Goal: Transaction & Acquisition: Purchase product/service

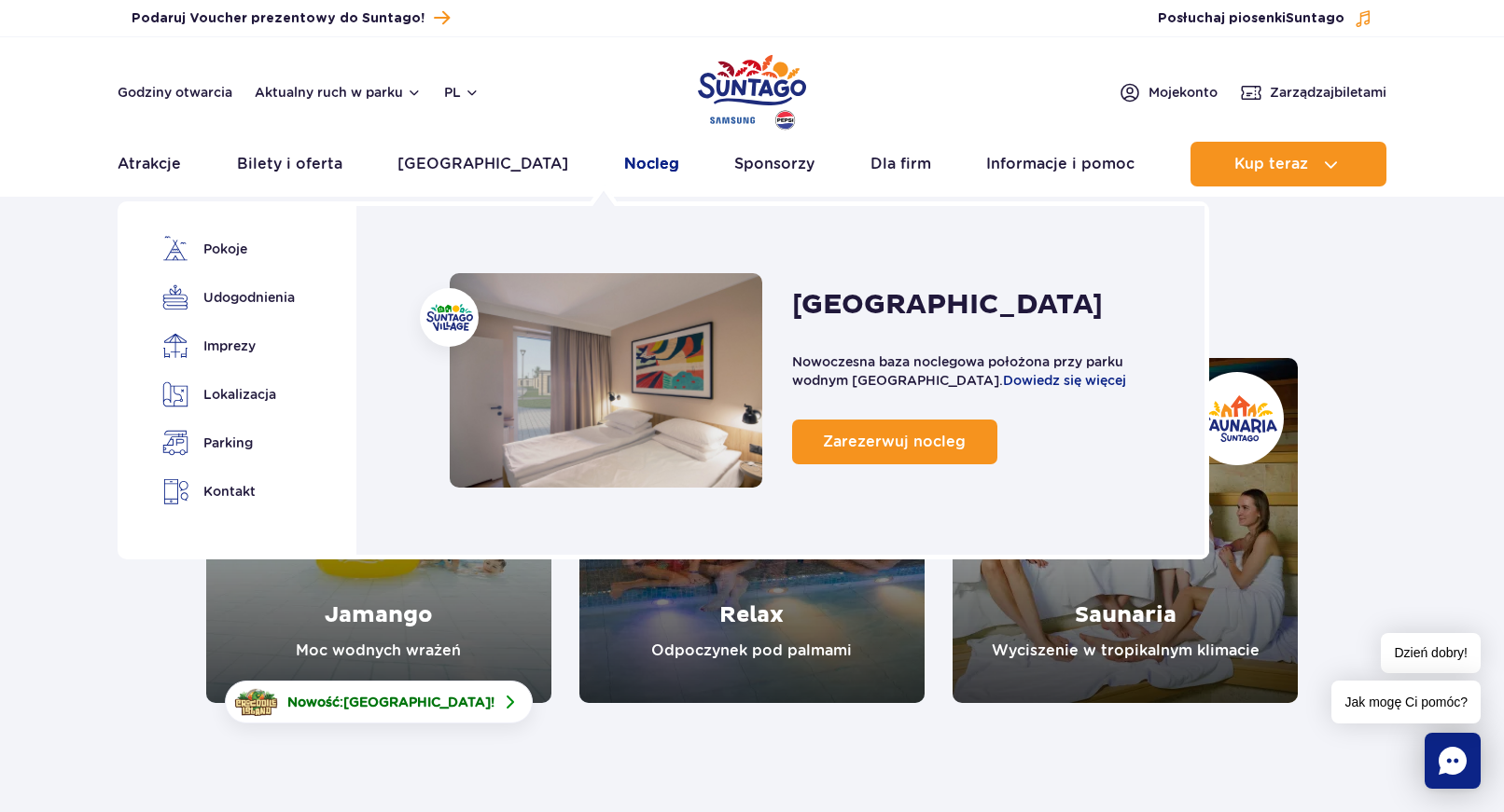
click at [624, 159] on link "Nocleg" at bounding box center [652, 163] width 55 height 45
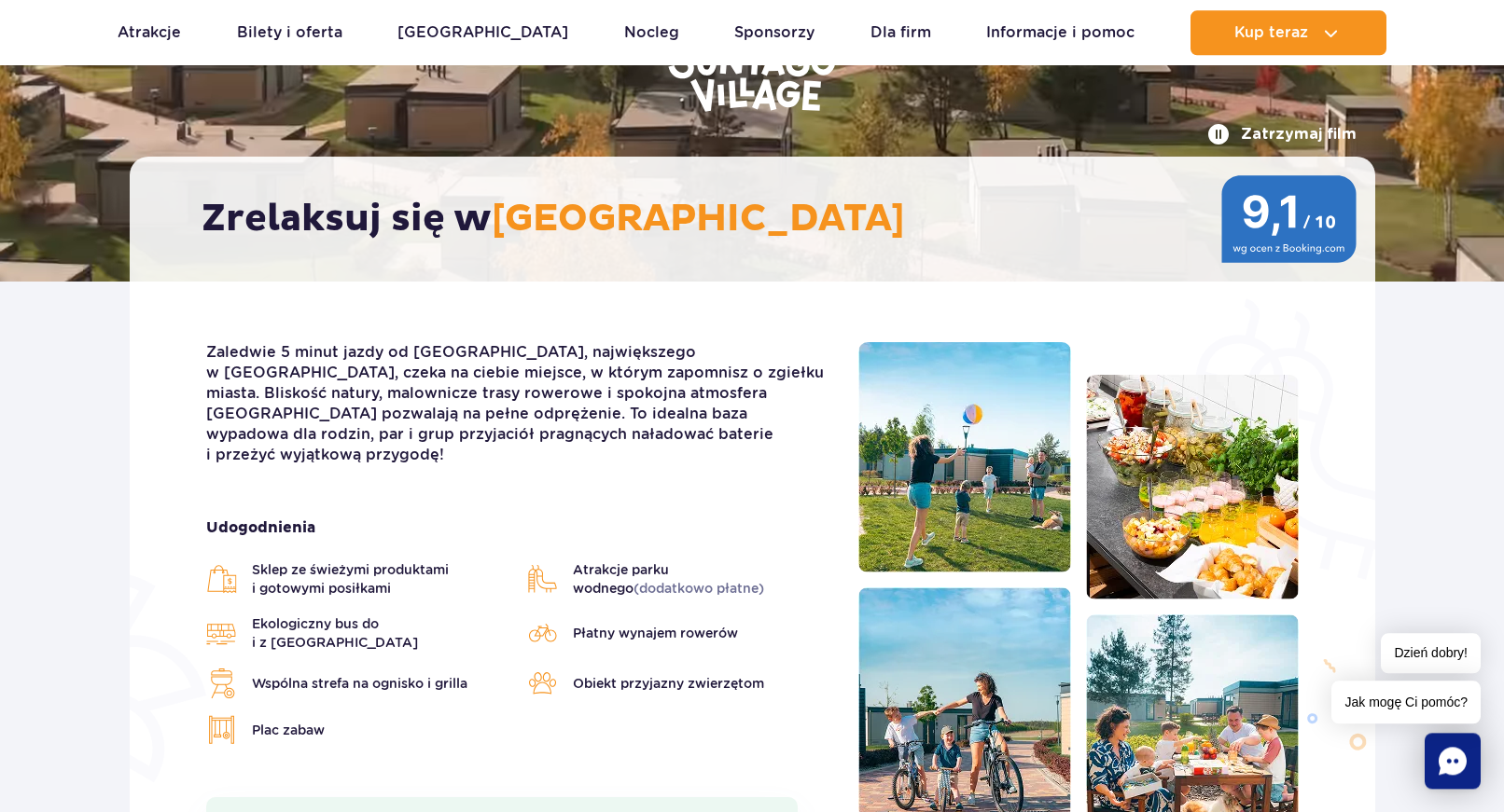
scroll to position [286, 0]
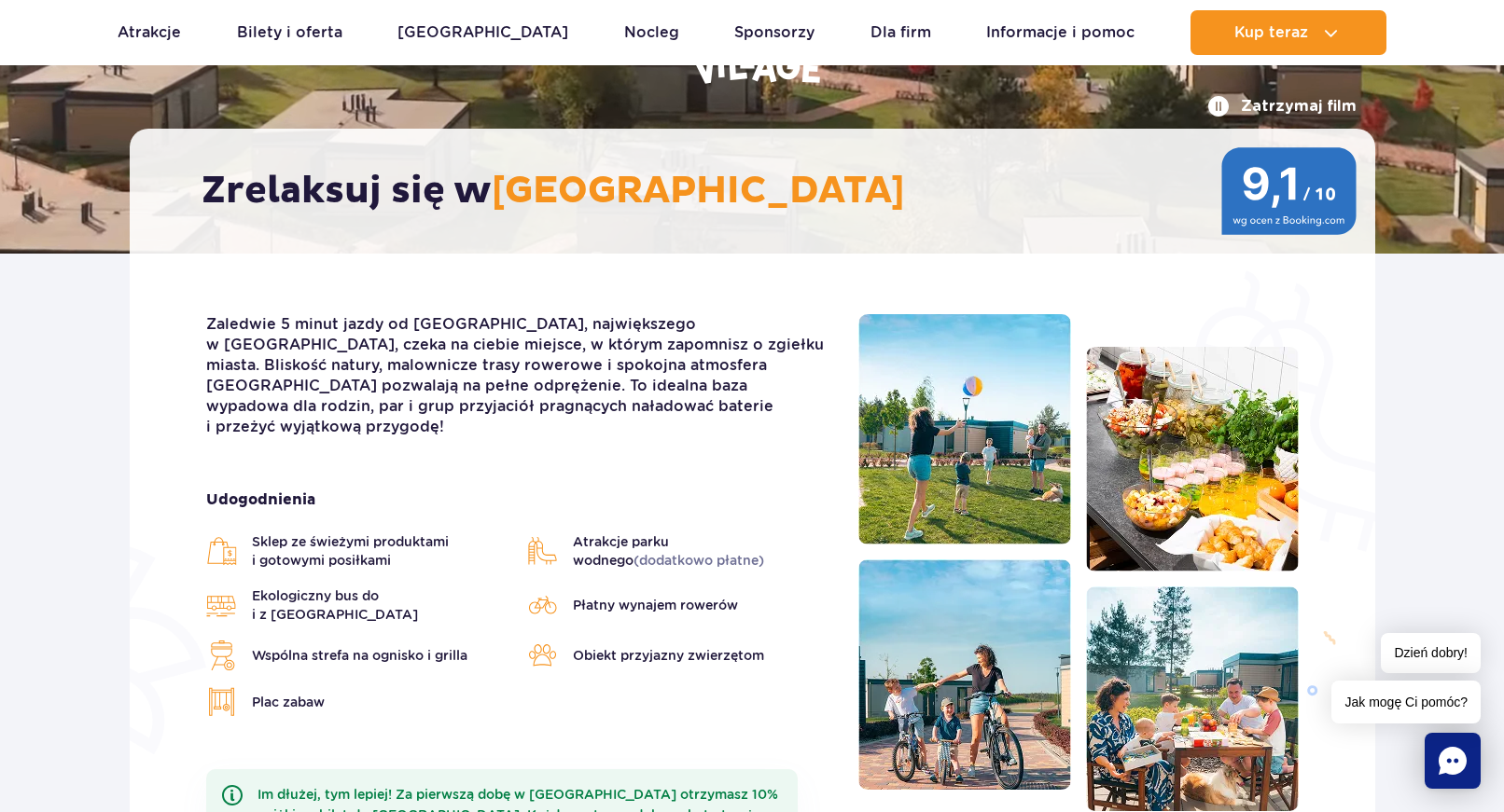
click at [931, 457] on img at bounding box center [964, 429] width 213 height 231
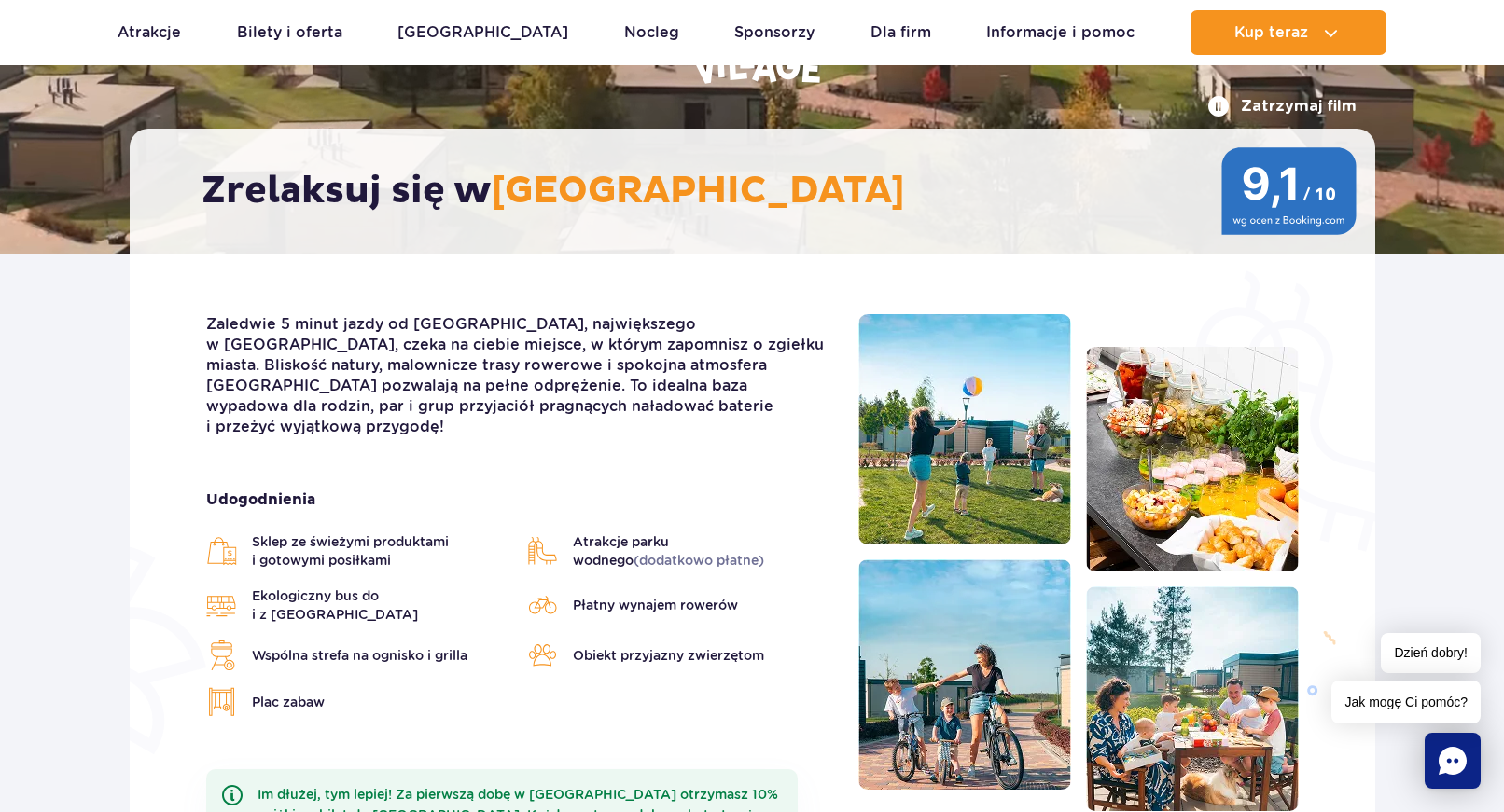
scroll to position [380, 0]
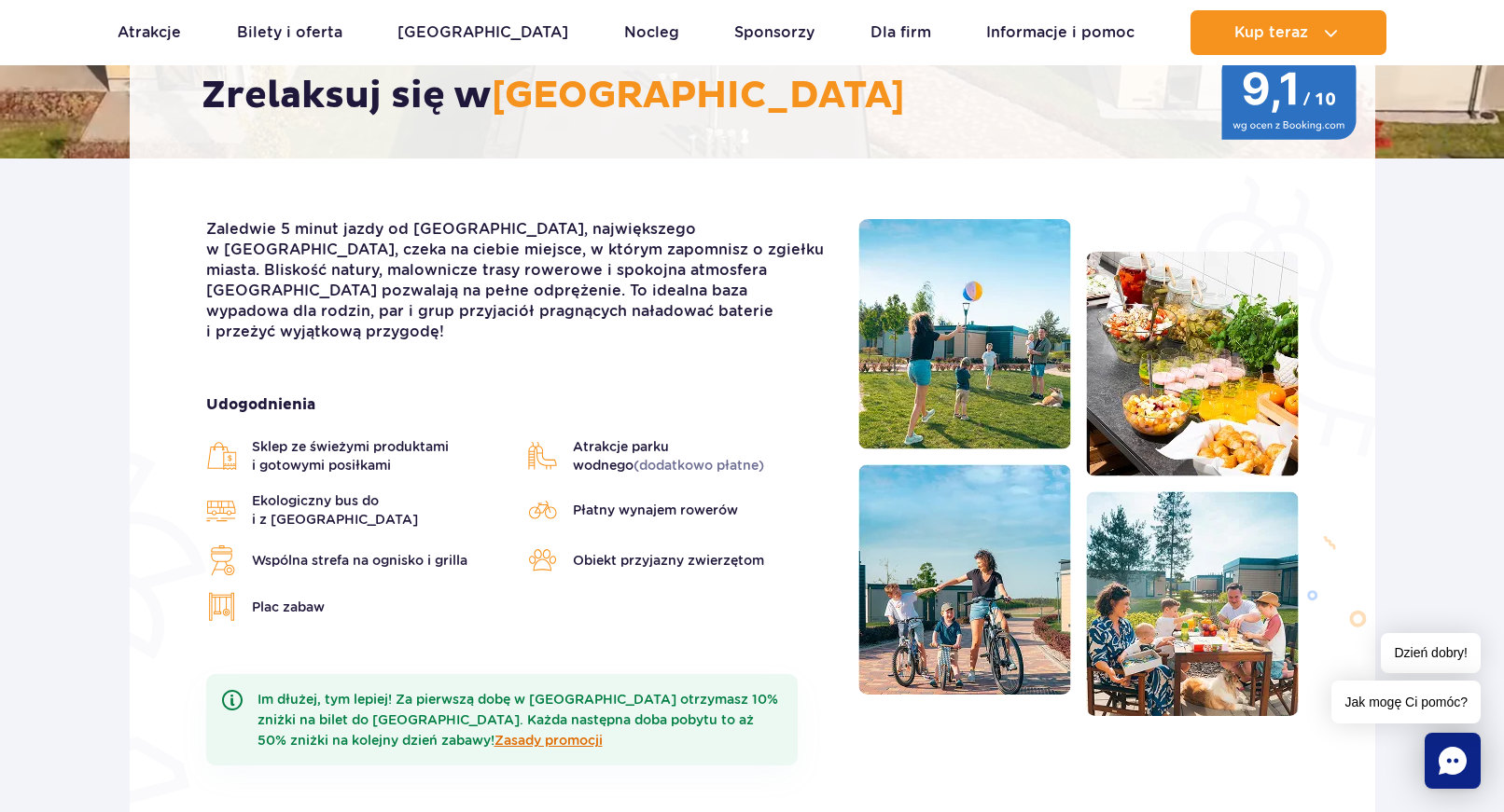
click at [516, 733] on link "Zasady promocji" at bounding box center [548, 741] width 108 height 15
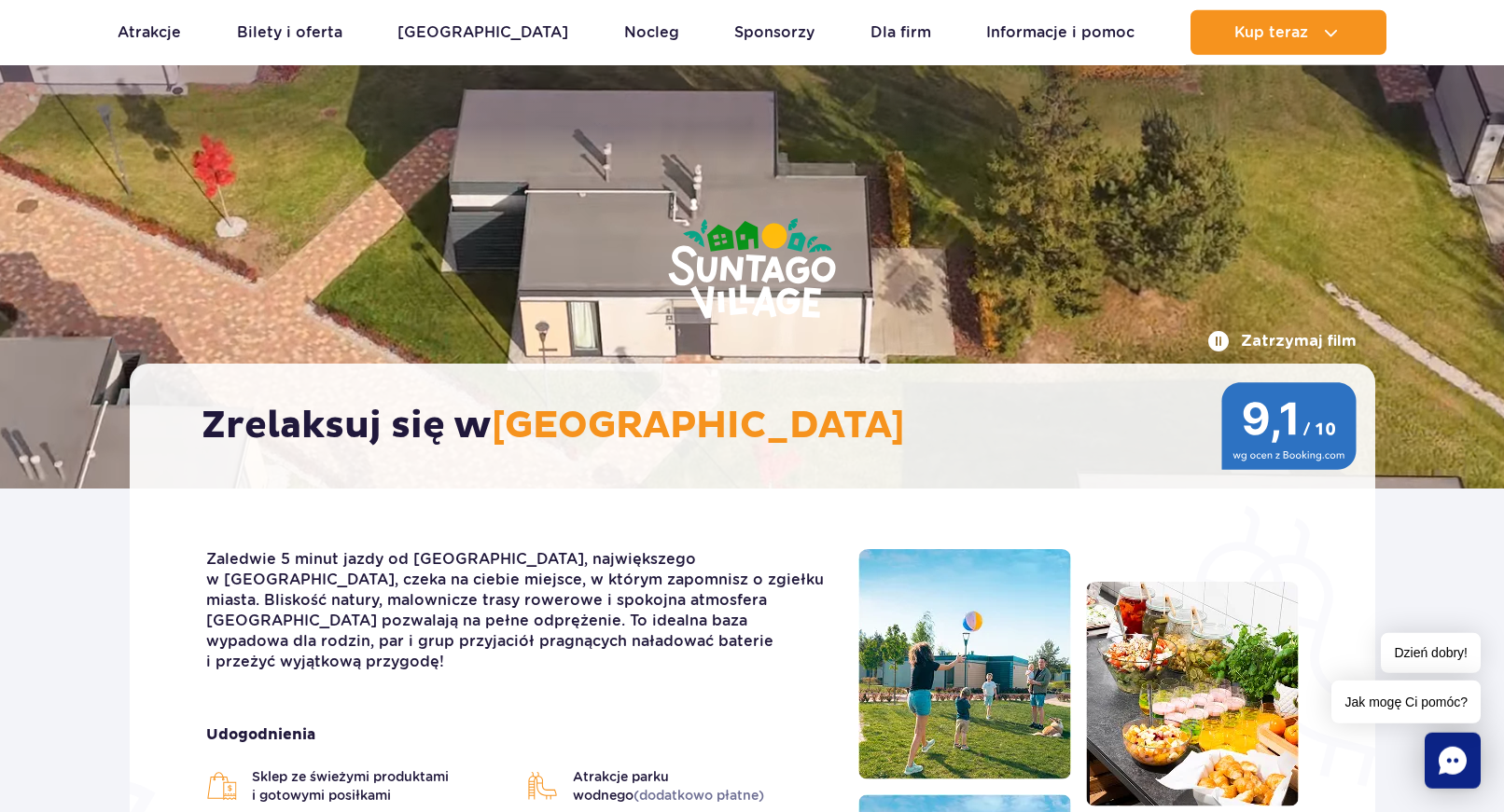
scroll to position [0, 0]
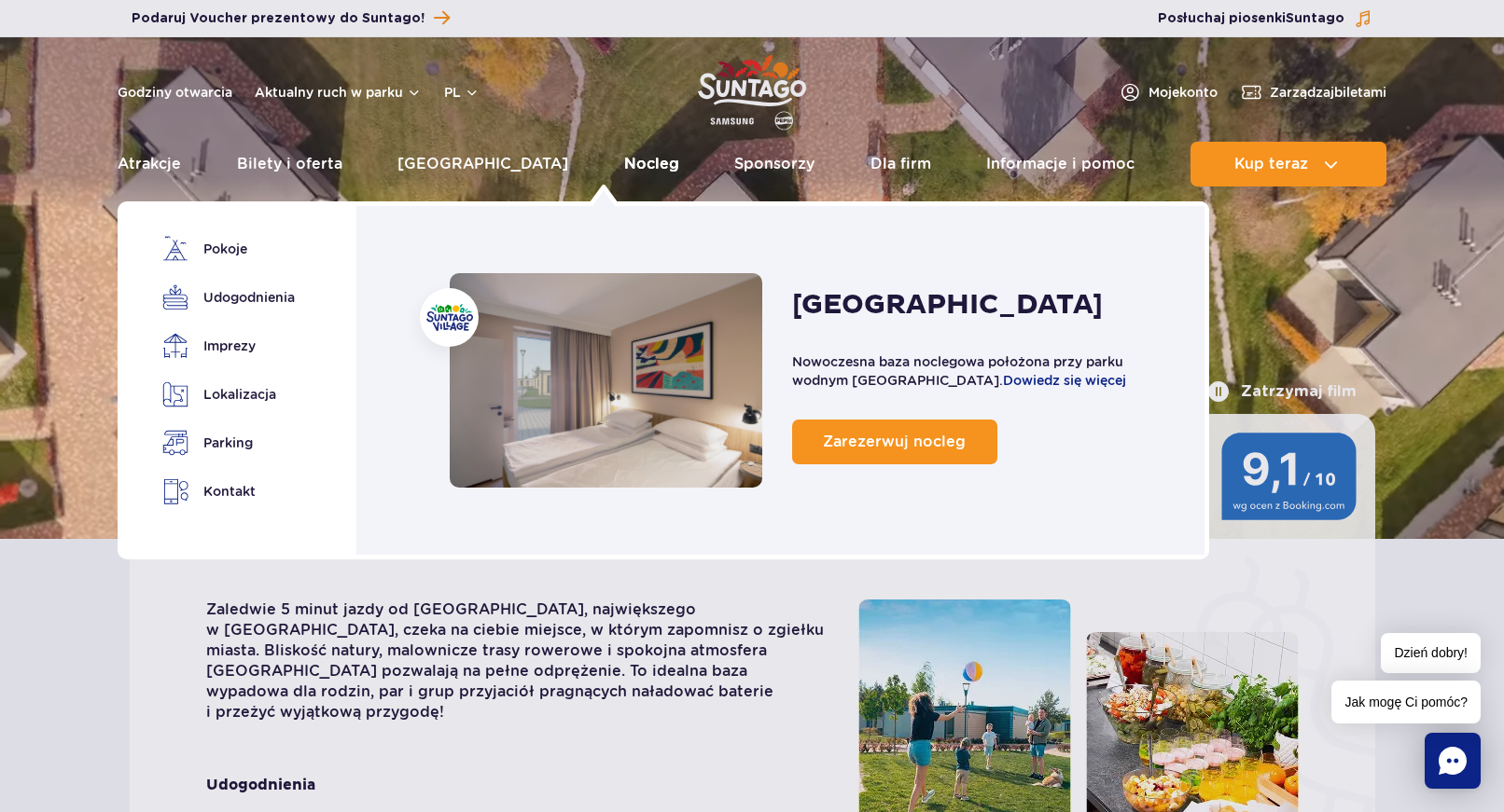
click at [624, 157] on link "Nocleg" at bounding box center [652, 163] width 55 height 45
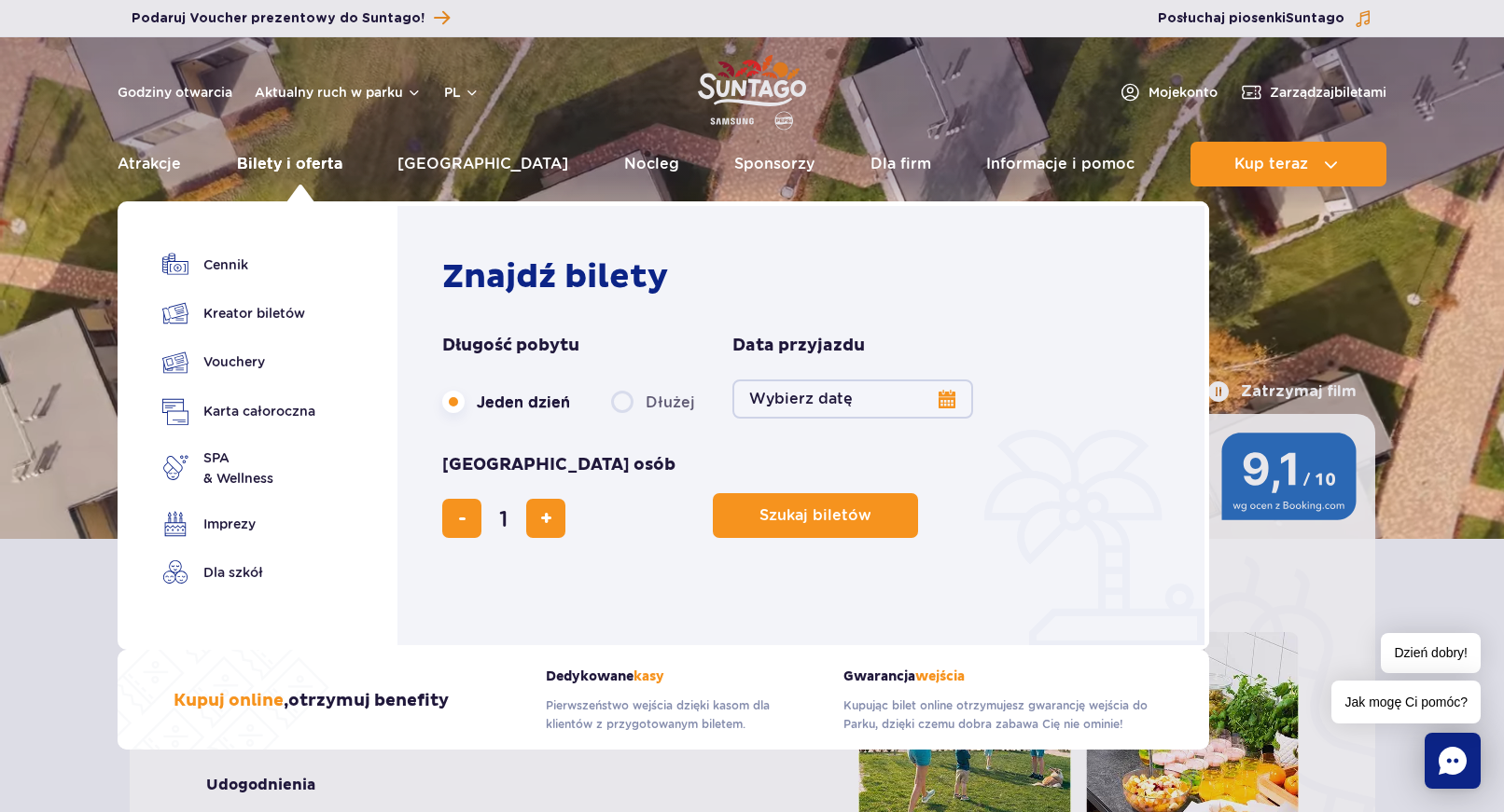
click at [277, 163] on link "Bilety i oferta" at bounding box center [289, 163] width 105 height 45
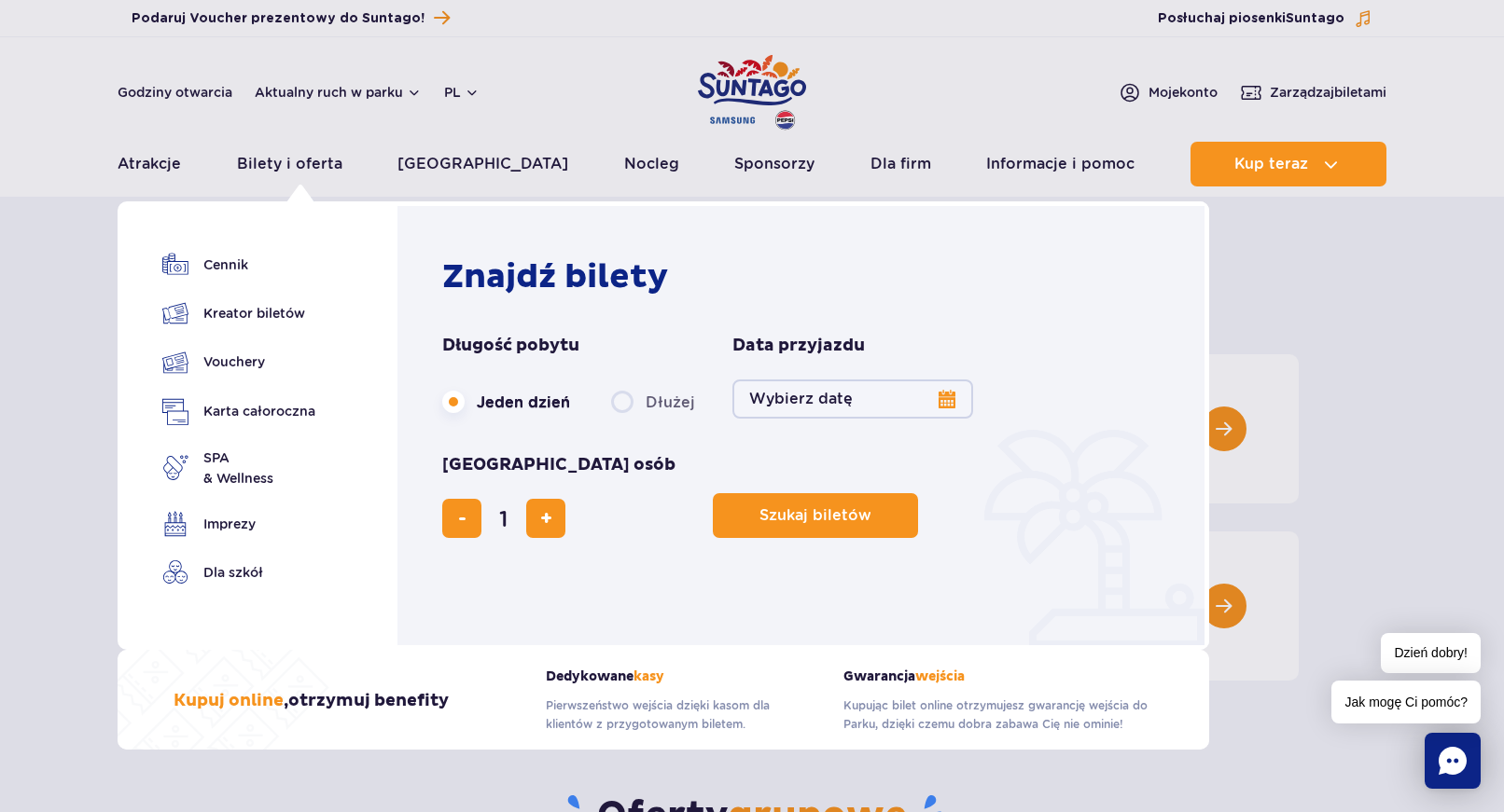
click at [946, 401] on button "Wybierz datę" at bounding box center [853, 398] width 241 height 39
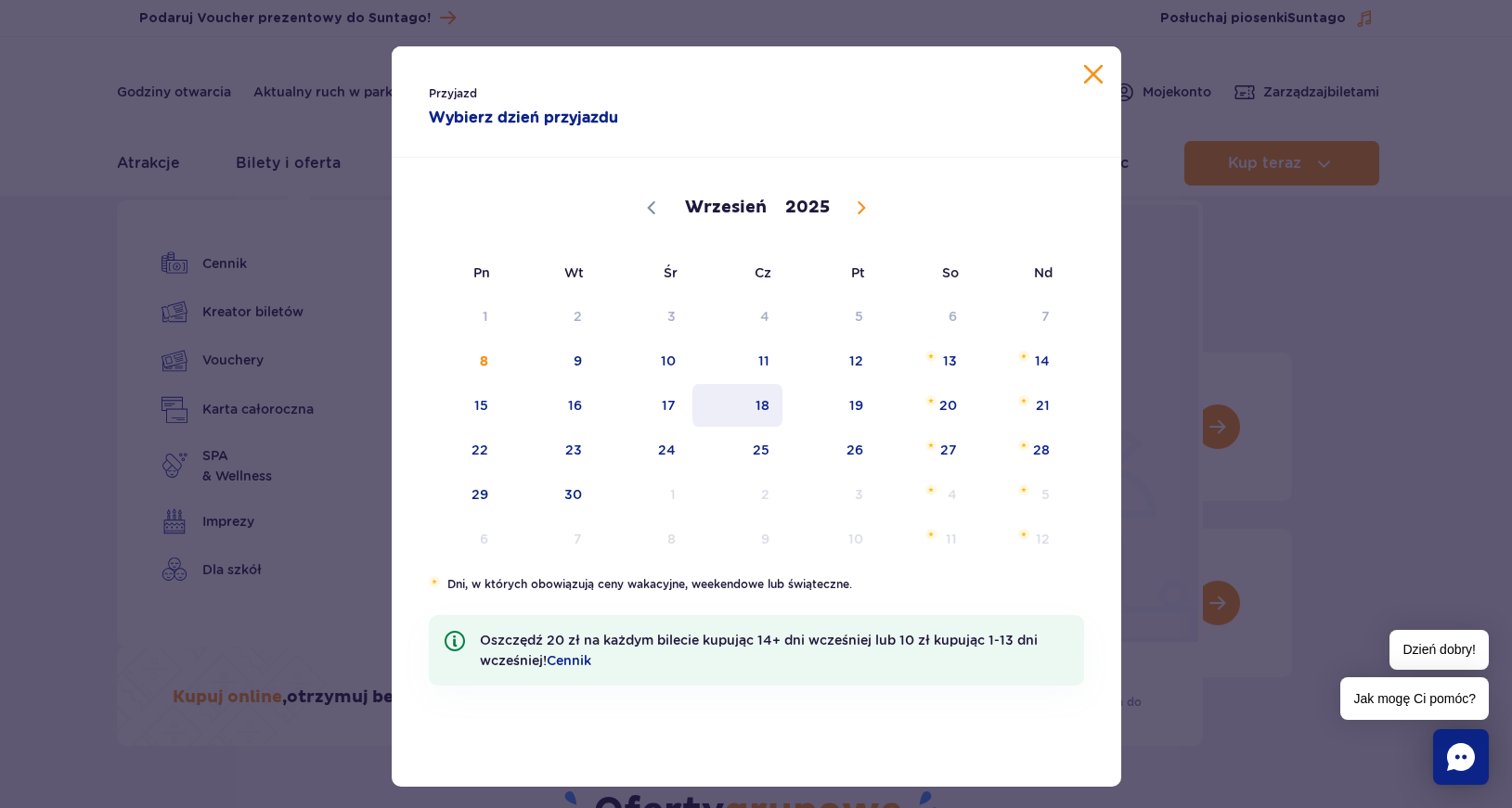
click at [750, 409] on span "18" at bounding box center [736, 405] width 93 height 42
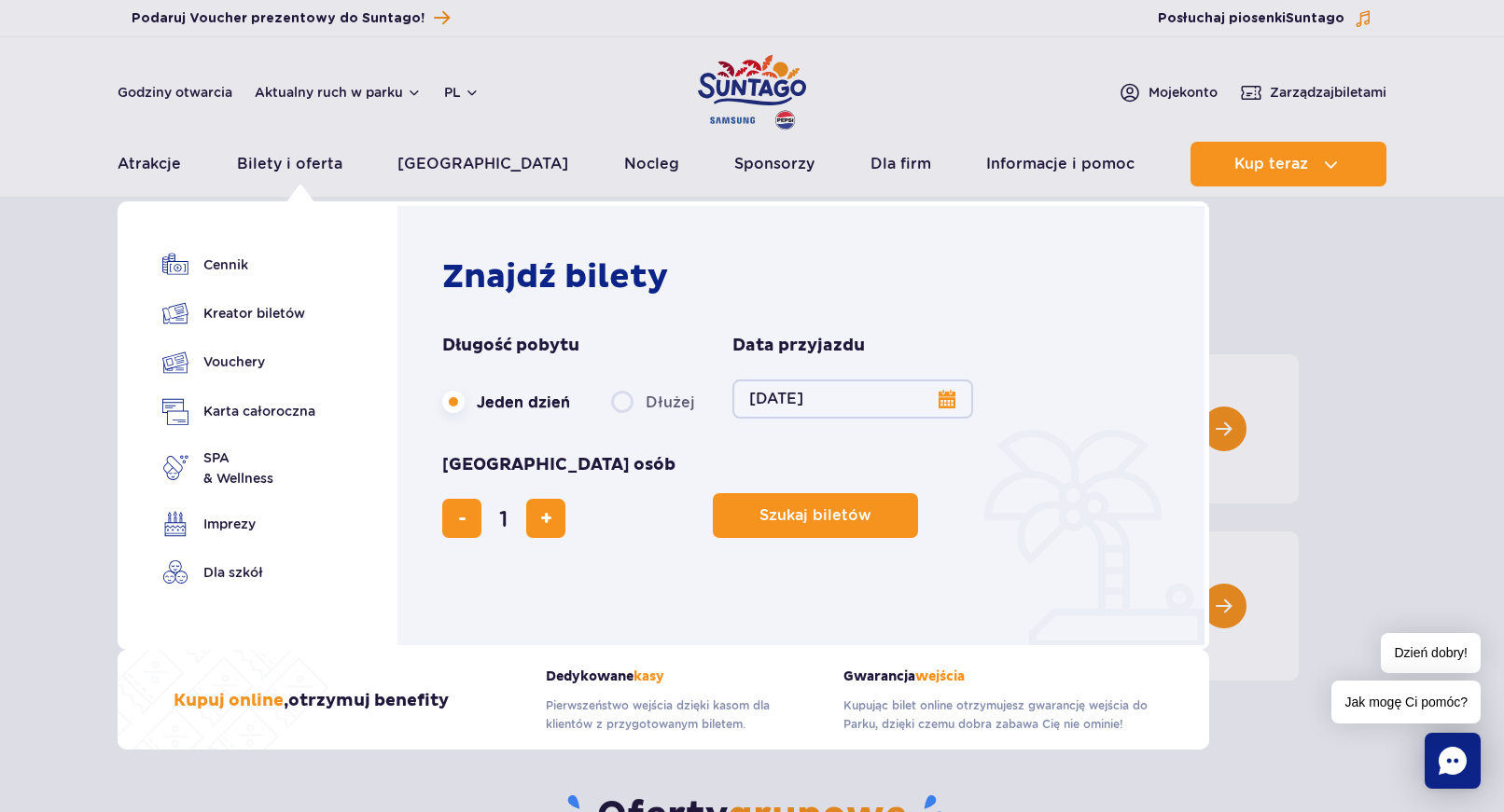
click at [619, 402] on label "Dłużej" at bounding box center [653, 401] width 84 height 39
click at [619, 417] on input "Dłużej" at bounding box center [622, 419] width 21 height 4
radio input "false"
radio input "true"
click at [941, 396] on button "Wybierz datę" at bounding box center [853, 398] width 241 height 39
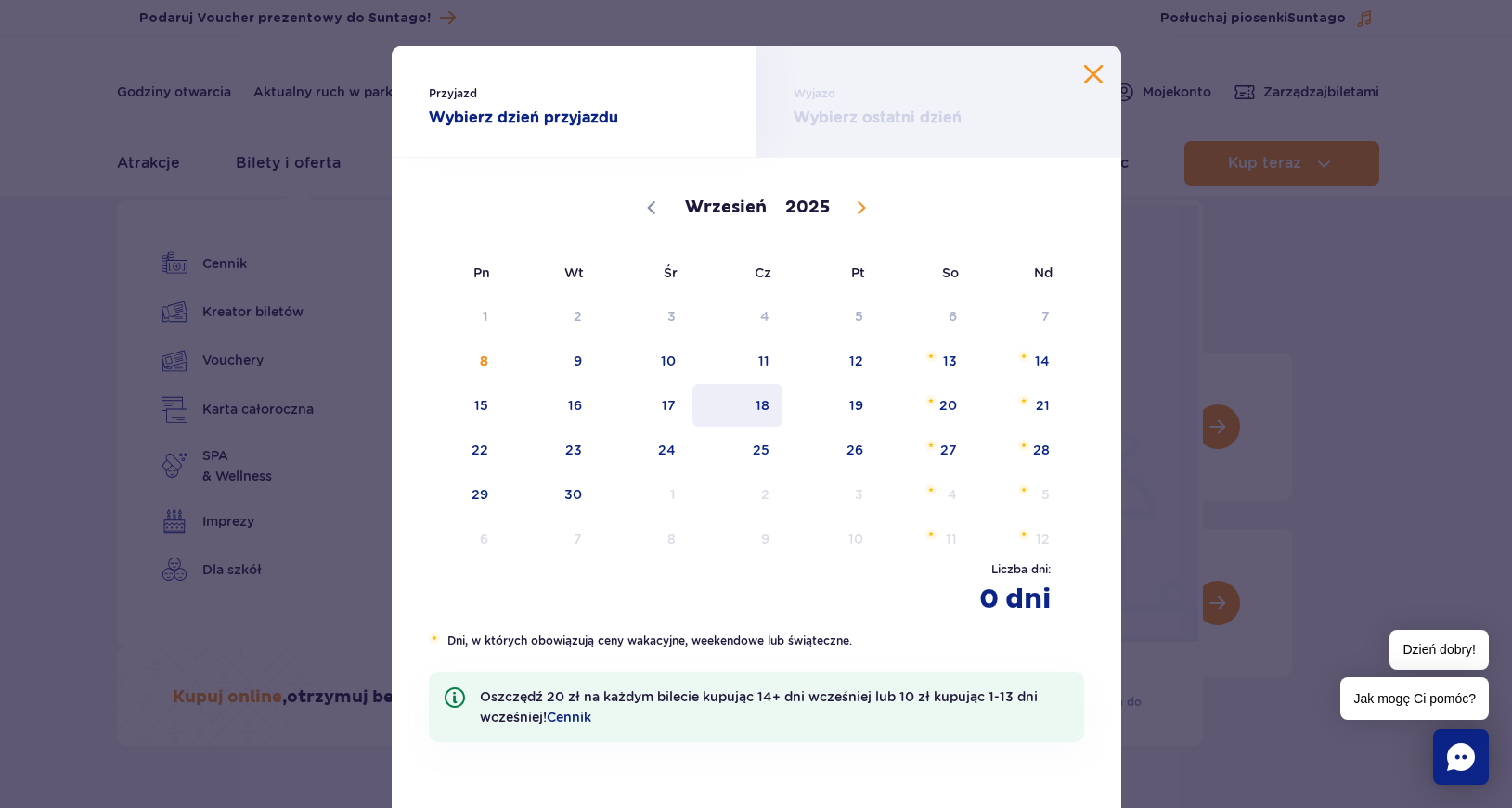
click at [759, 416] on span "18" at bounding box center [736, 405] width 93 height 42
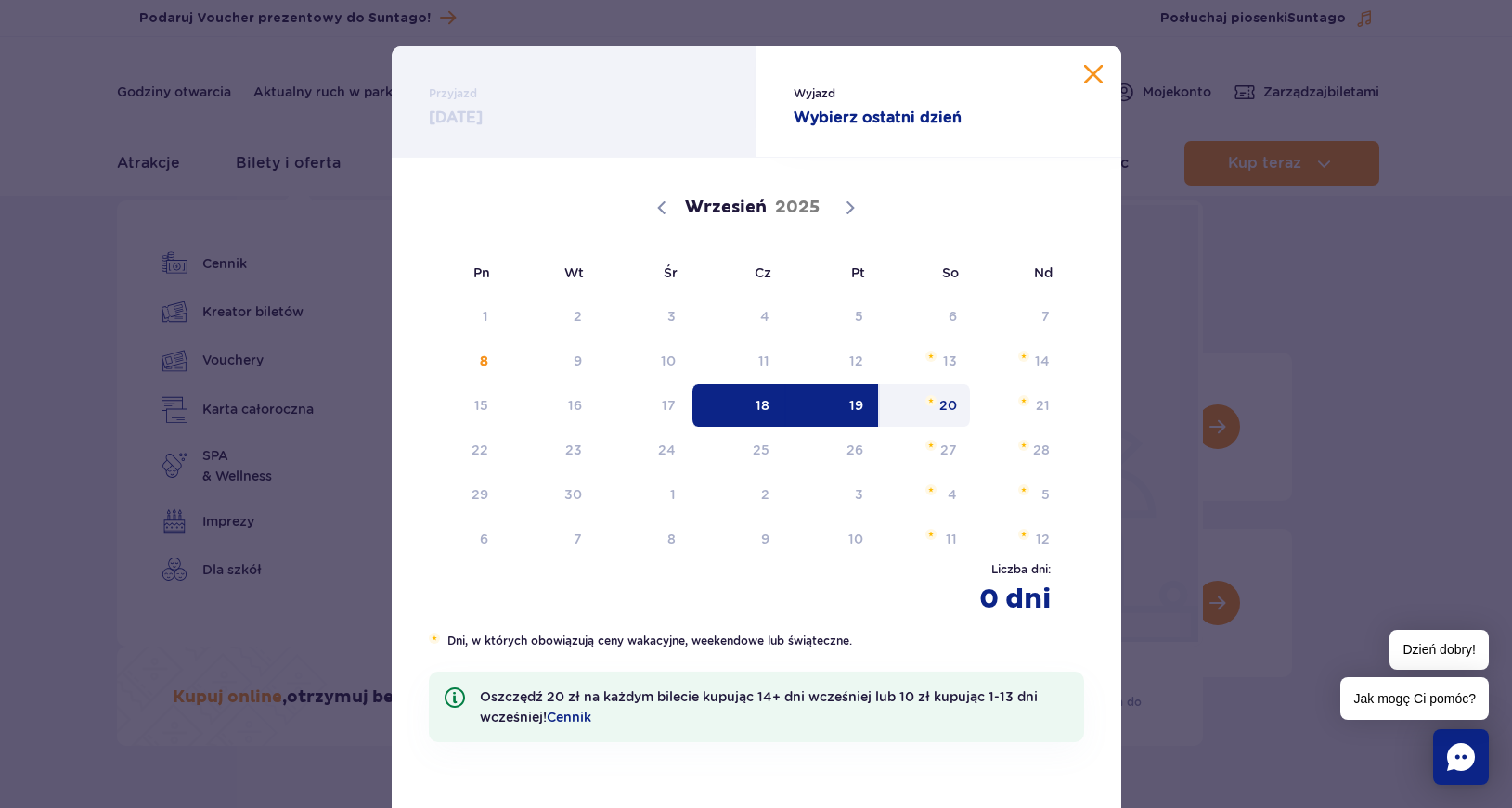
click at [941, 398] on span "20" at bounding box center [924, 405] width 93 height 42
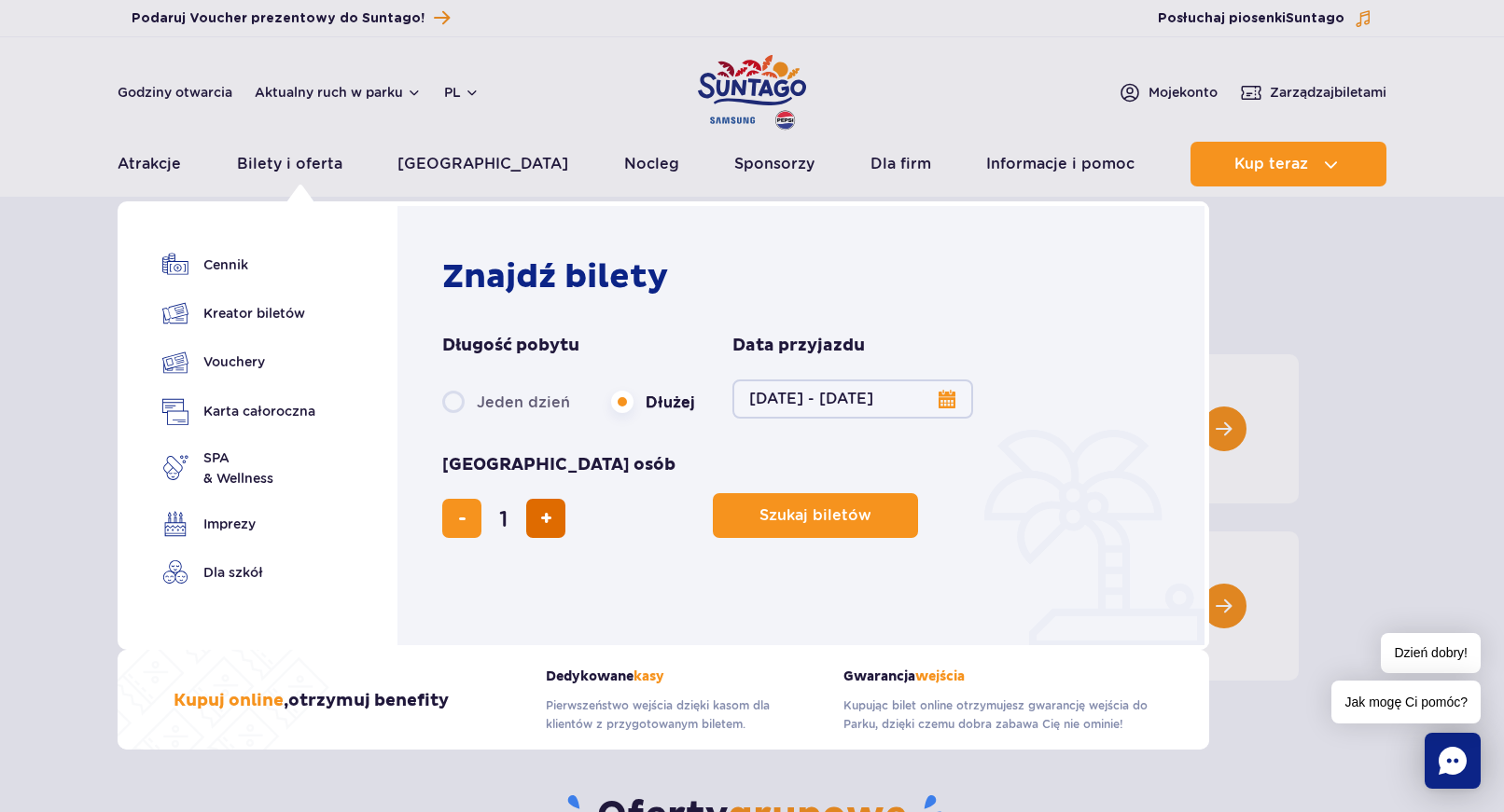
click at [552, 519] on span "dodaj bilet" at bounding box center [546, 519] width 12 height 0
type input "5"
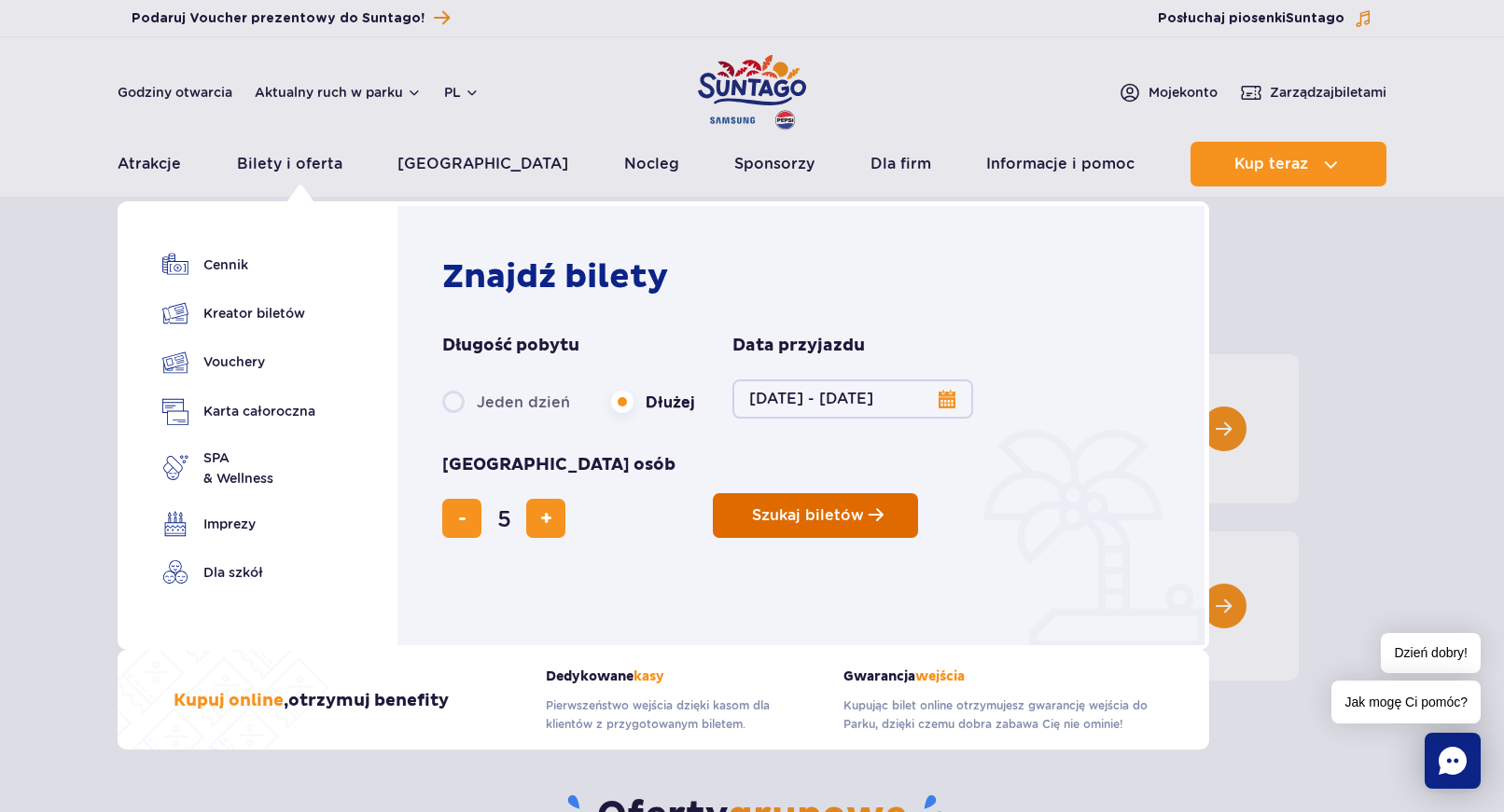
click at [752, 508] on span "Szukaj biletów" at bounding box center [808, 516] width 112 height 17
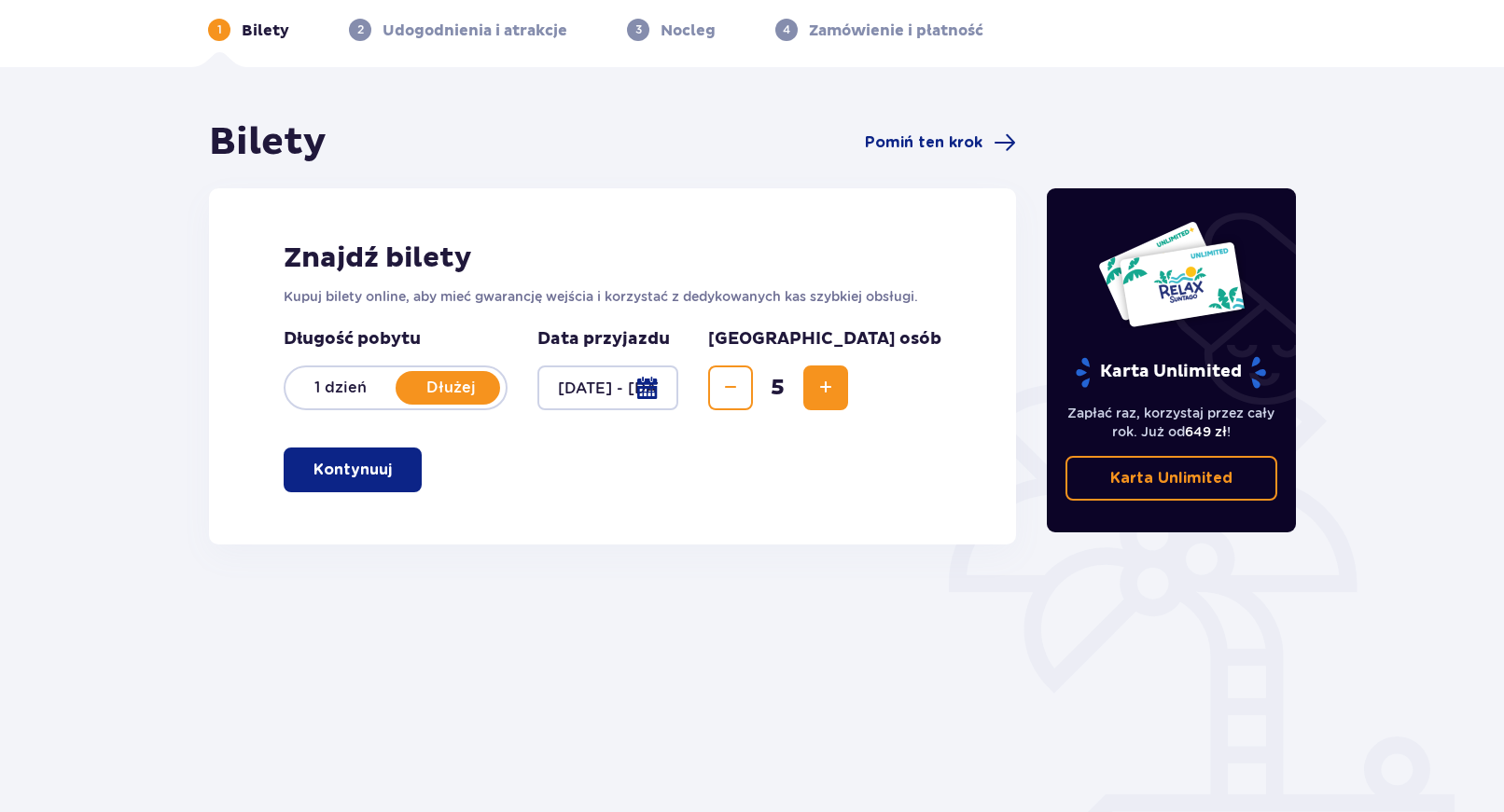
scroll to position [138, 0]
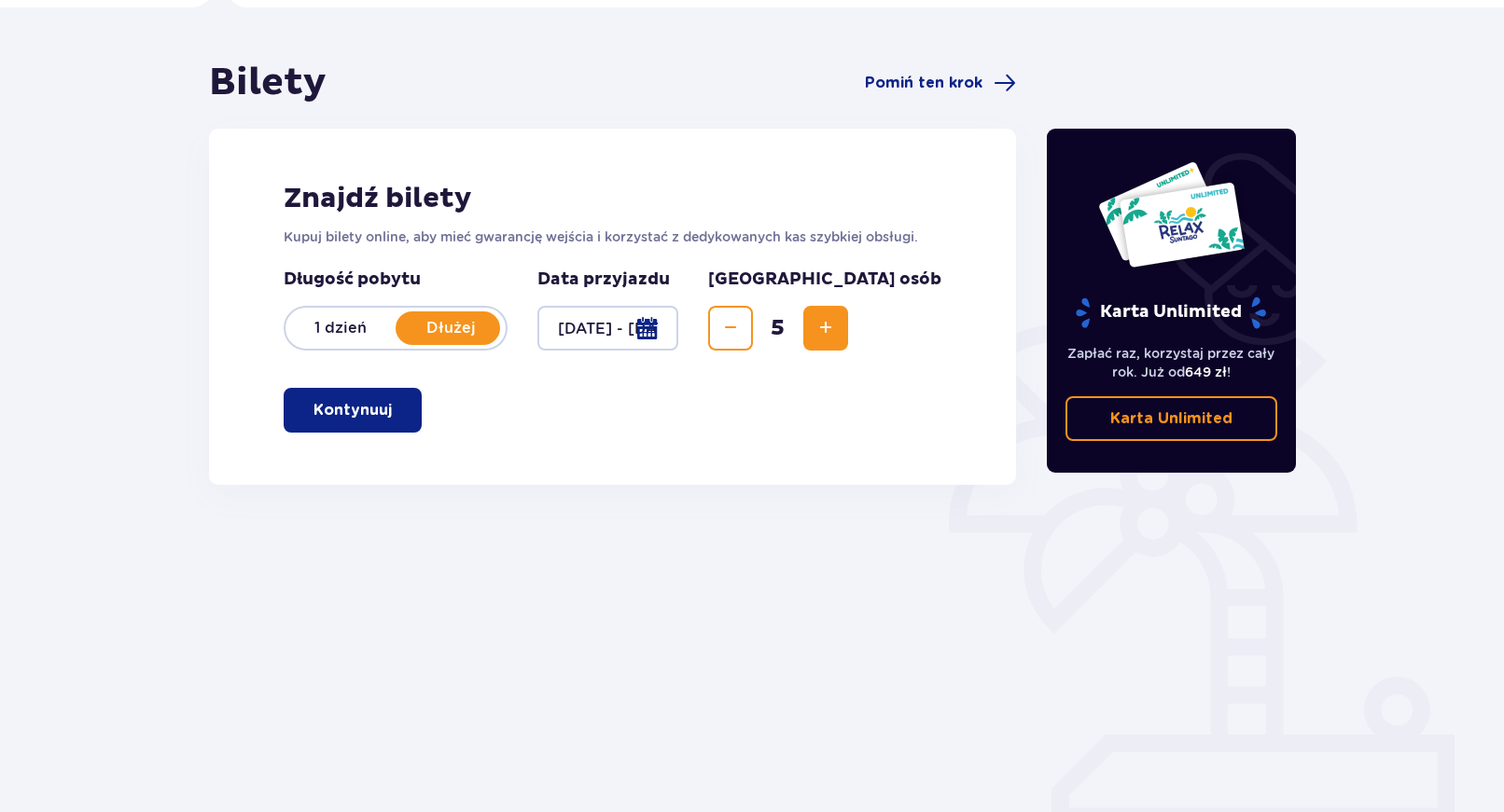
click at [365, 413] on p "Kontynuuj" at bounding box center [352, 411] width 79 height 21
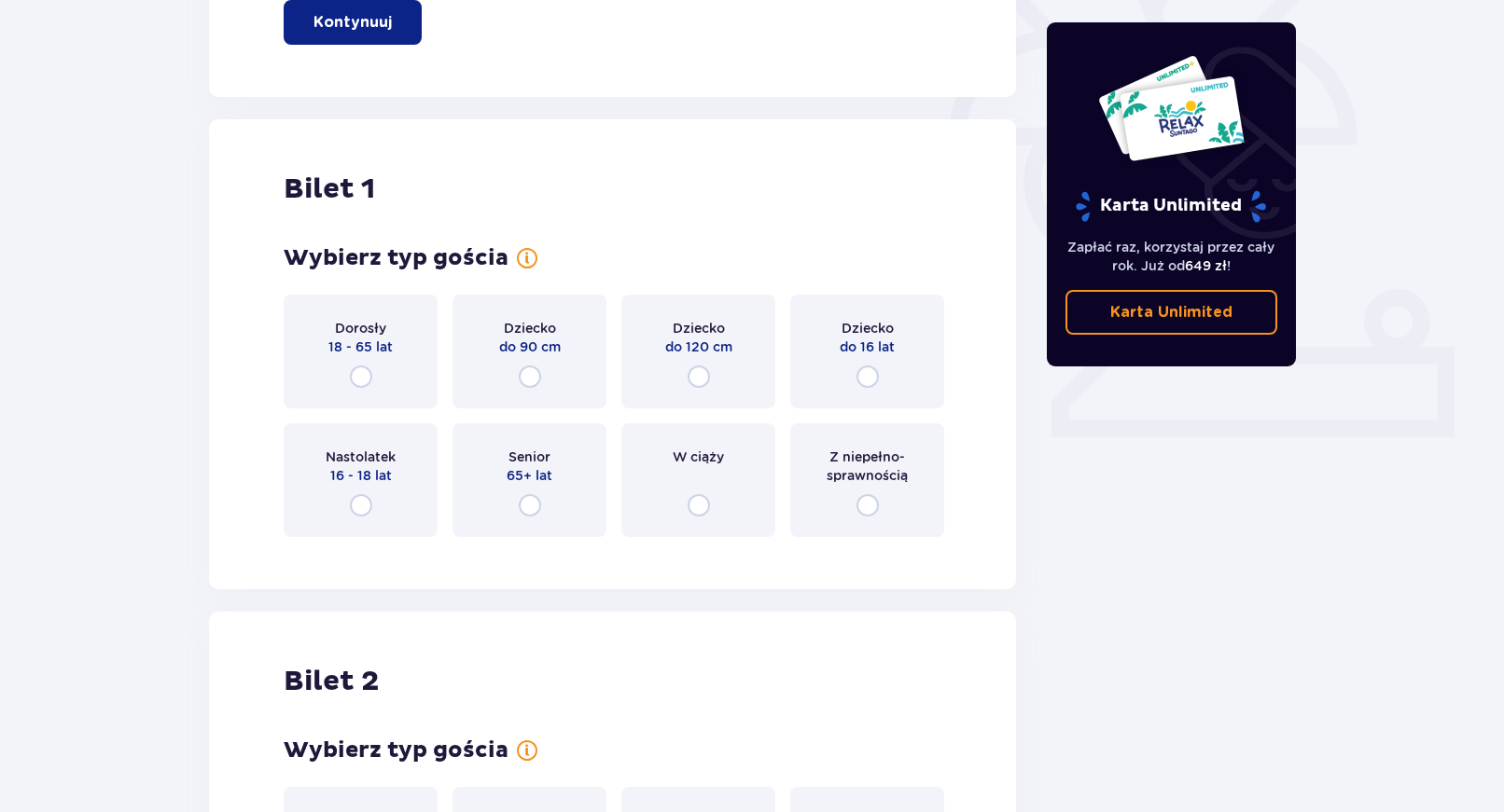
scroll to position [433, 0]
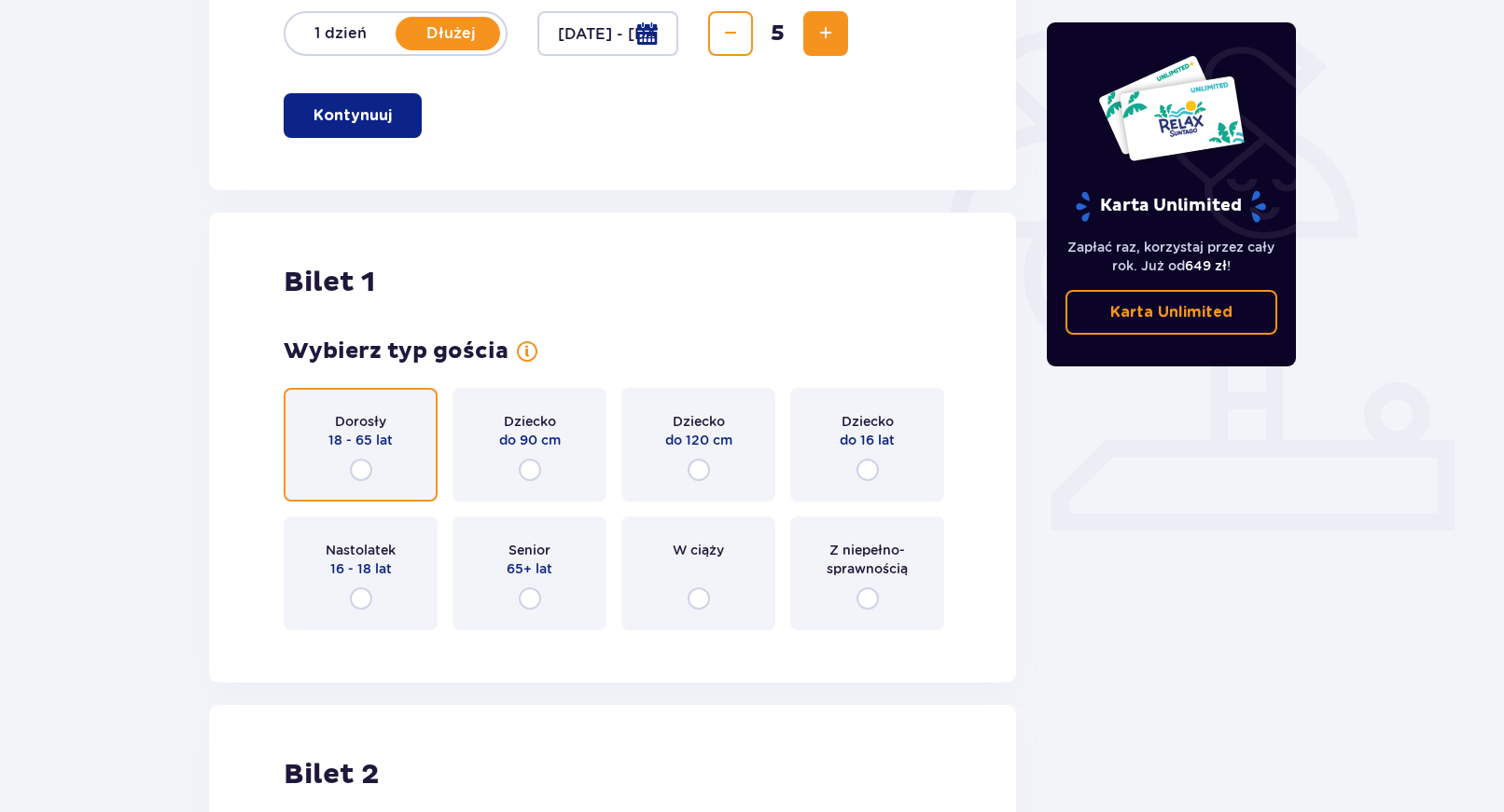
click at [360, 471] on input "radio" at bounding box center [362, 471] width 23 height 23
radio input "true"
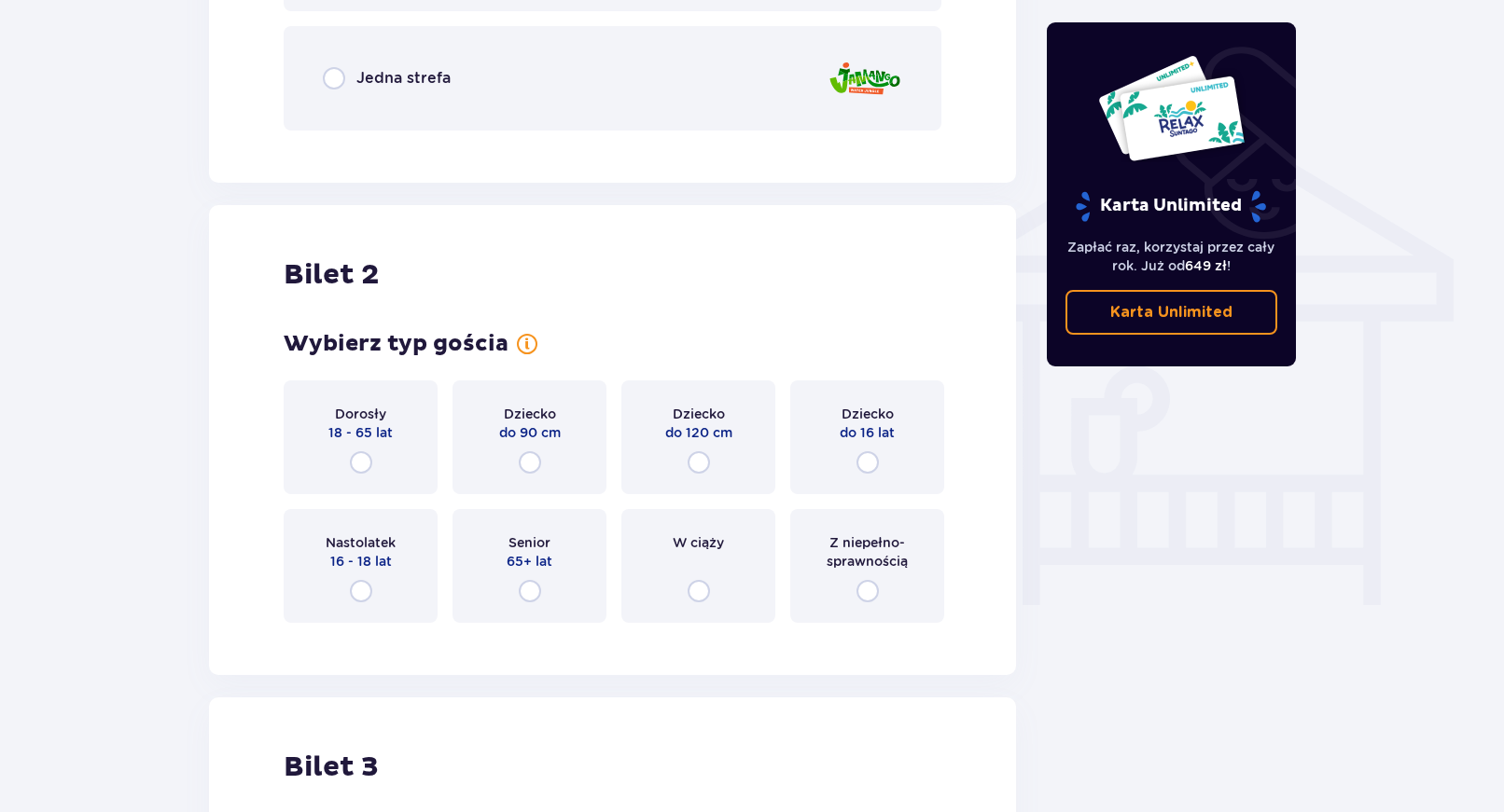
scroll to position [1363, 0]
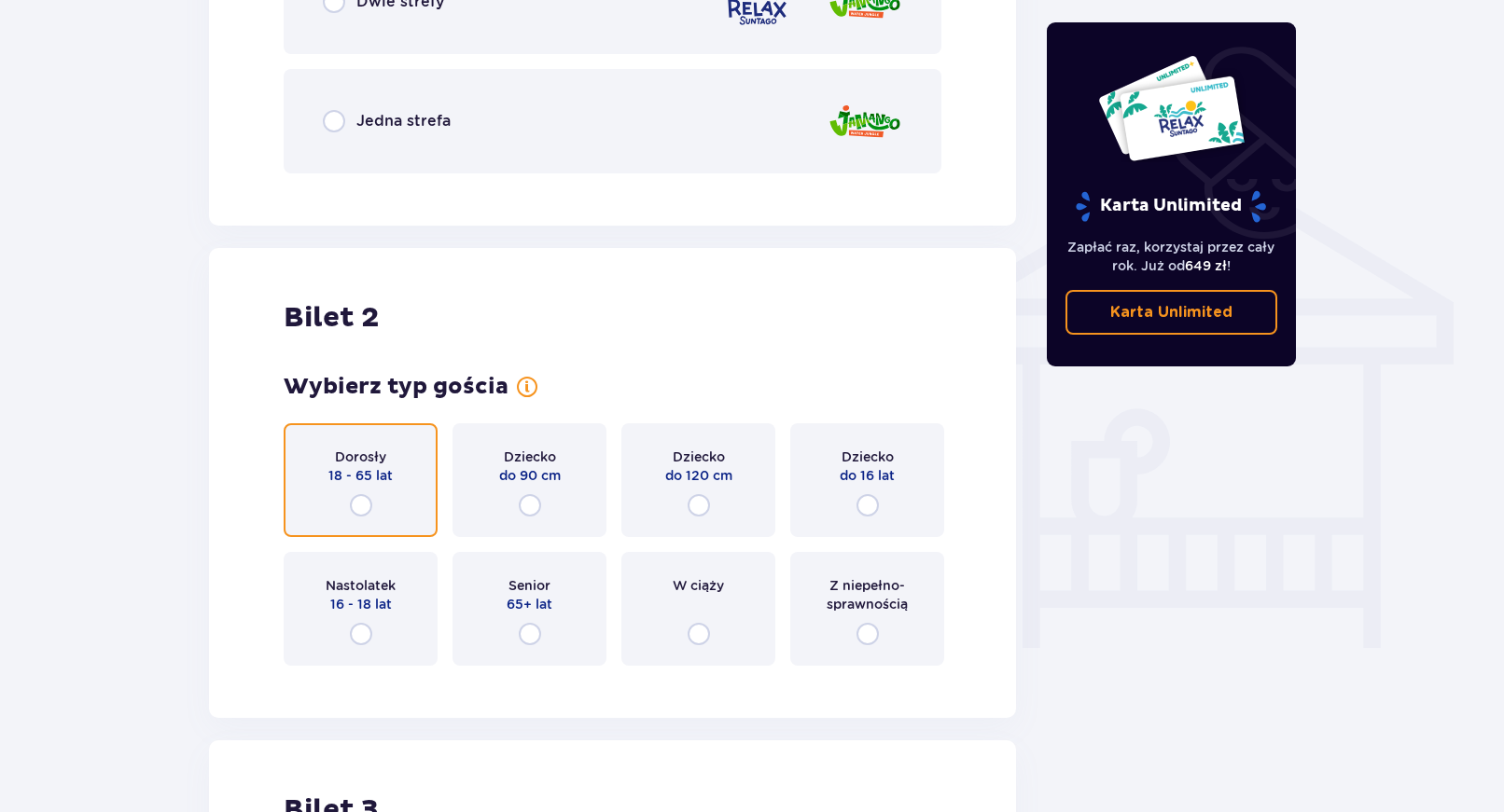
click at [359, 509] on input "radio" at bounding box center [362, 506] width 23 height 23
radio input "true"
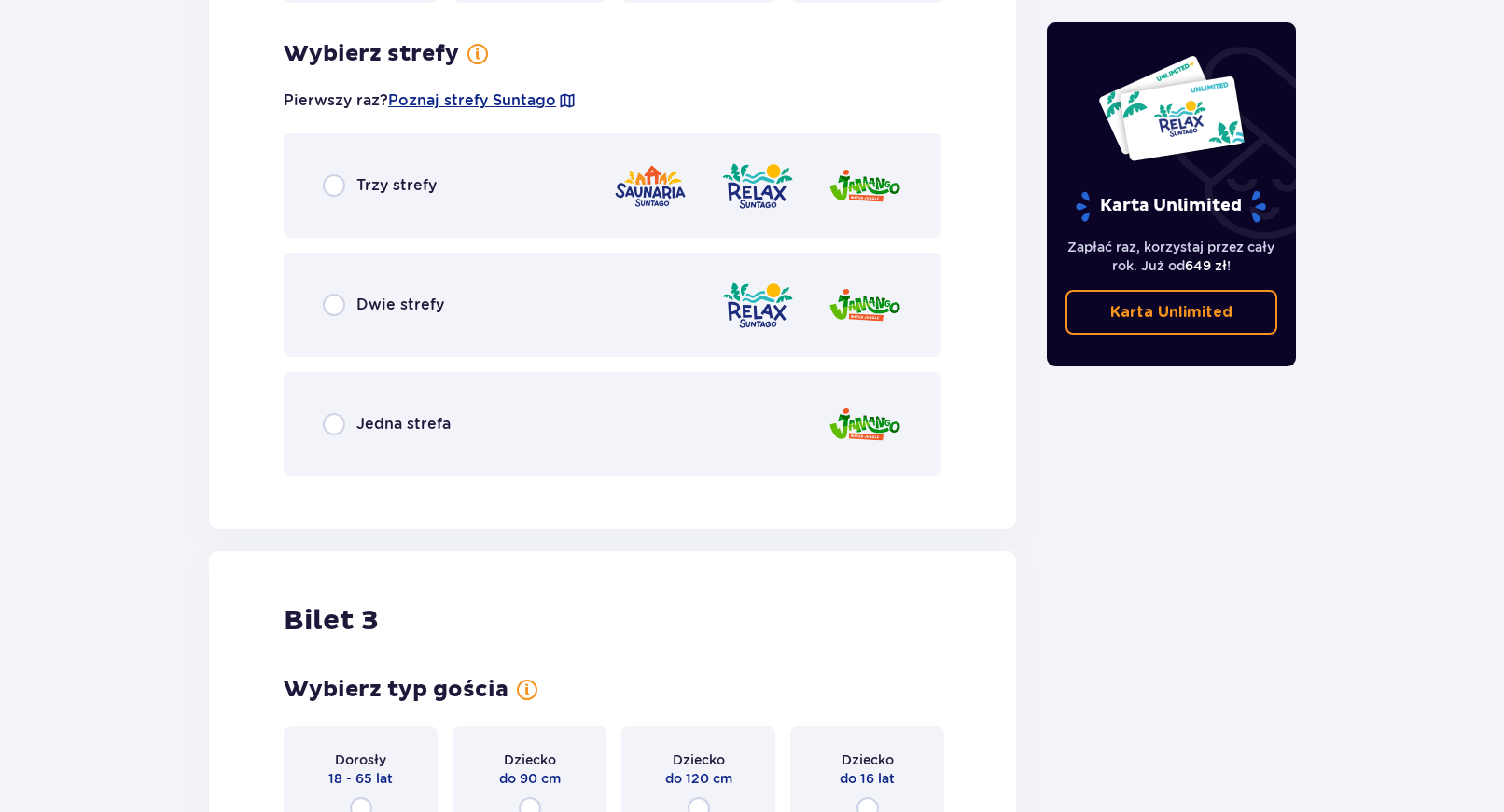
scroll to position [2044, 0]
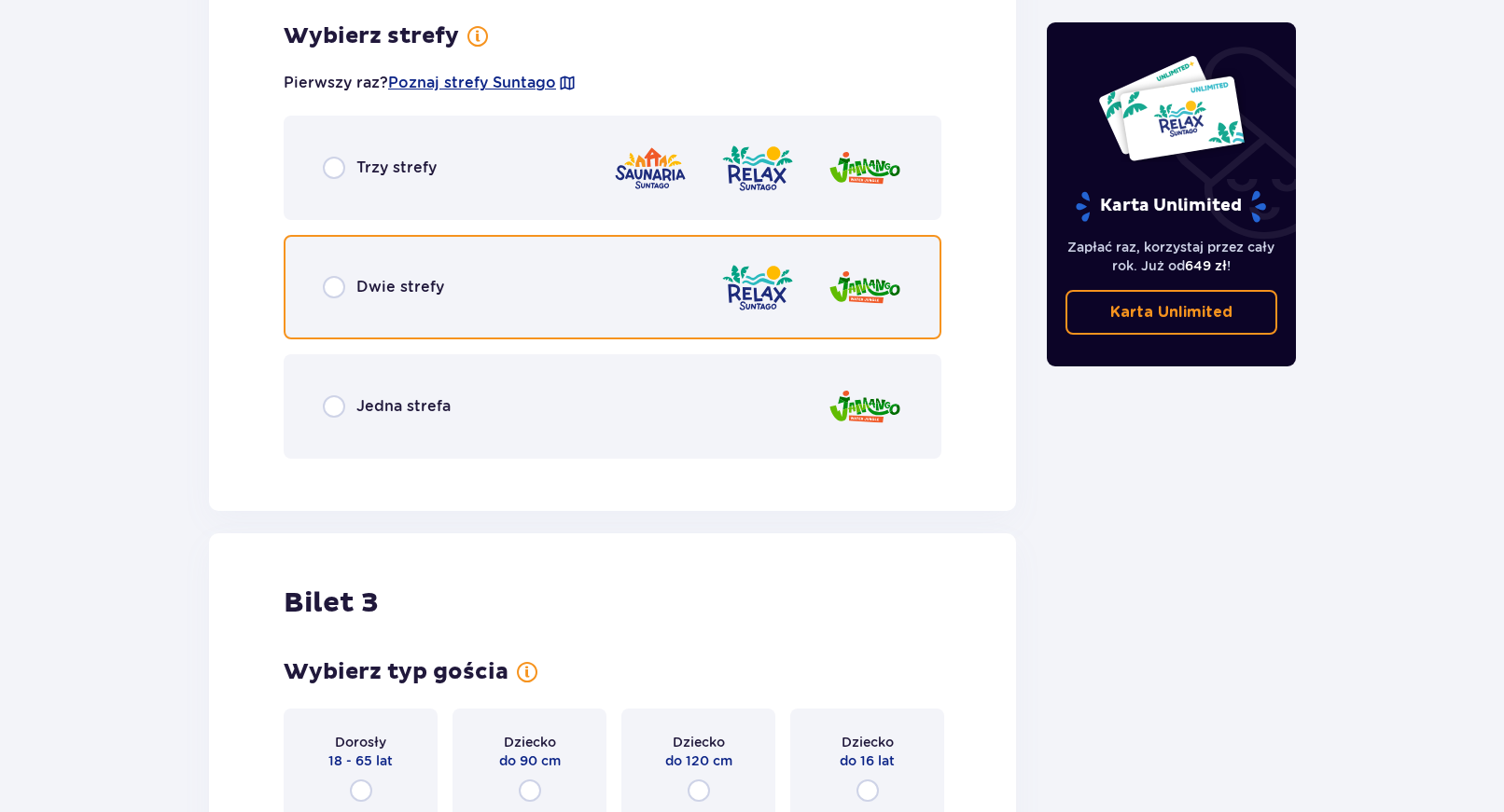
click at [335, 287] on input "radio" at bounding box center [334, 287] width 23 height 23
radio input "true"
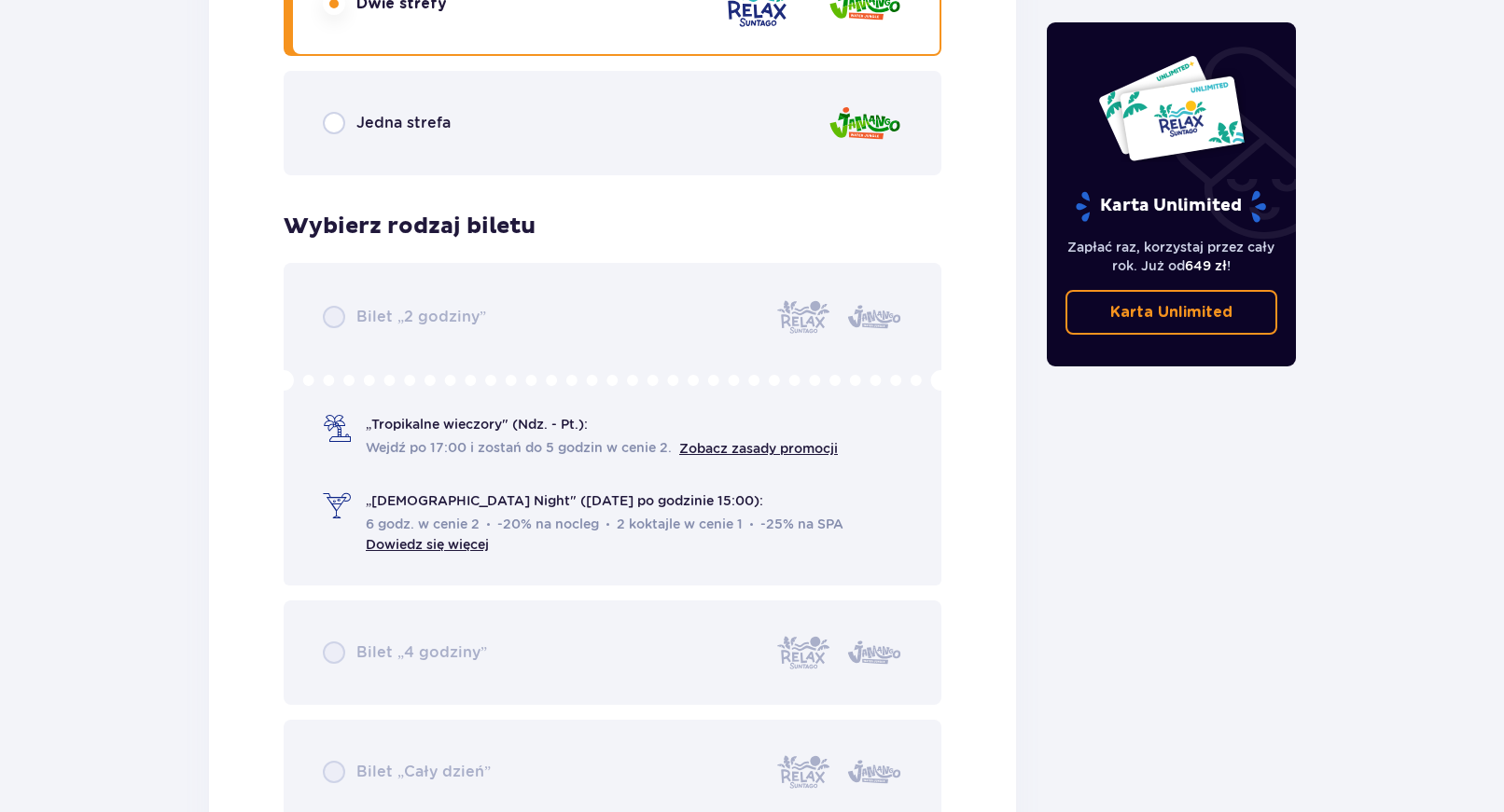
scroll to position [2233, 0]
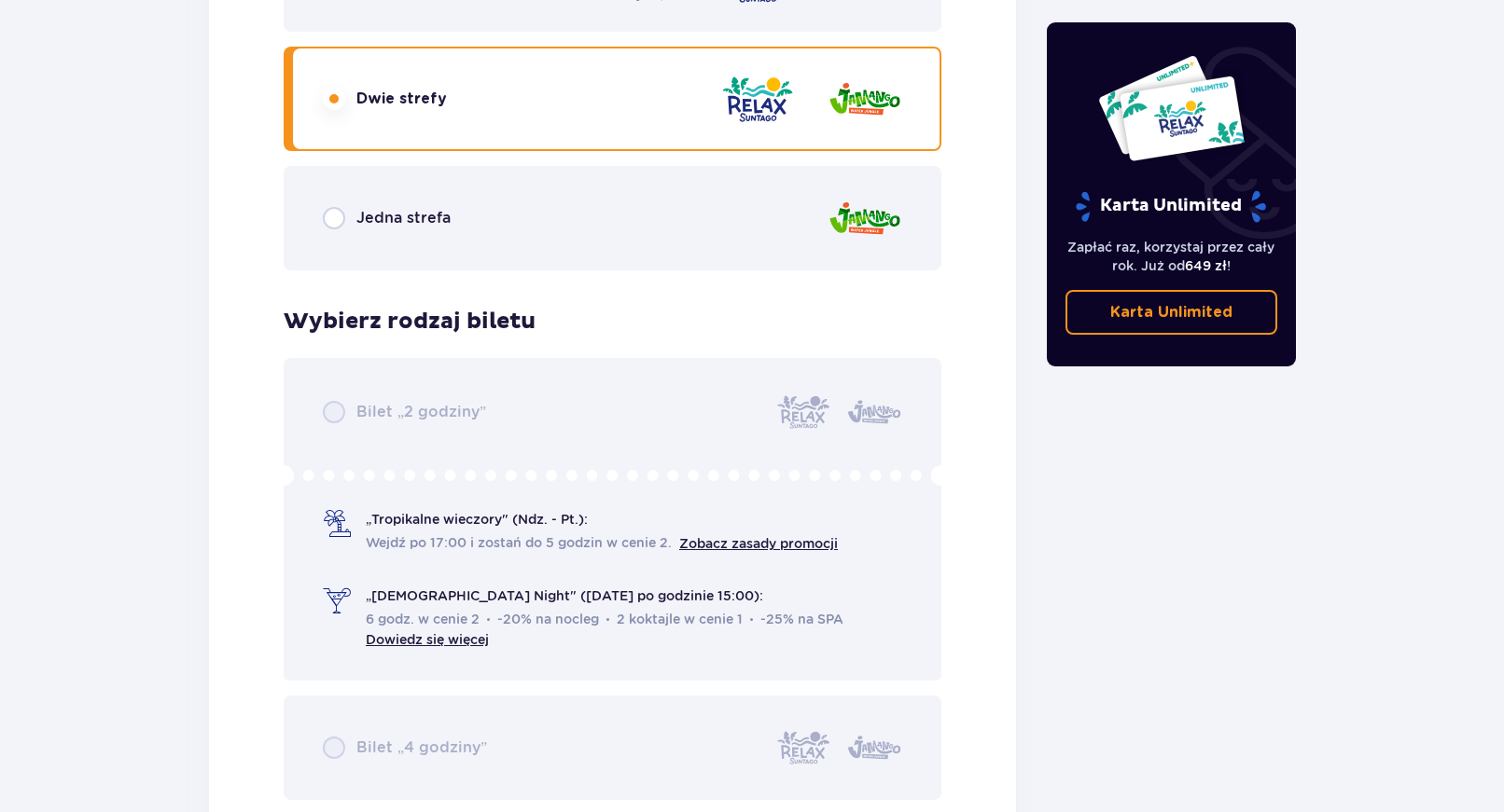
click at [770, 547] on div "Bilet „2 godziny” „Tropikalne wieczory" (Ndz. - Pt.): Wejdź po 17:00 i zostań d…" at bounding box center [612, 639] width 658 height 562
click at [725, 544] on div "Bilet „2 godziny” „Tropikalne wieczory" (Ndz. - Pt.): Wejdź po 17:00 i zostań d…" at bounding box center [612, 639] width 658 height 562
click at [522, 512] on div "Bilet „2 godziny” „Tropikalne wieczory" (Ndz. - Pt.): Wejdź po 17:00 i zostań d…" at bounding box center [612, 639] width 658 height 562
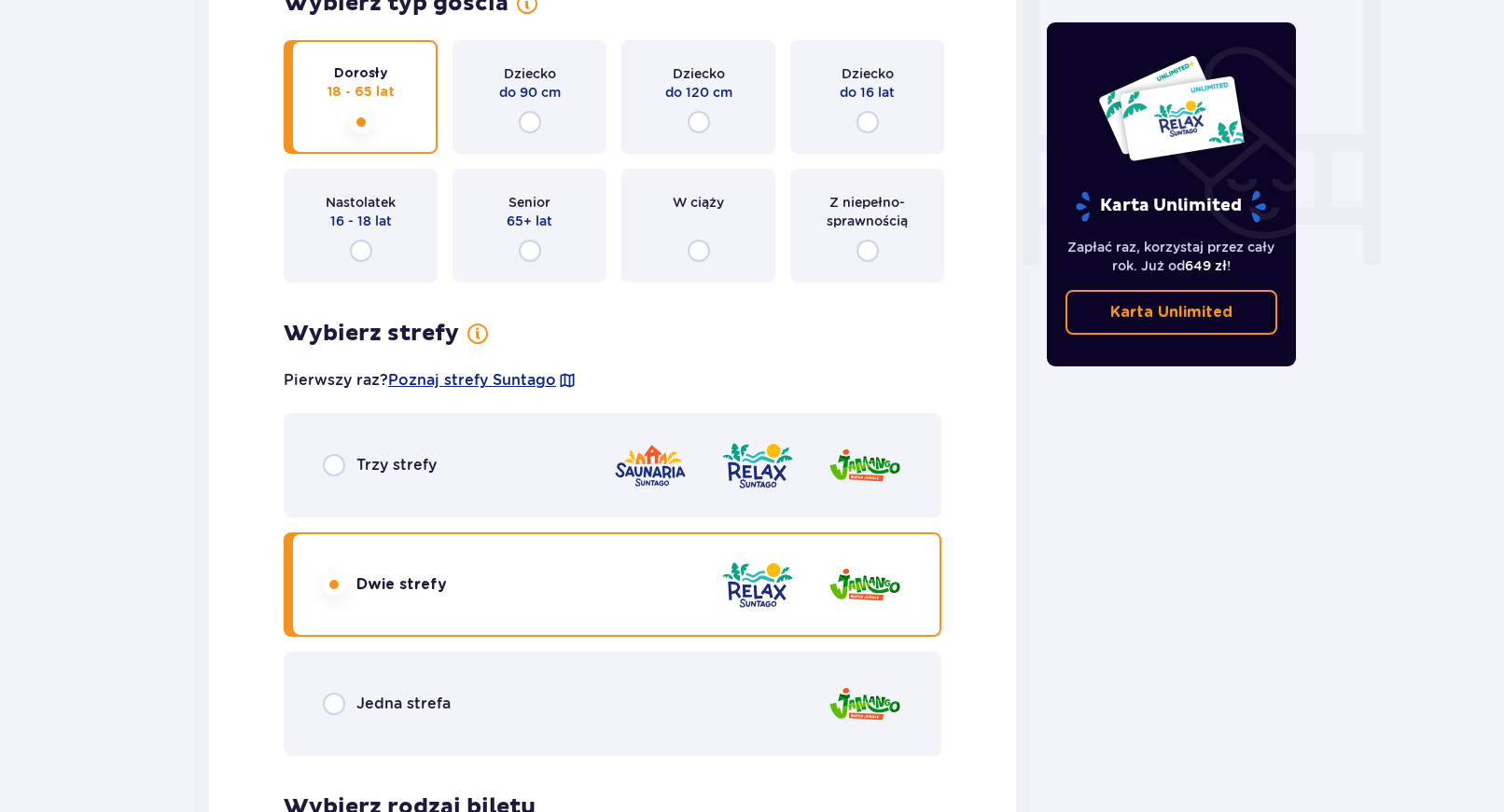
scroll to position [1757, 0]
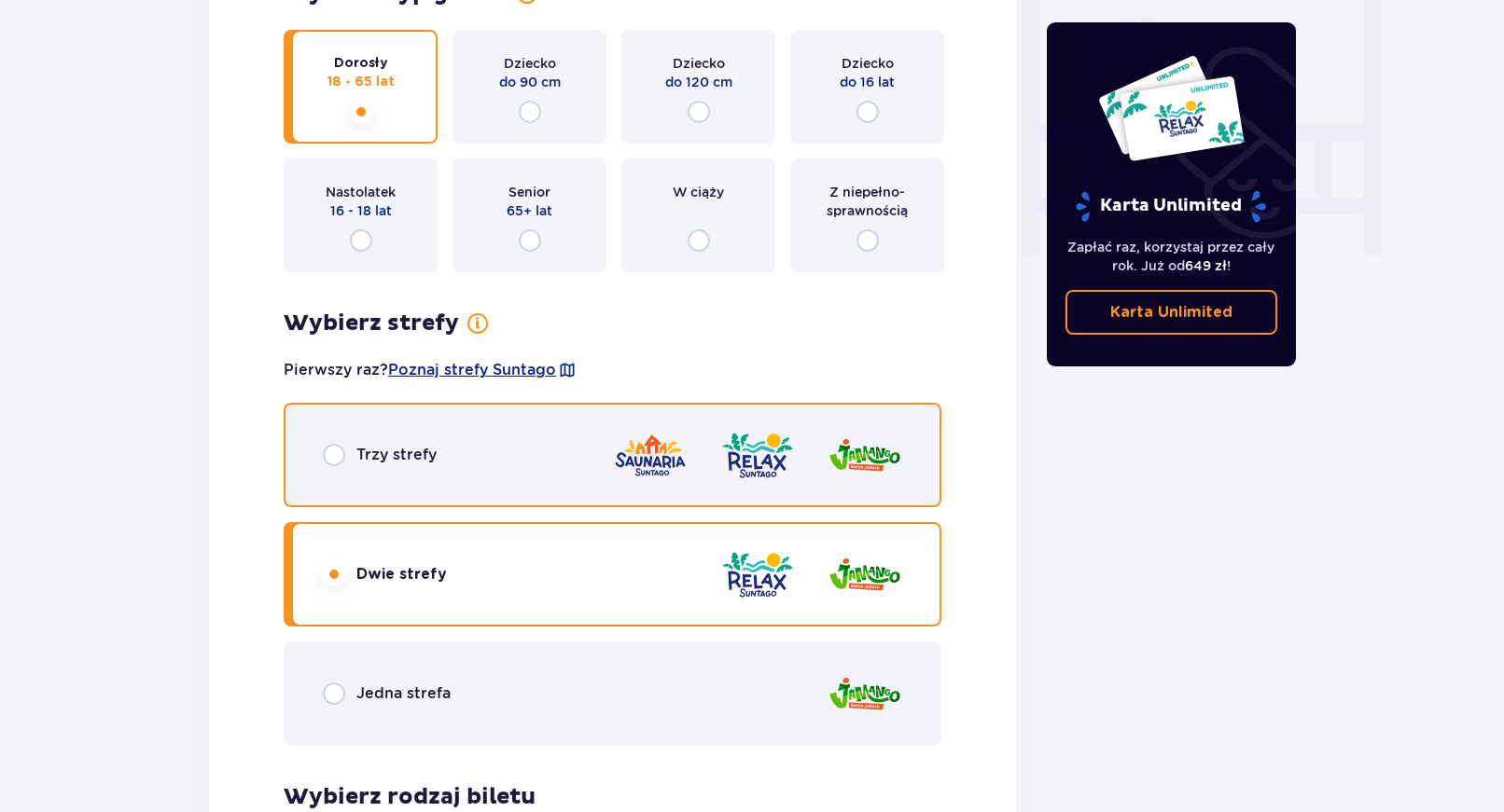
click at [329, 455] on input "radio" at bounding box center [334, 455] width 23 height 23
radio input "true"
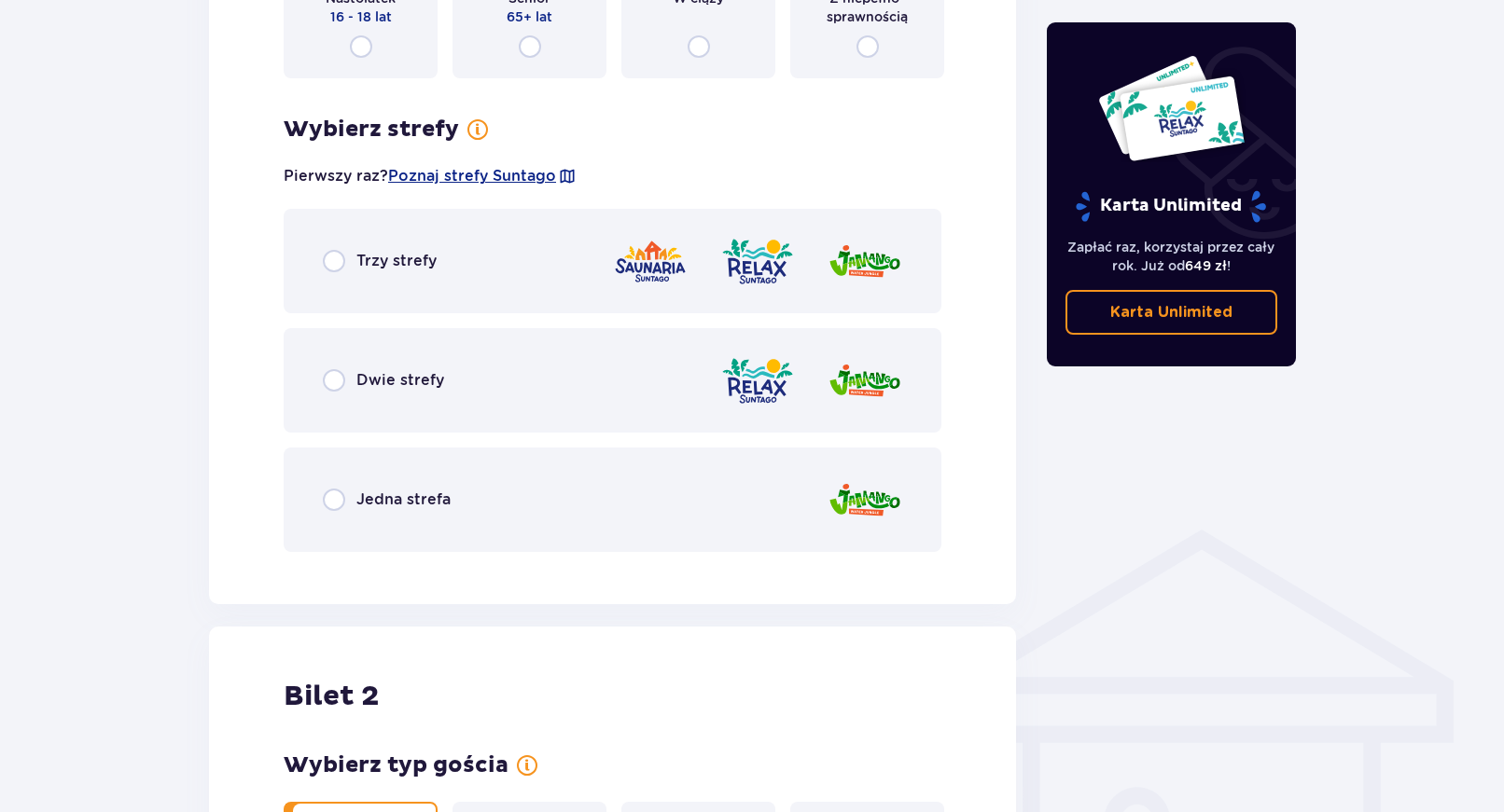
scroll to position [901, 0]
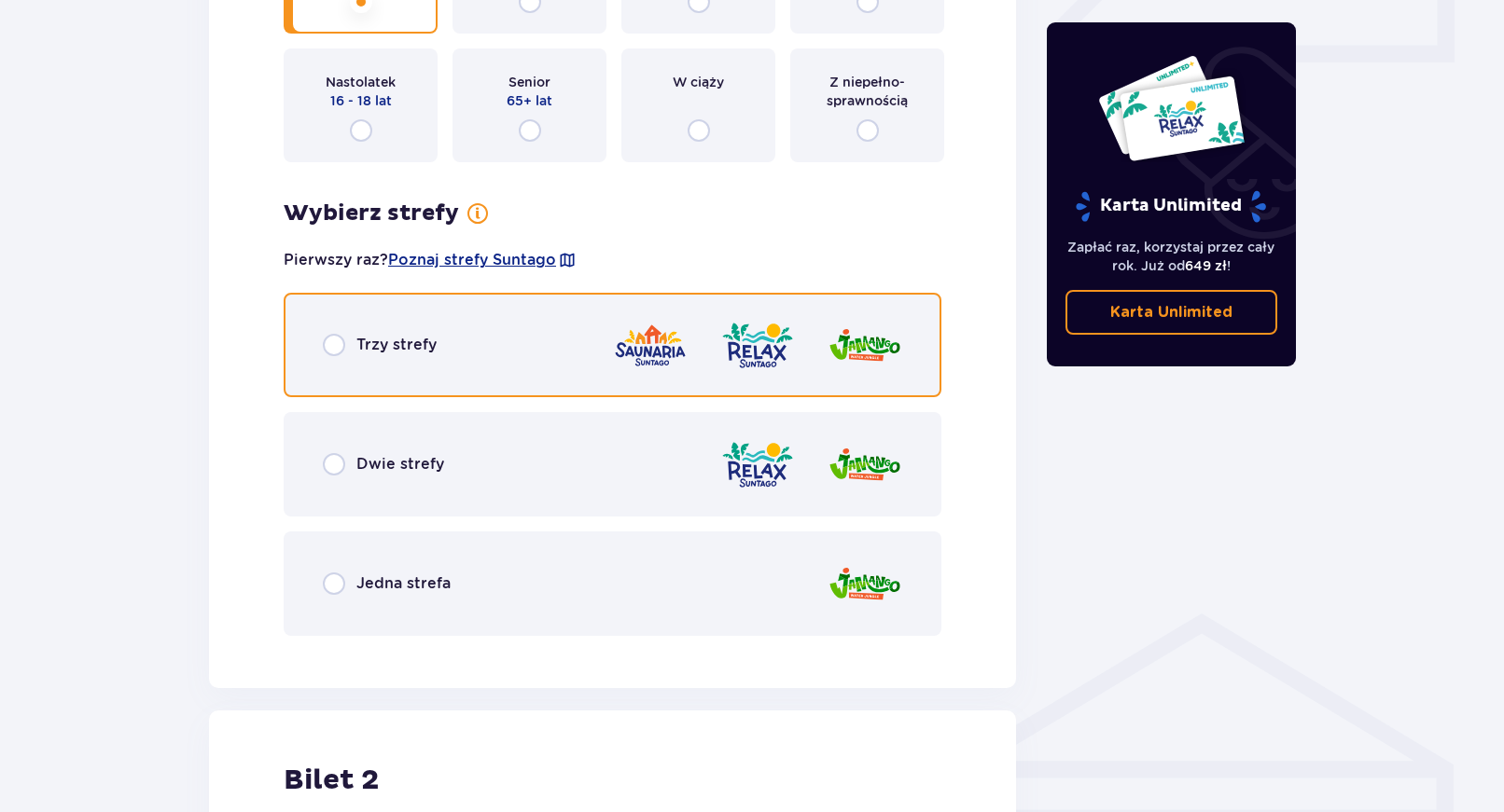
click at [335, 349] on input "radio" at bounding box center [334, 345] width 23 height 23
radio input "true"
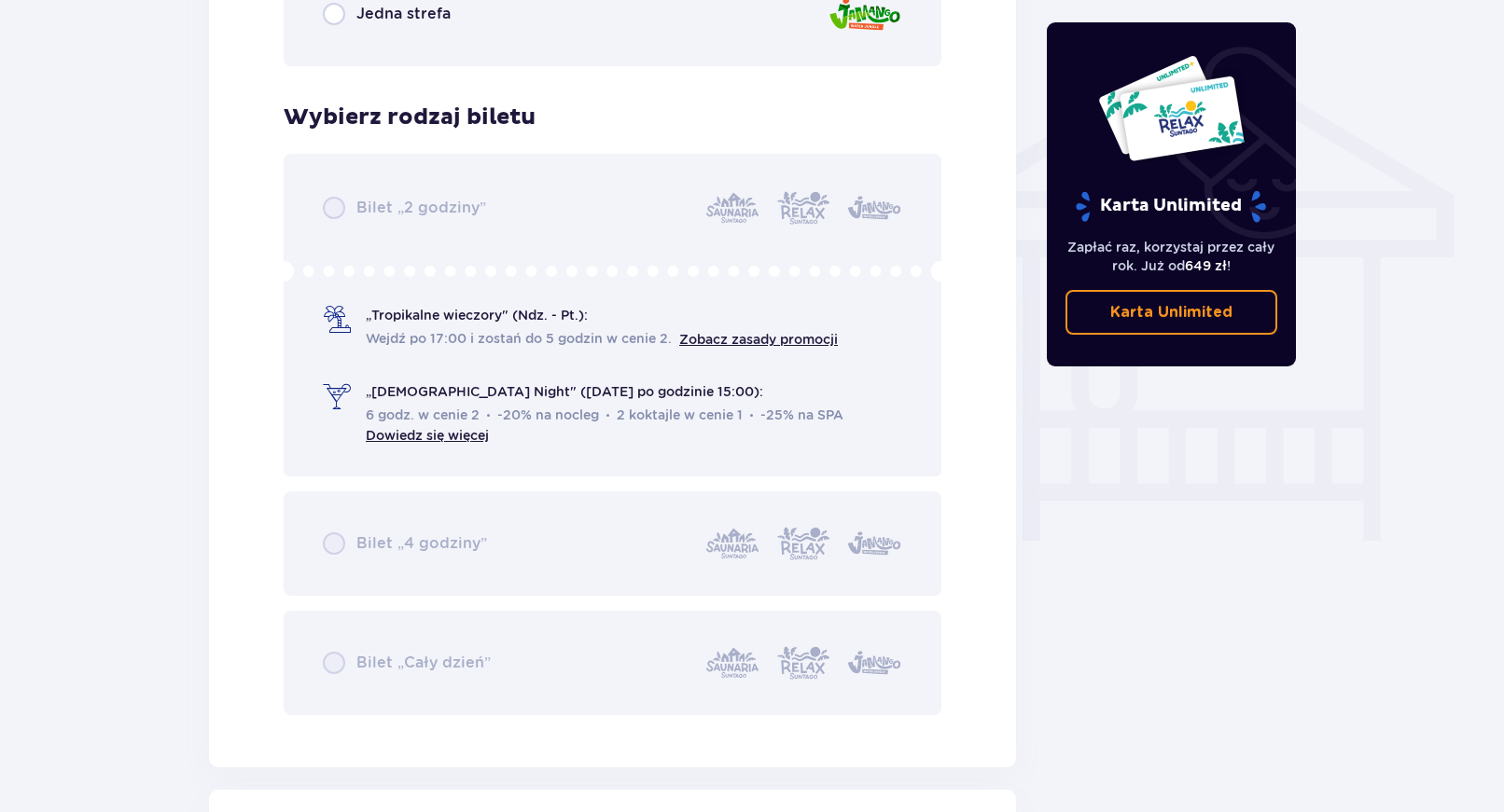
scroll to position [1552, 0]
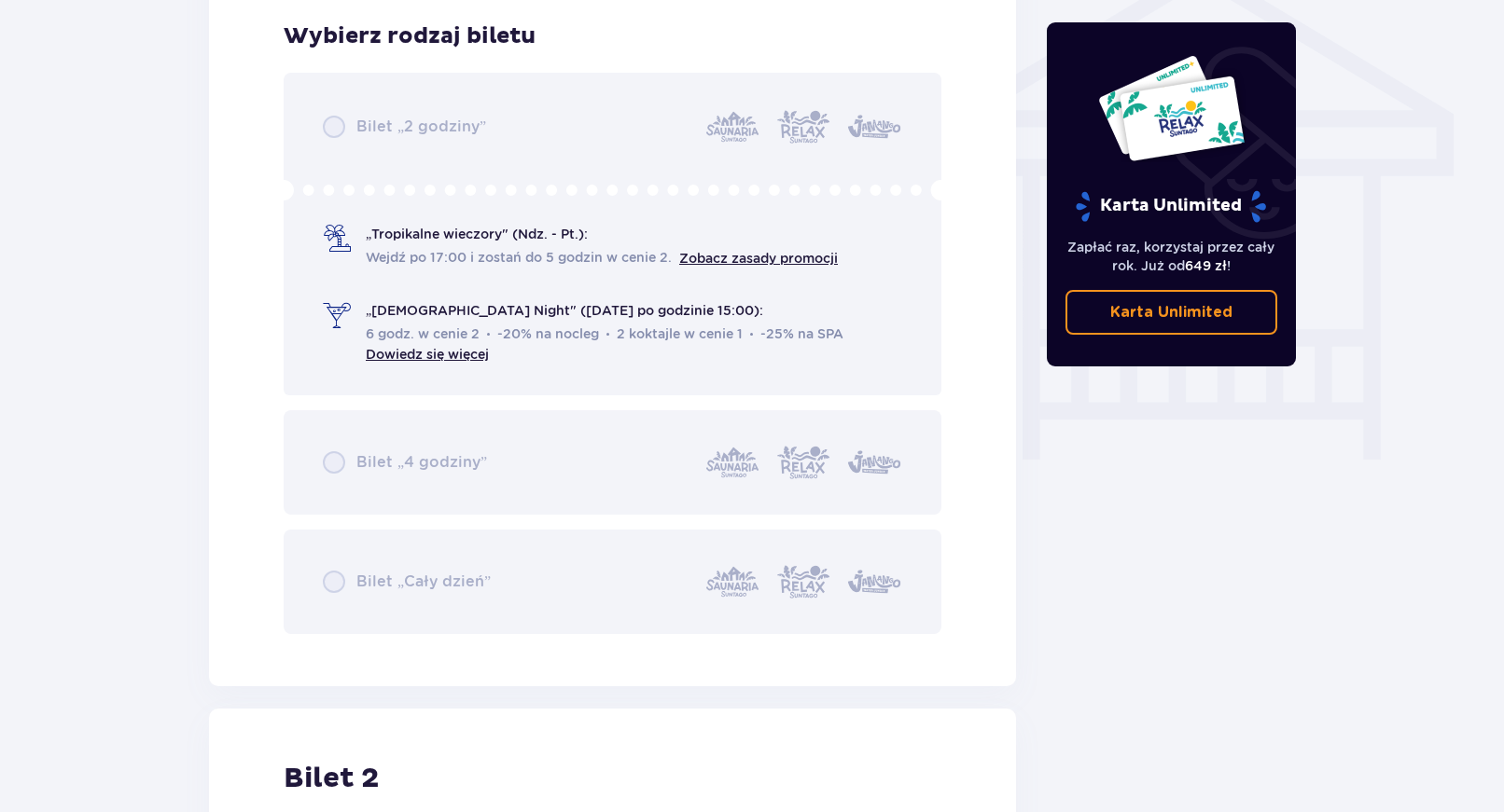
click at [462, 357] on div "Bilet „2 godziny” „Tropikalne wieczory" (Ndz. - Pt.): Wejdź po 17:00 i zostań d…" at bounding box center [612, 354] width 658 height 562
click at [447, 349] on div "Bilet „2 godziny” „Tropikalne wieczory" (Ndz. - Pt.): Wejdź po 17:00 i zostań d…" at bounding box center [612, 354] width 658 height 562
click at [712, 258] on div "Bilet „2 godziny” „Tropikalne wieczory" (Ndz. - Pt.): Wejdź po 17:00 i zostań d…" at bounding box center [612, 354] width 658 height 562
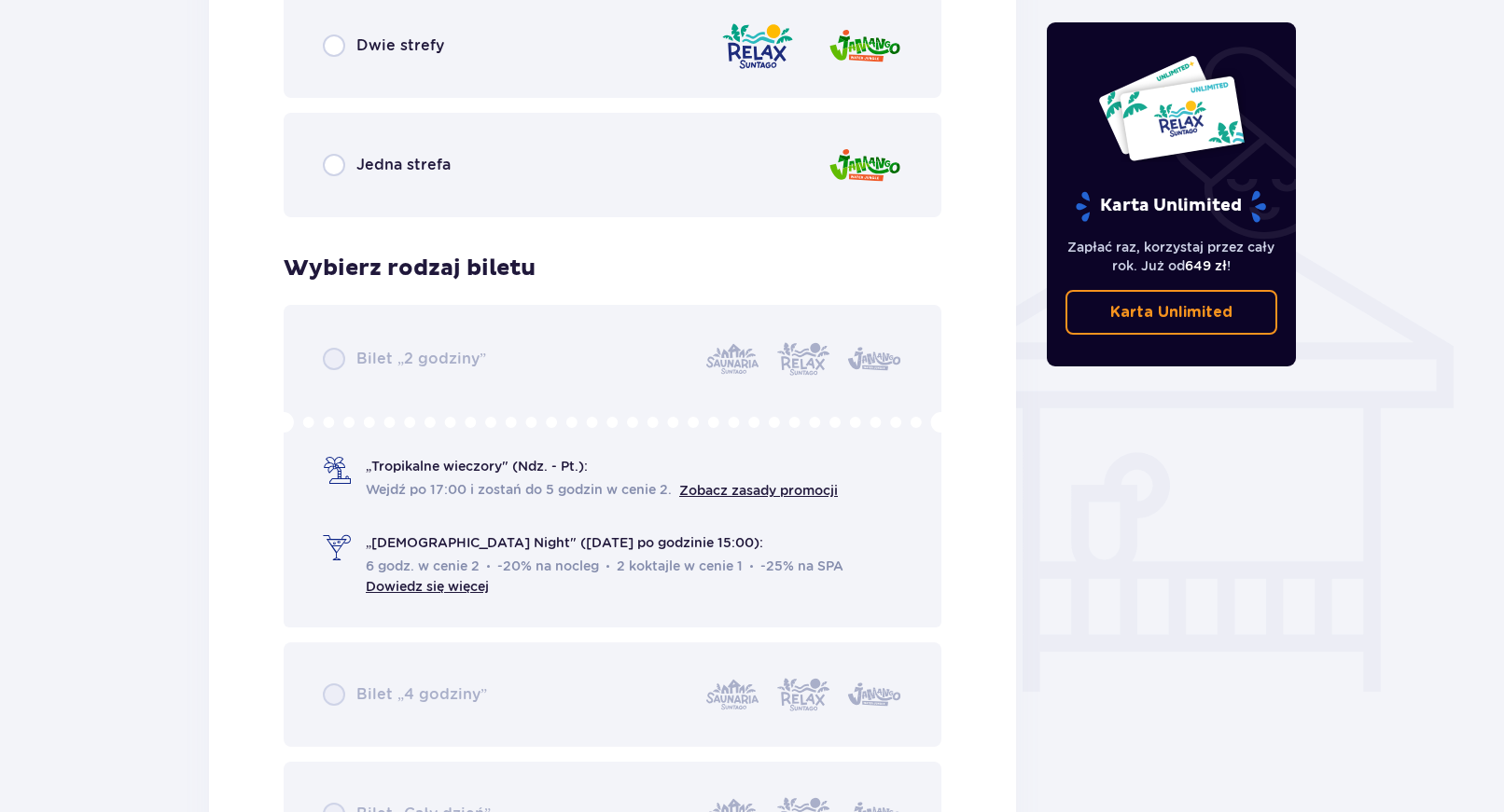
scroll to position [1361, 0]
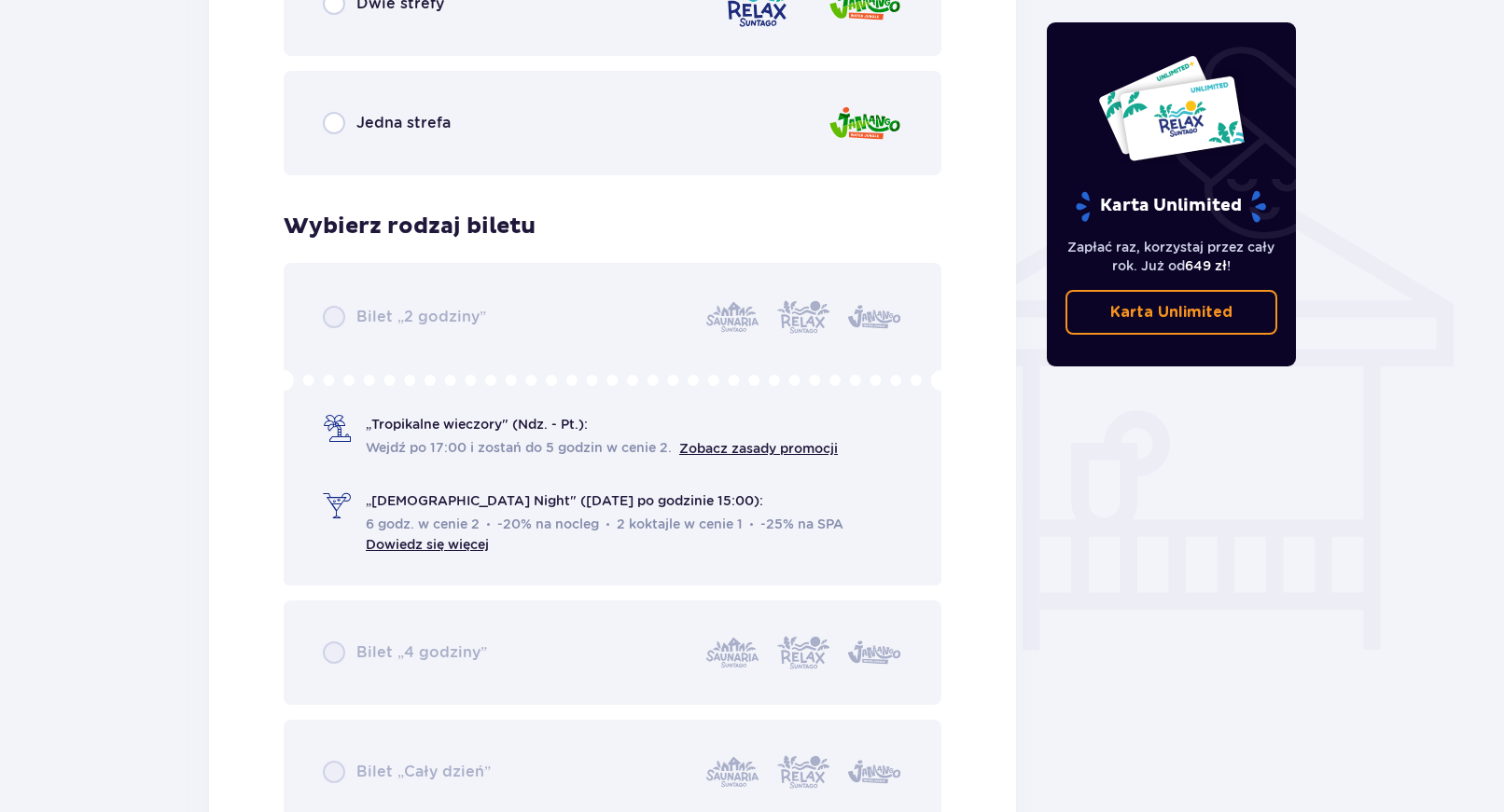
click at [440, 537] on div "Bilet „2 godziny” „Tropikalne wieczory" (Ndz. - Pt.): Wejdź po 17:00 i zostań d…" at bounding box center [612, 544] width 658 height 562
click at [408, 541] on div "Bilet „2 godziny” „Tropikalne wieczory" (Ndz. - Pt.): Wejdź po 17:00 i zostań d…" at bounding box center [612, 544] width 658 height 562
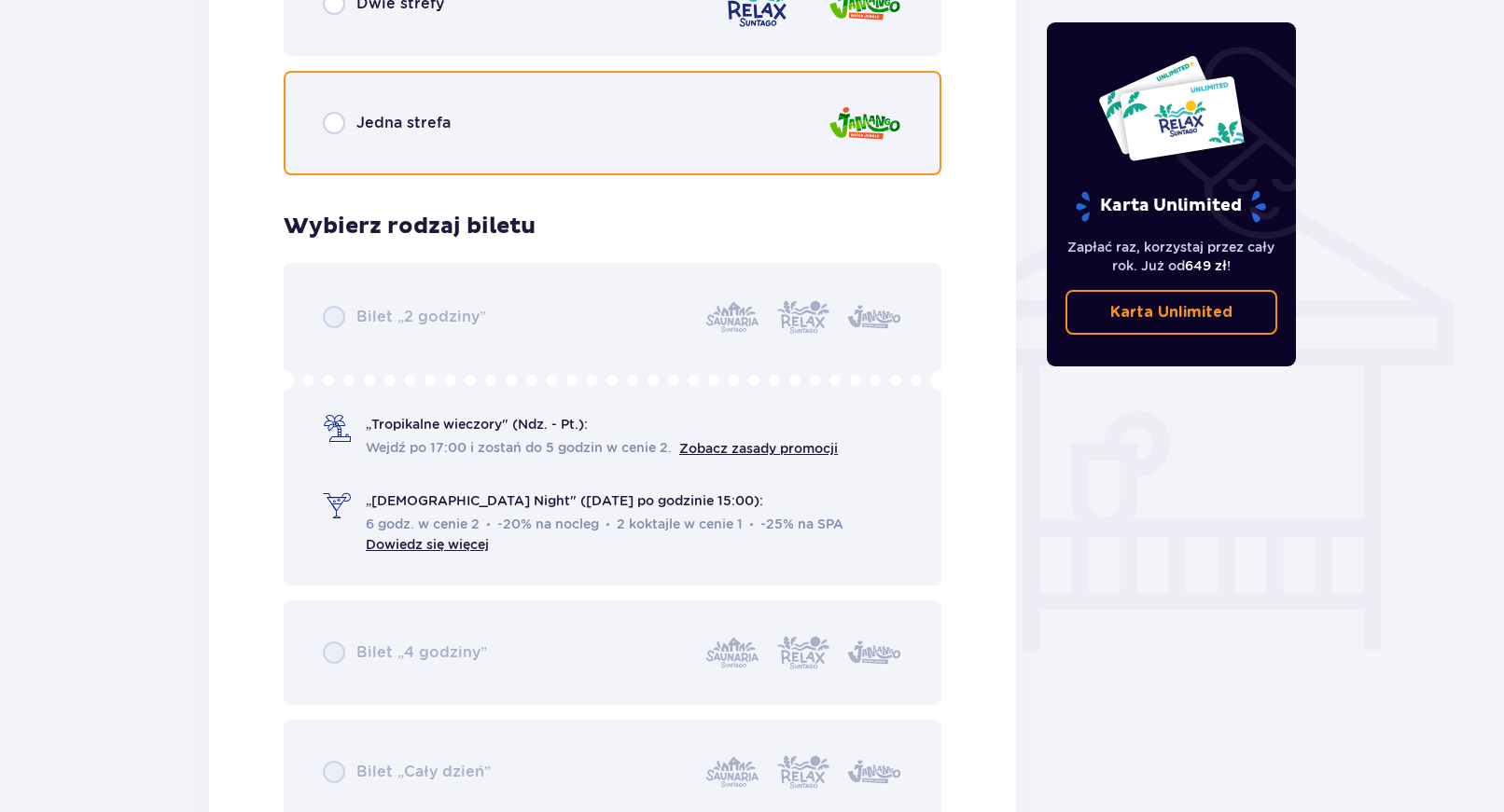
click at [332, 126] on input "radio" at bounding box center [334, 123] width 23 height 23
radio input "true"
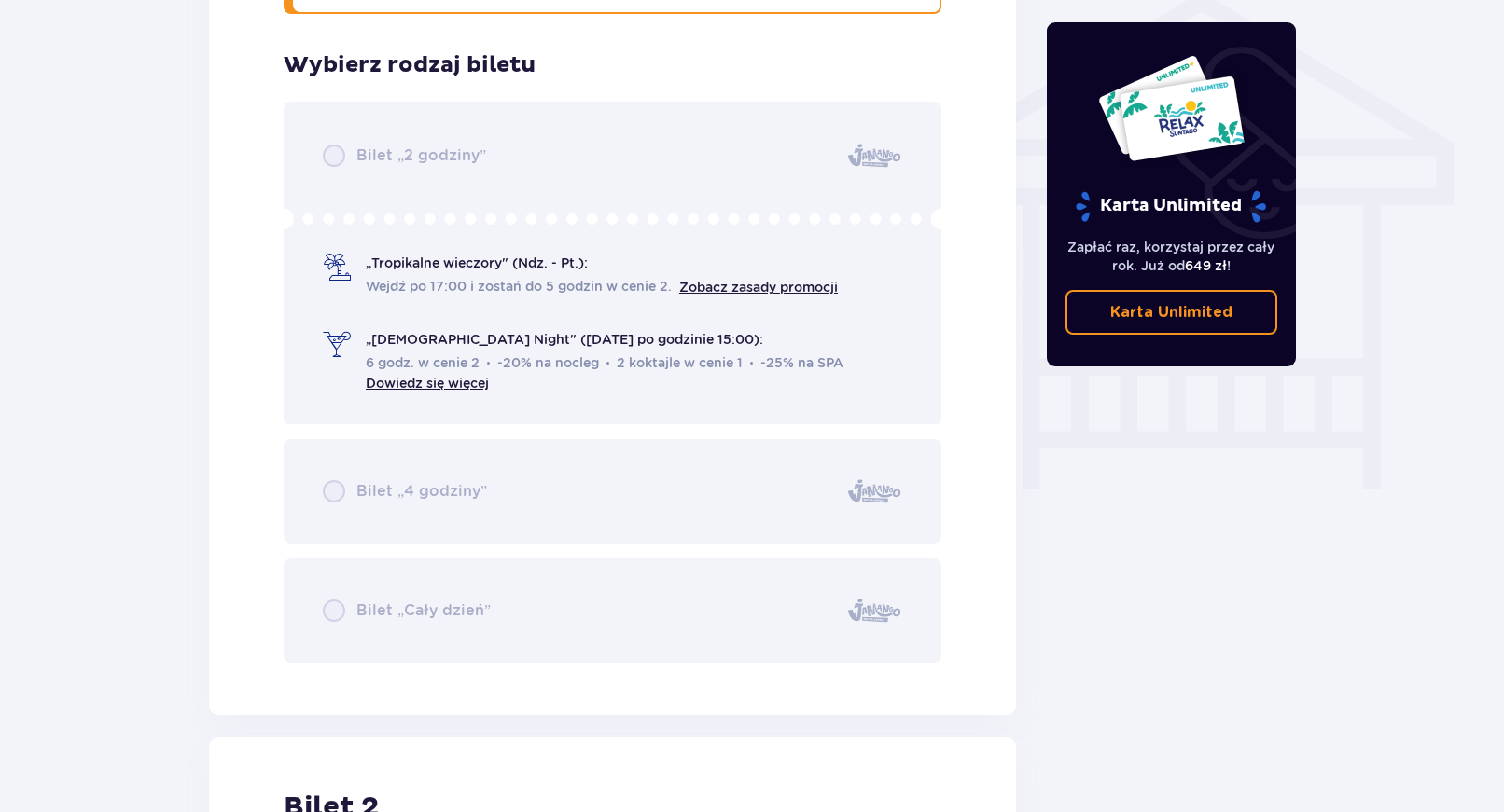
scroll to position [1552, 0]
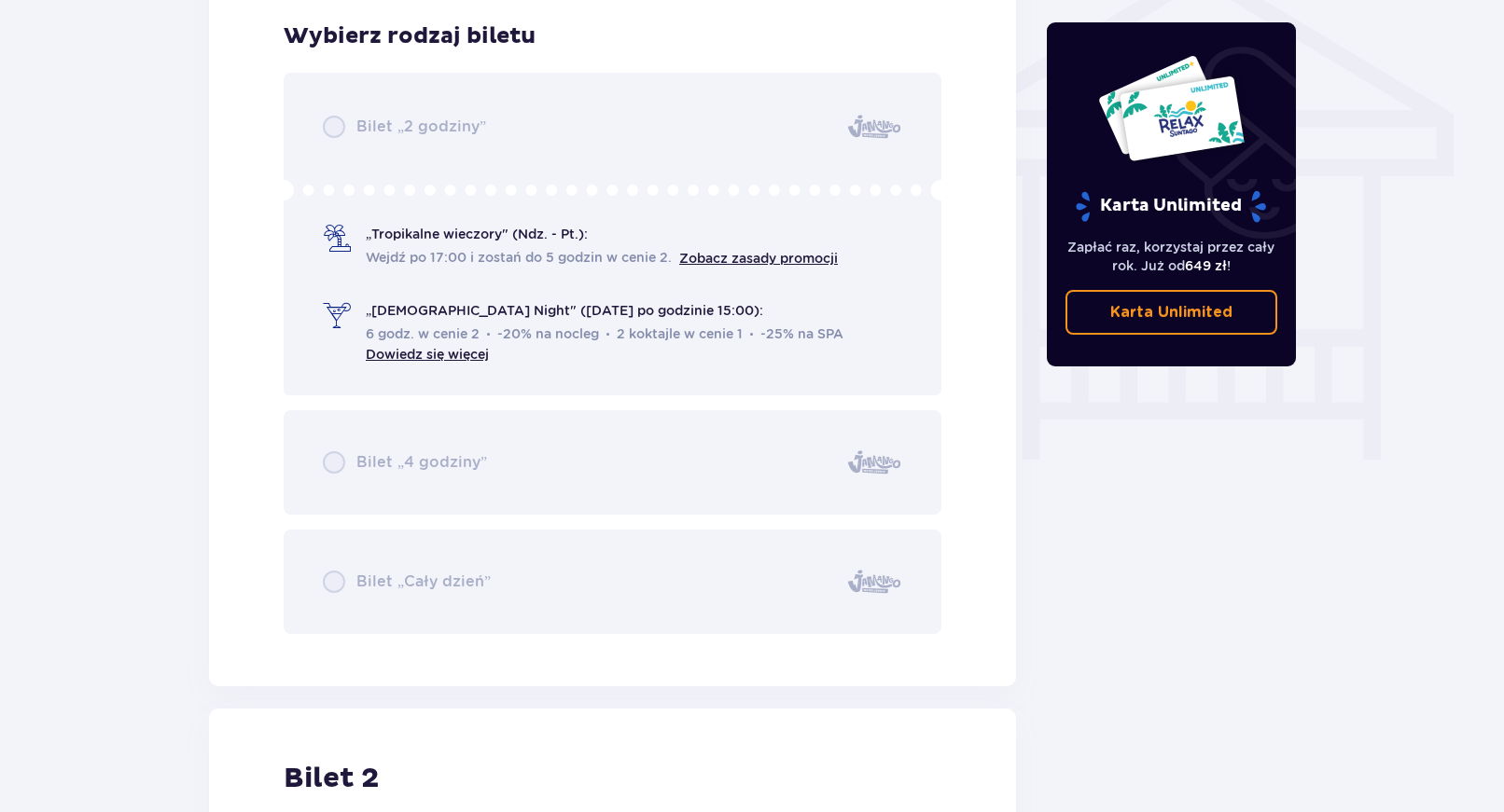
click at [454, 356] on div "Bilet „2 godziny” „Tropikalne wieczory" (Ndz. - Pt.): Wejdź po 17:00 i zostań d…" at bounding box center [612, 354] width 658 height 562
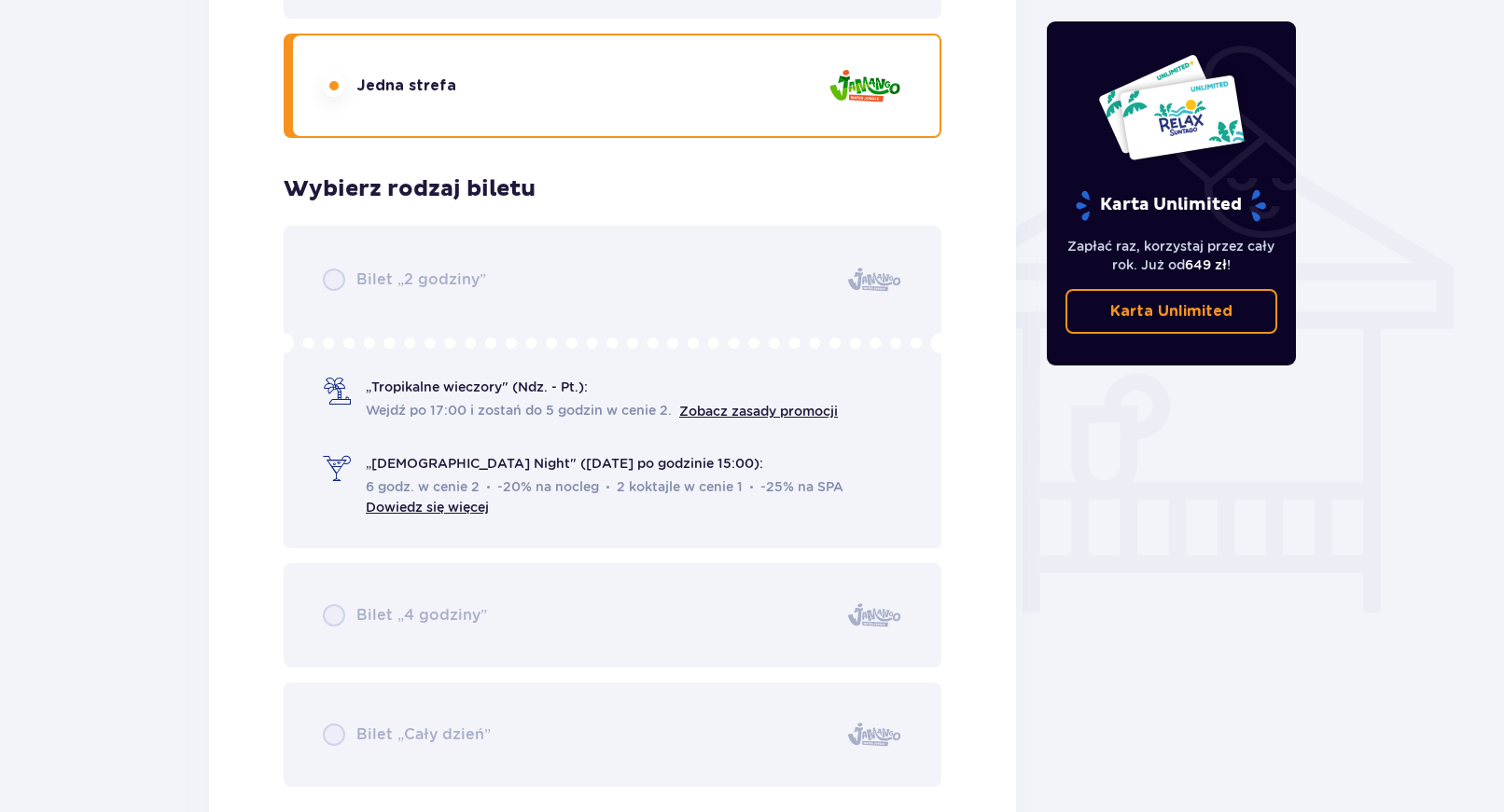
scroll to position [1266, 0]
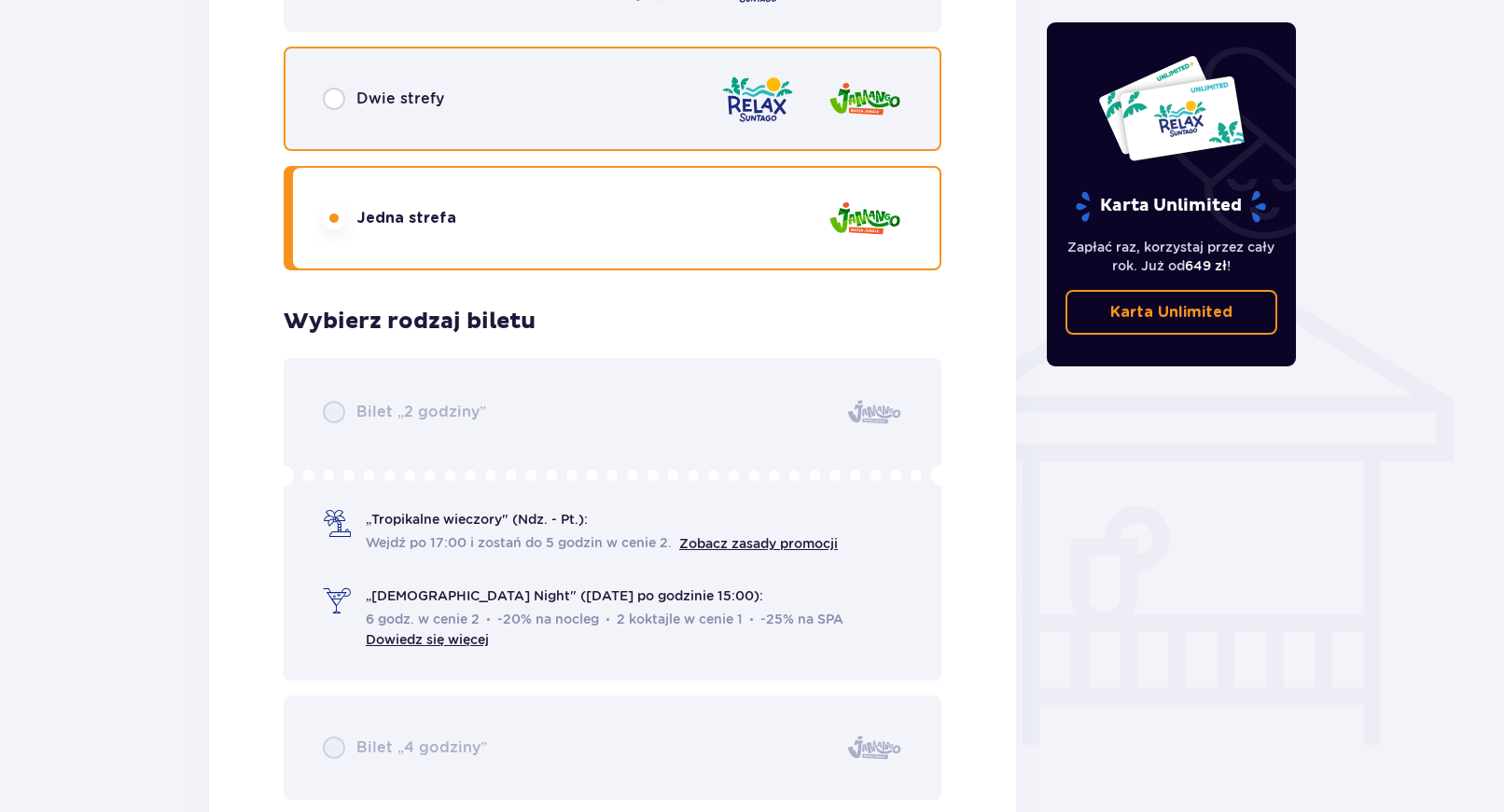
click at [332, 97] on input "radio" at bounding box center [334, 99] width 23 height 23
radio input "true"
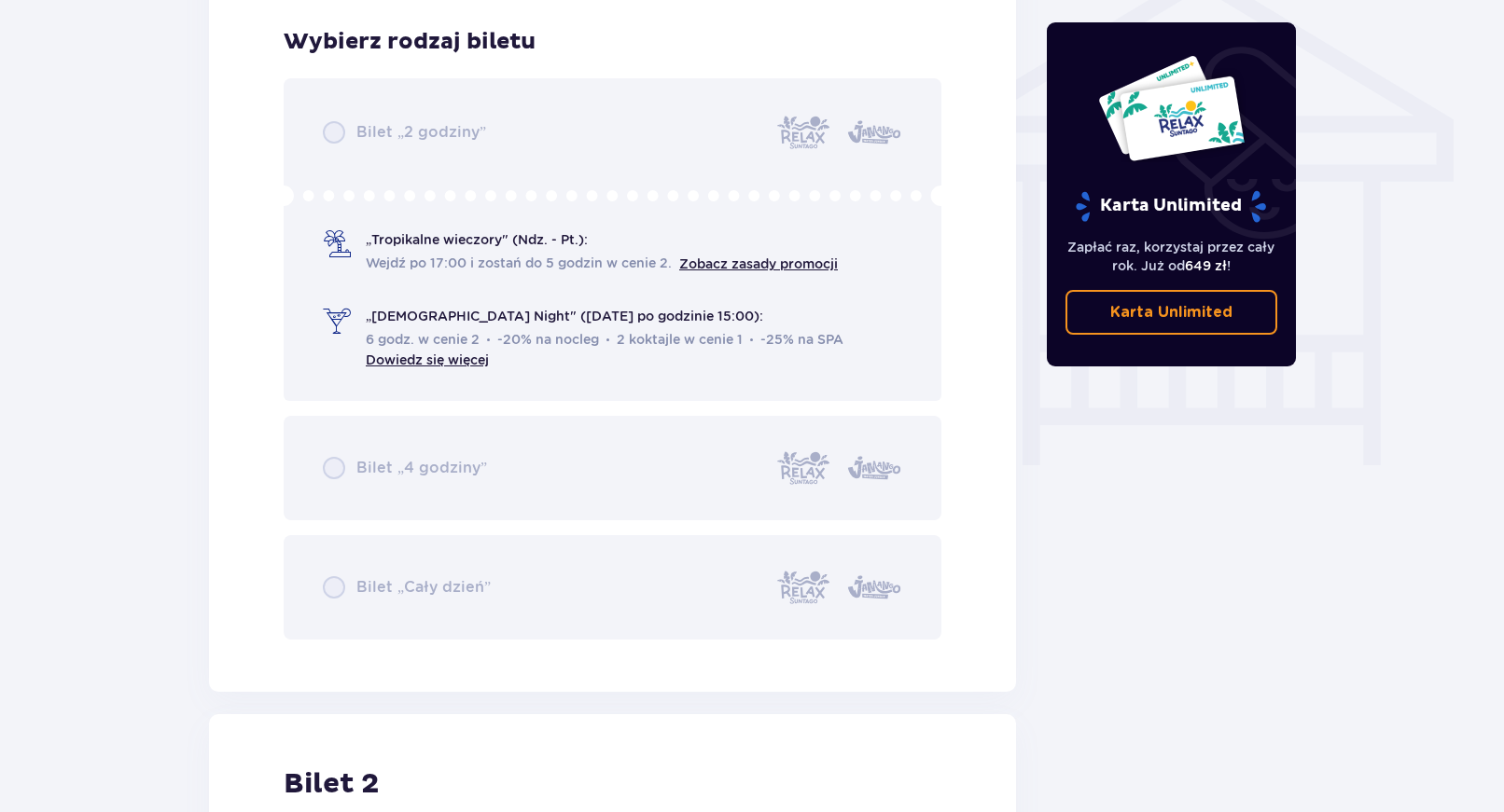
scroll to position [1552, 0]
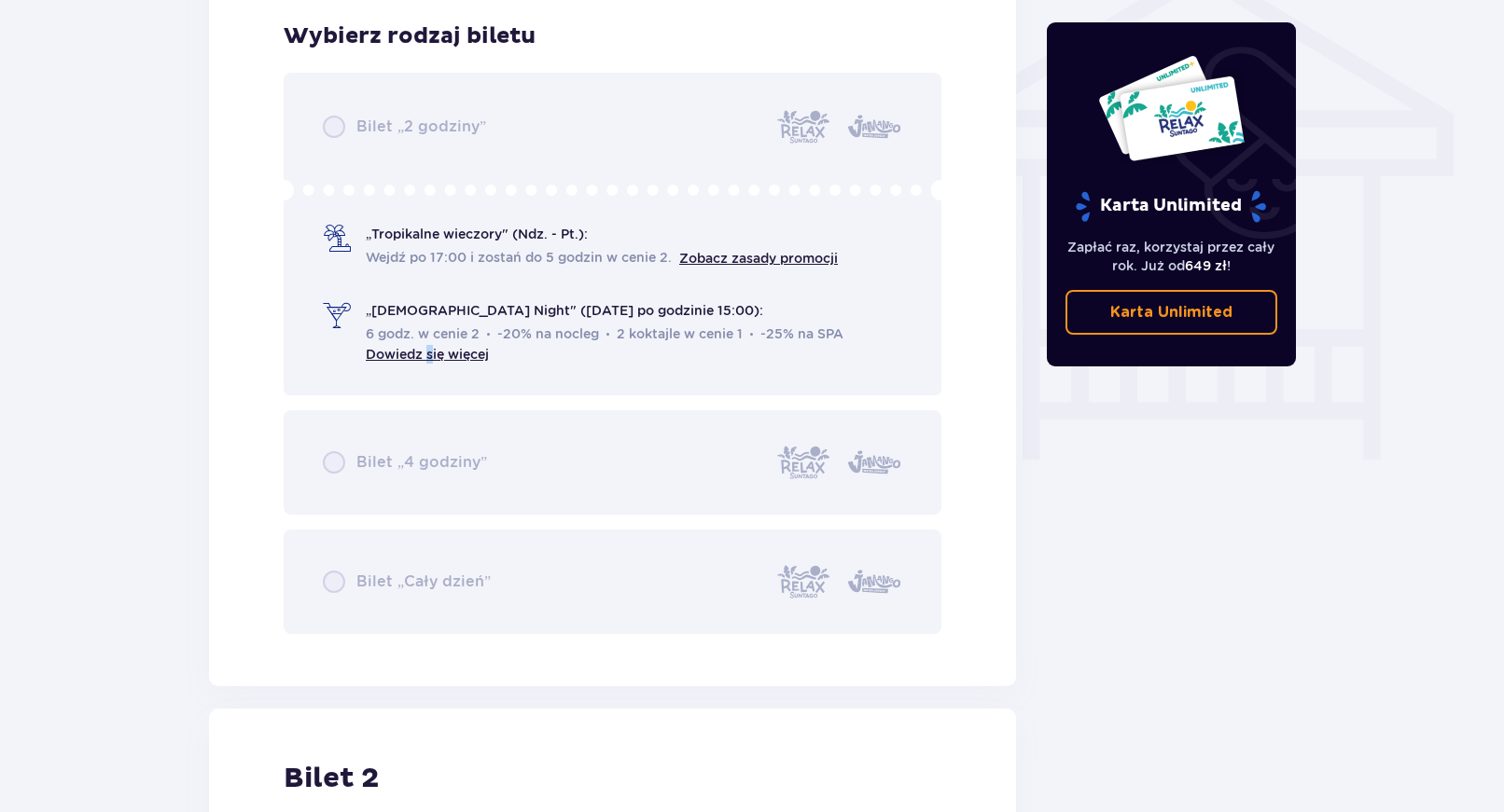
click at [431, 360] on div "Bilet „2 godziny” „Tropikalne wieczory" (Ndz. - Pt.): Wejdź po 17:00 i zostań d…" at bounding box center [612, 354] width 658 height 562
click at [413, 358] on div "Bilet „2 godziny” „Tropikalne wieczory" (Ndz. - Pt.): Wejdź po 17:00 i zostań d…" at bounding box center [612, 354] width 658 height 562
click at [345, 304] on div "Bilet „2 godziny” „Tropikalne wieczory" (Ndz. - Pt.): Wejdź po 17:00 i zostań d…" at bounding box center [612, 354] width 658 height 562
click at [412, 309] on div "Bilet „2 godziny” „Tropikalne wieczory" (Ndz. - Pt.): Wejdź po 17:00 i zostań d…" at bounding box center [612, 354] width 658 height 562
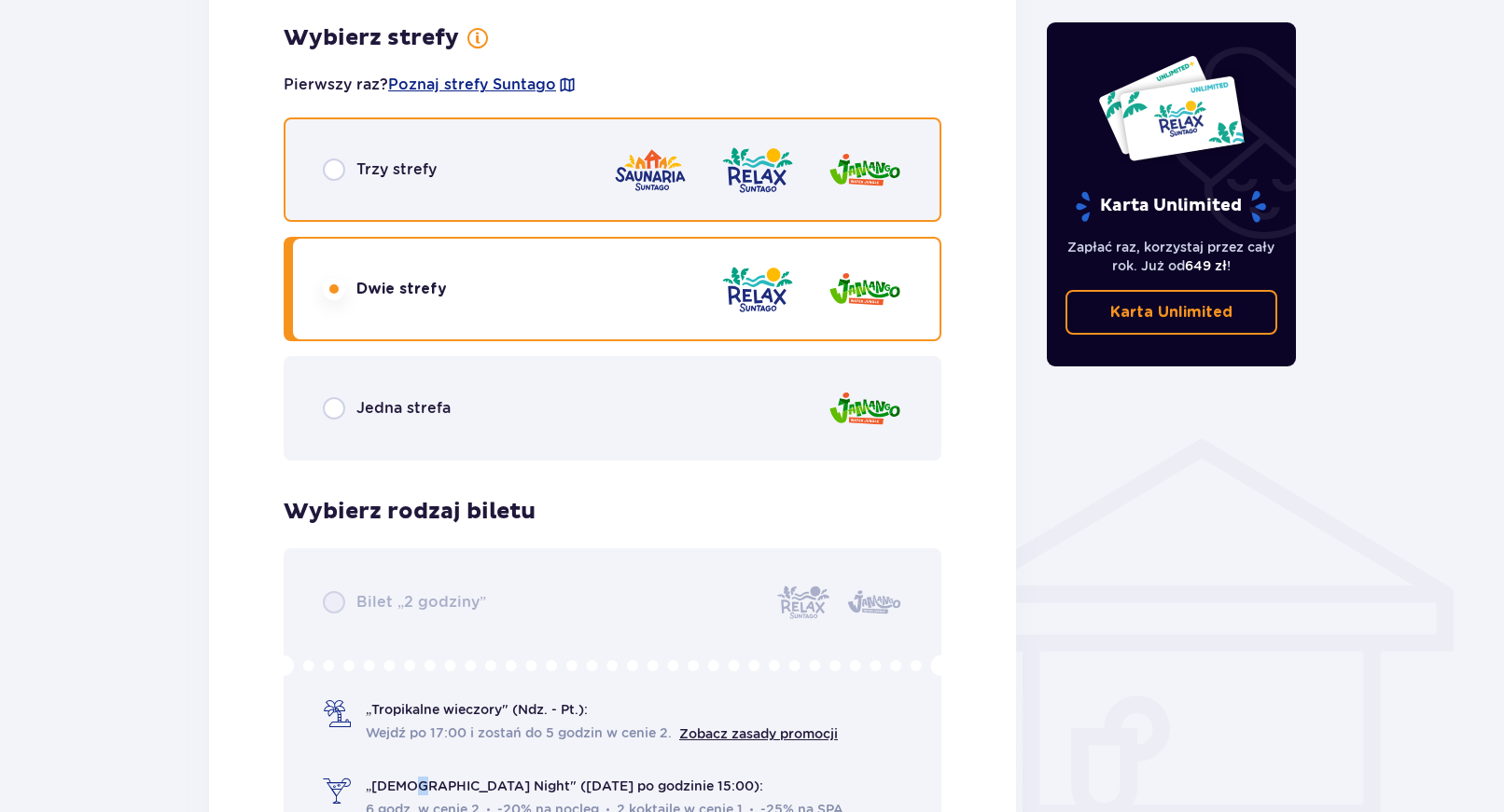
click at [331, 167] on input "radio" at bounding box center [334, 170] width 23 height 23
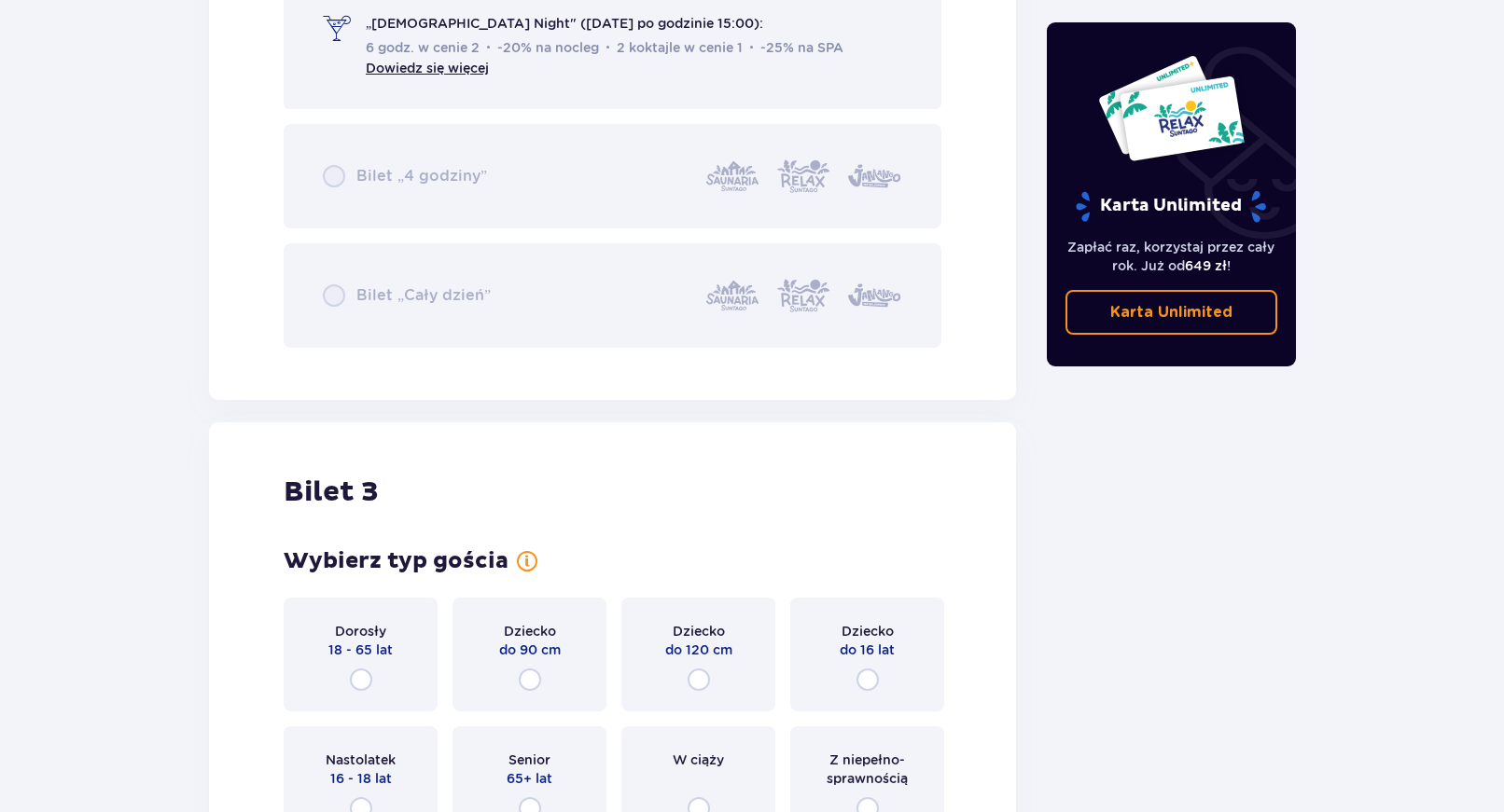
scroll to position [3550, 0]
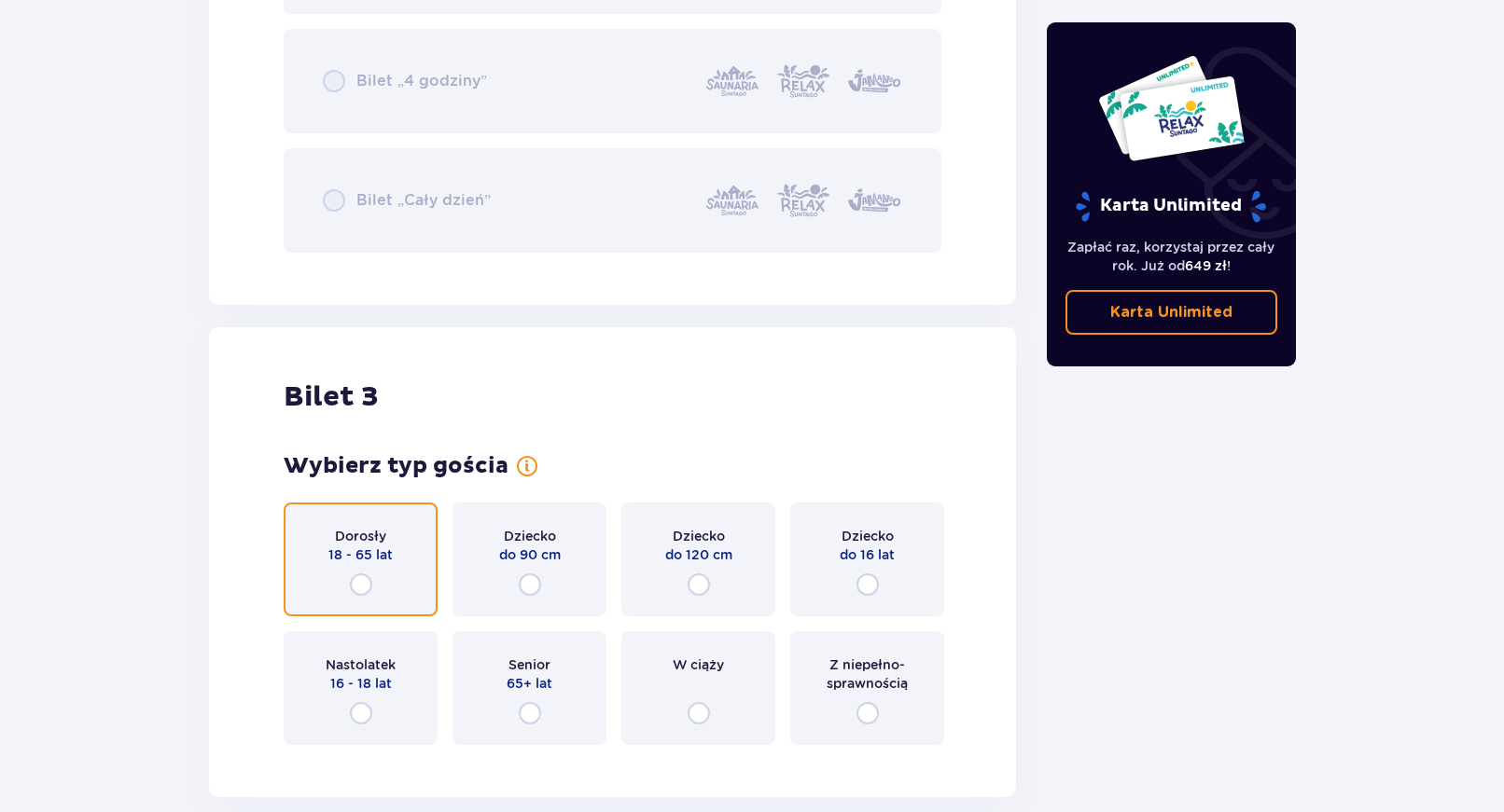
click at [355, 585] on input "radio" at bounding box center [362, 585] width 23 height 23
radio input "true"
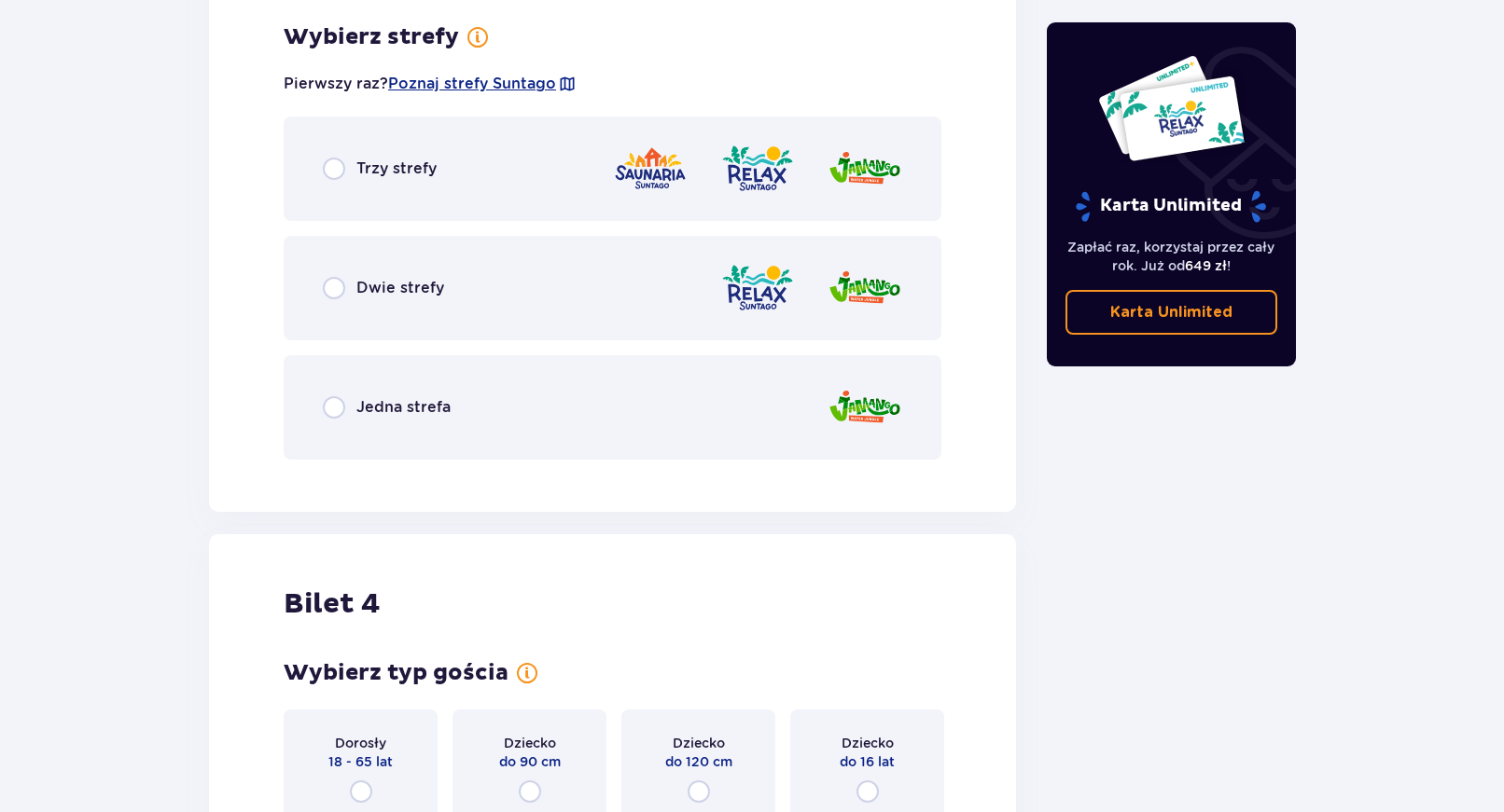
scroll to position [4309, 0]
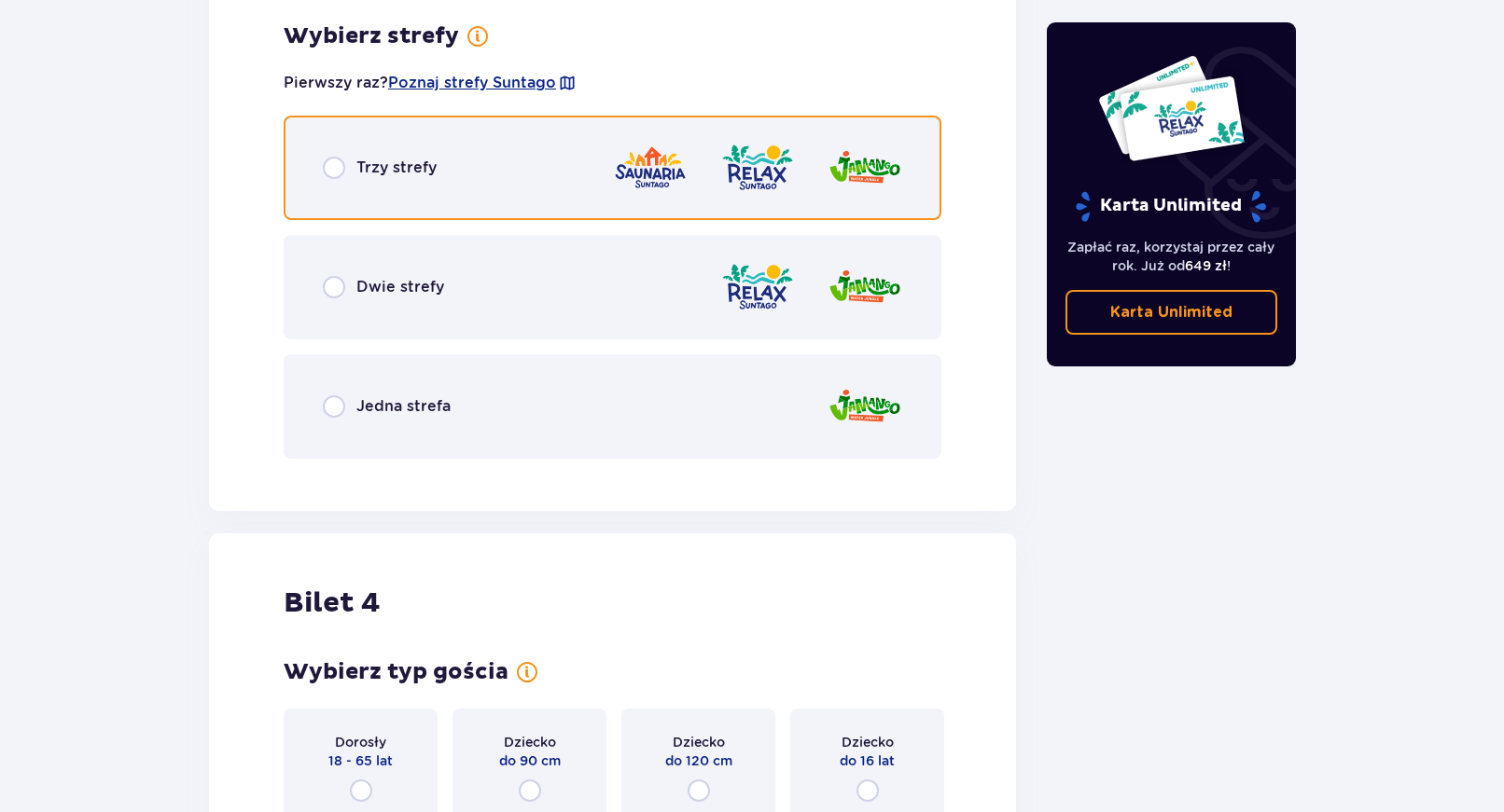
drag, startPoint x: 330, startPoint y: 163, endPoint x: 325, endPoint y: 211, distance: 48.3
click at [330, 164] on input "radio" at bounding box center [334, 168] width 23 height 23
radio input "true"
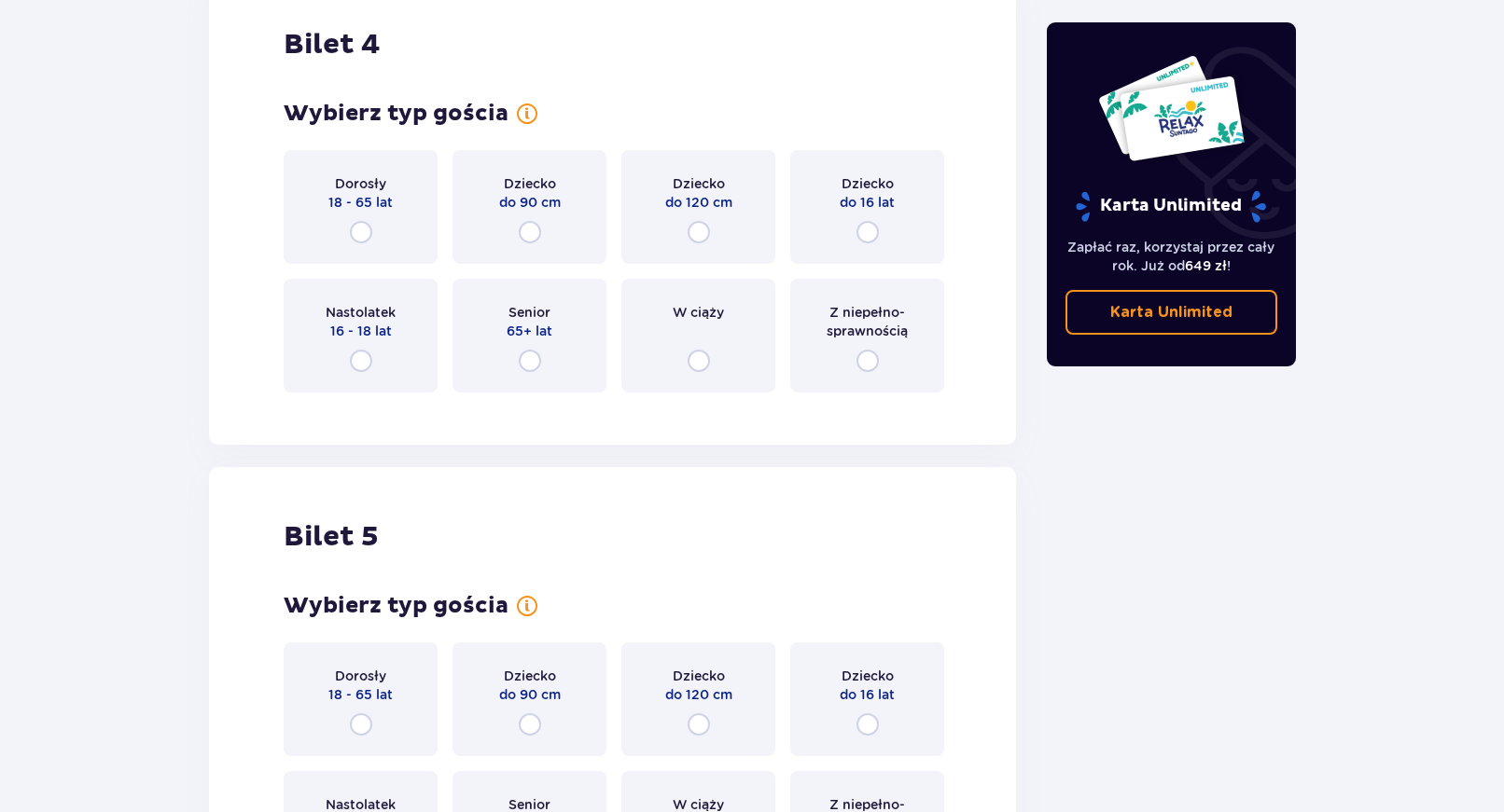
scroll to position [5450, 0]
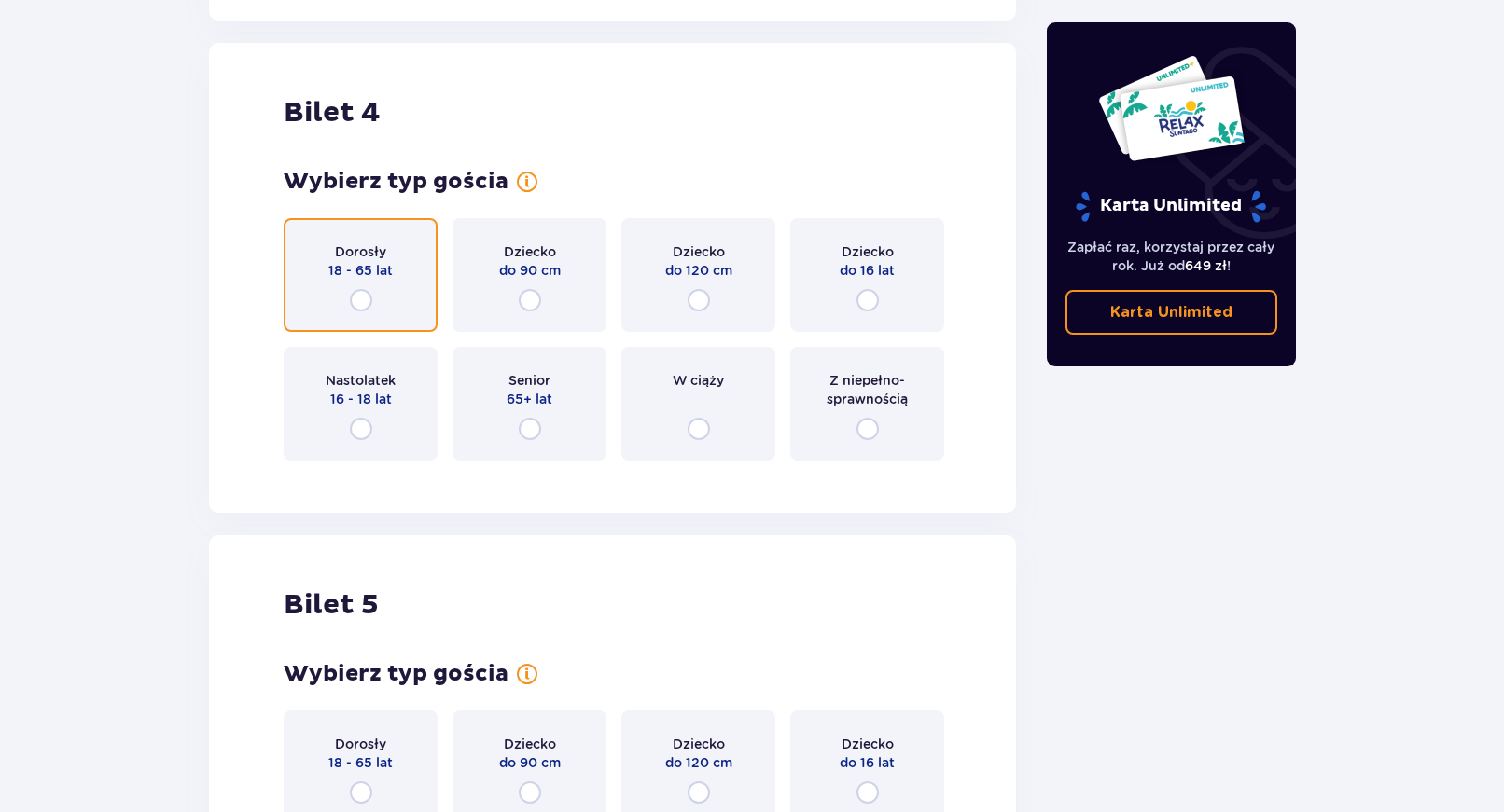
click at [354, 304] on input "radio" at bounding box center [362, 301] width 23 height 23
radio input "true"
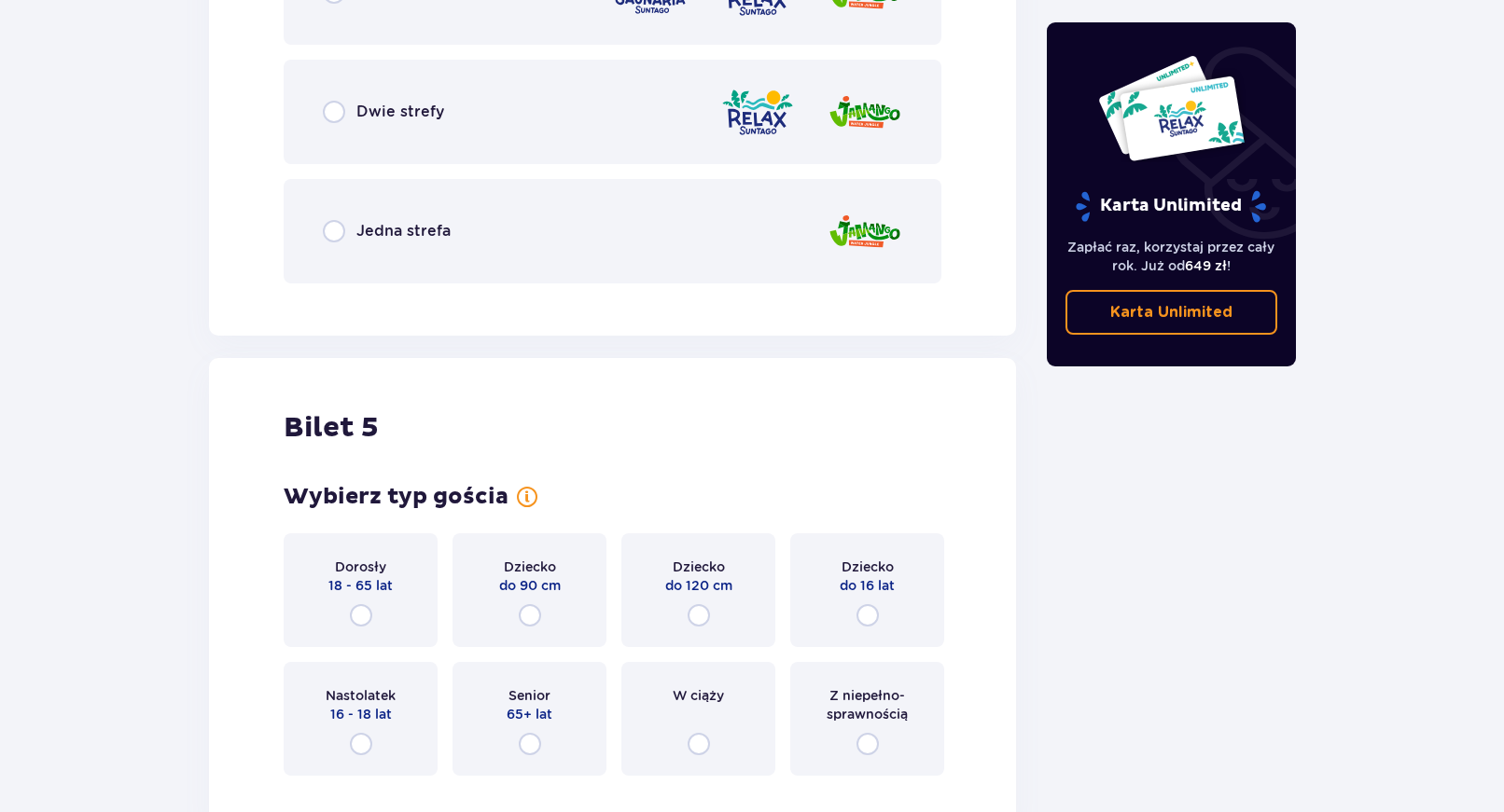
scroll to position [6210, 0]
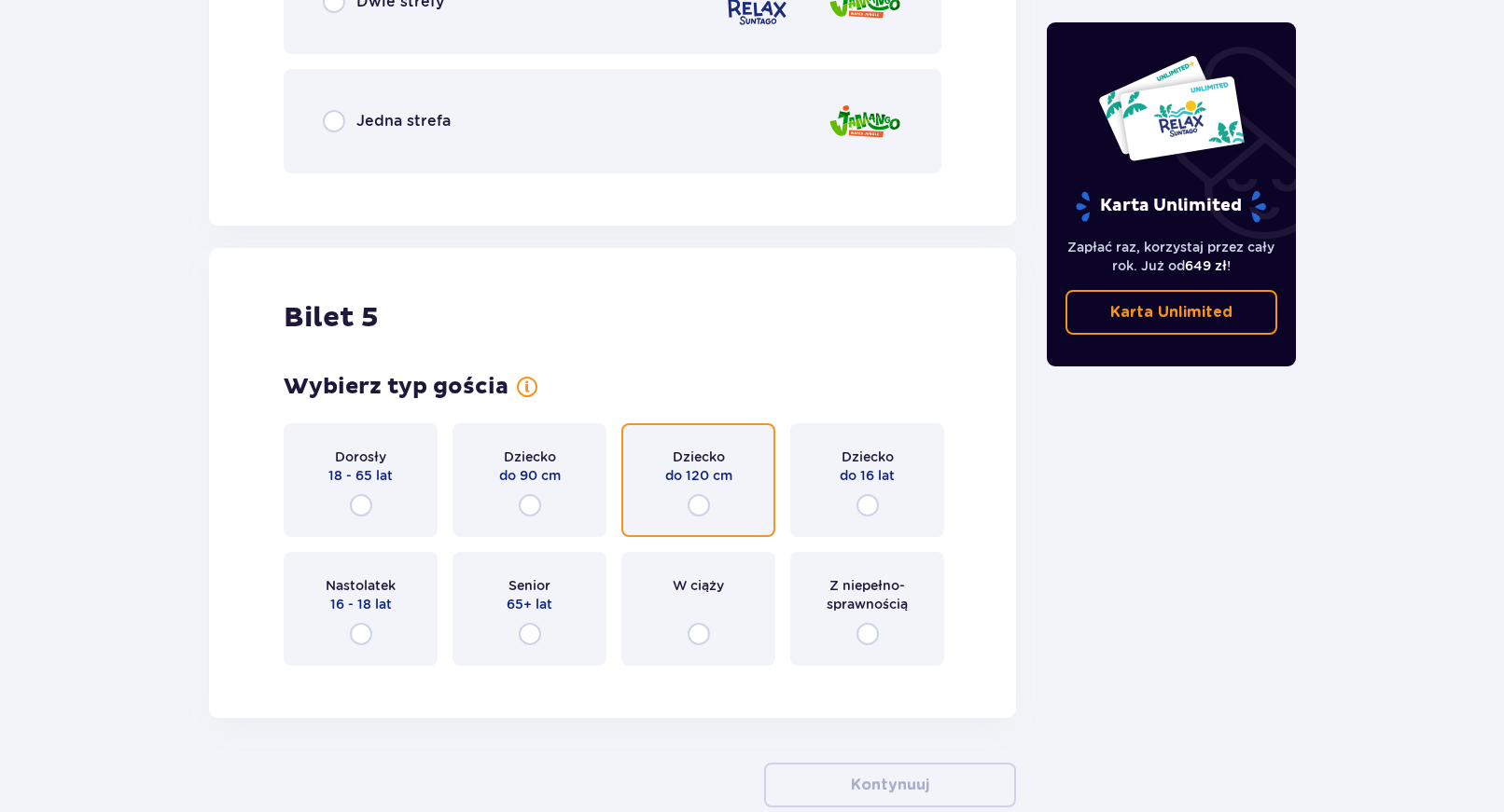
click at [694, 513] on input "radio" at bounding box center [699, 506] width 23 height 23
radio input "true"
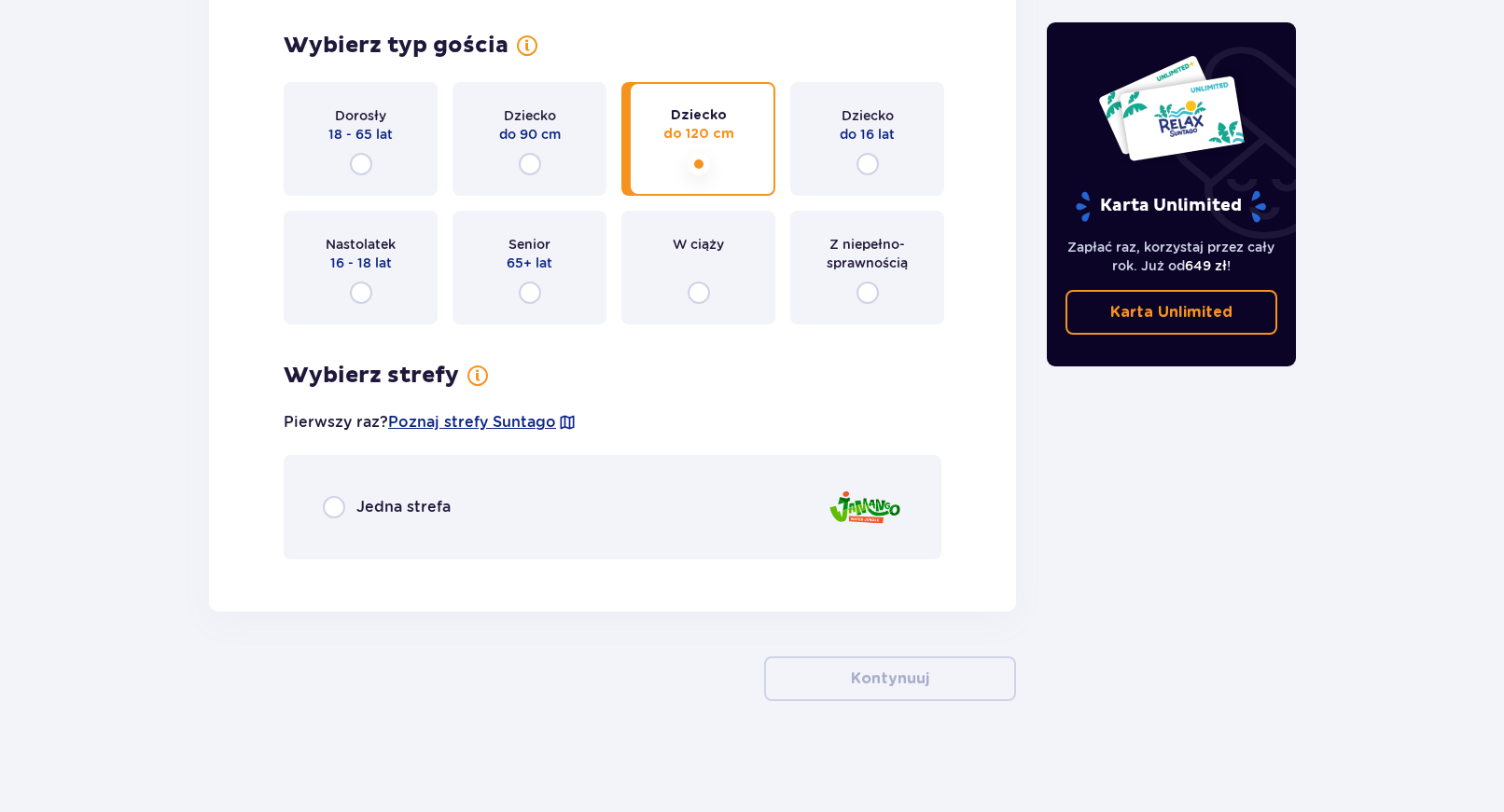
scroll to position [6553, 0]
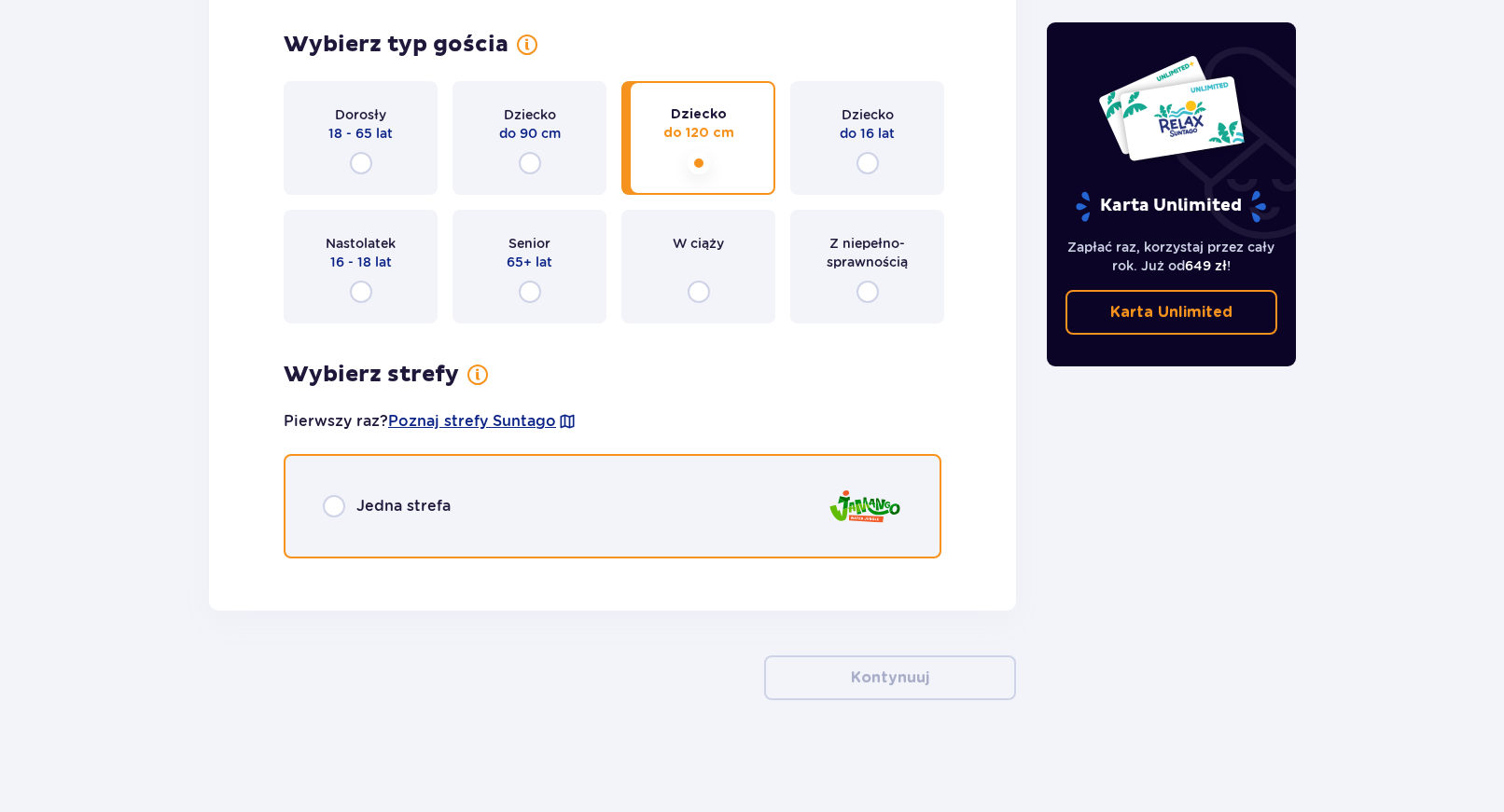
click at [337, 509] on input "radio" at bounding box center [334, 507] width 23 height 23
radio input "true"
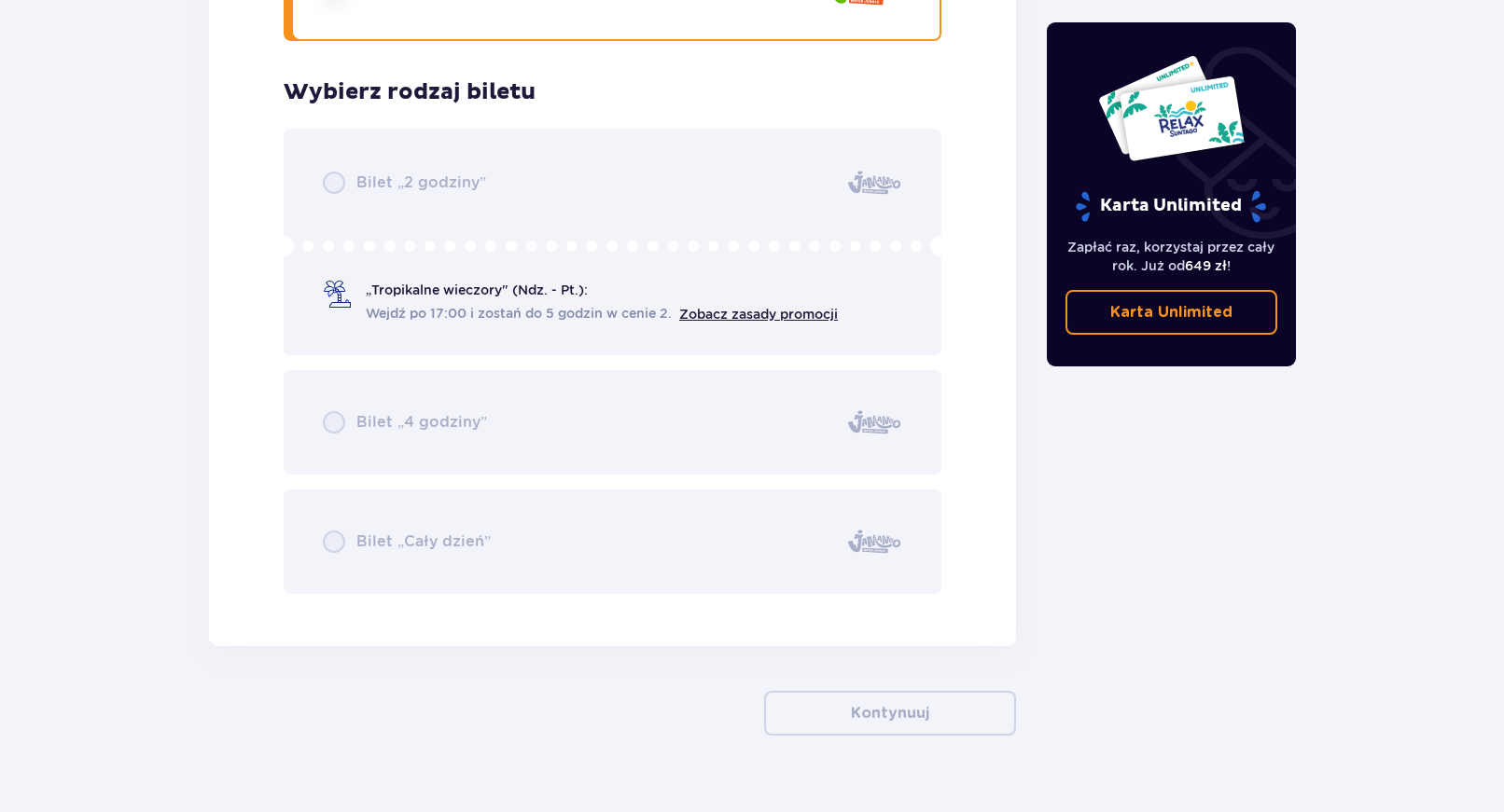
scroll to position [7106, 0]
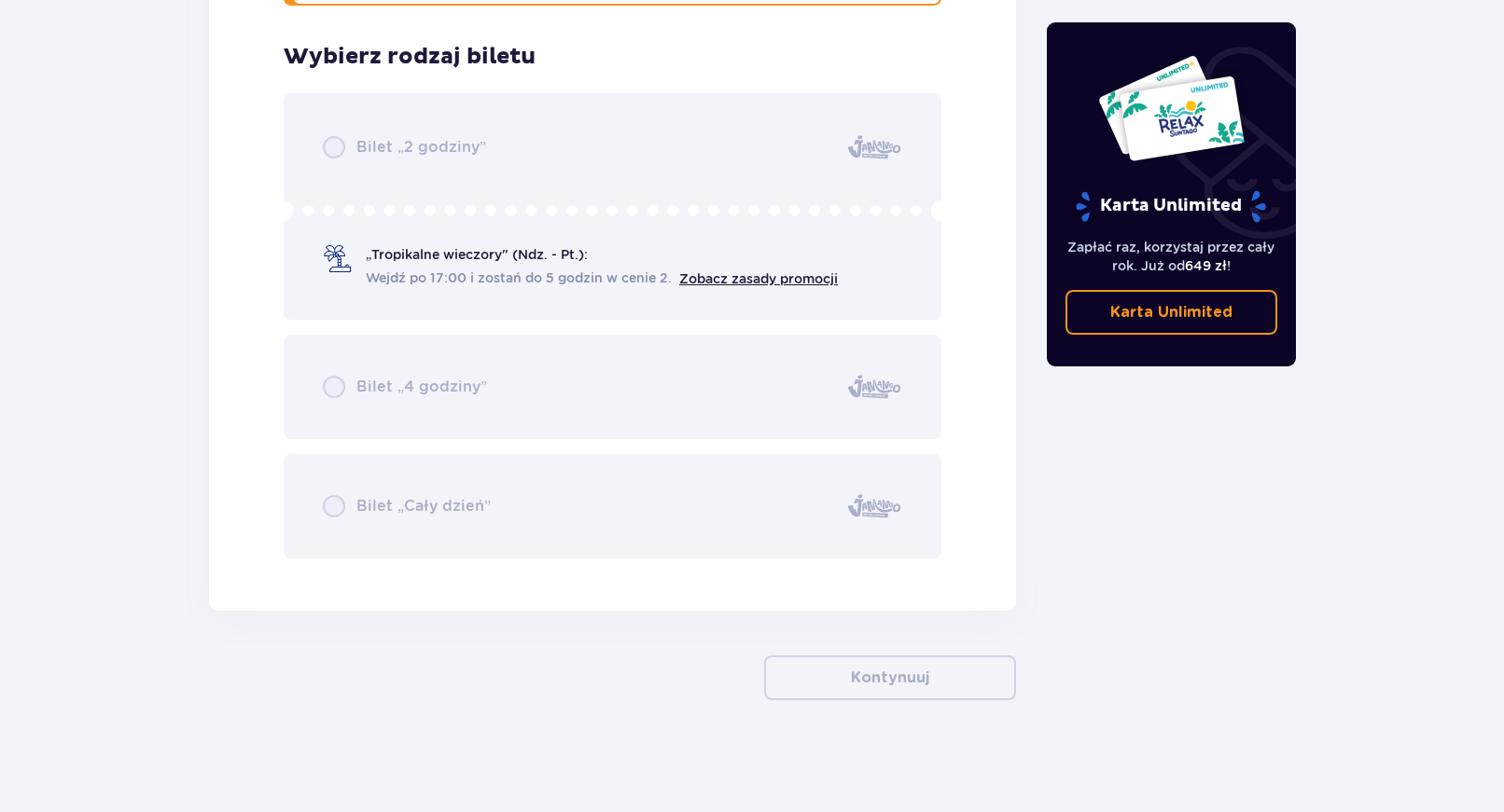
click at [729, 275] on div "Bilet „2 godziny” „Tropikalne wieczory" (Ndz. - Pt.): Wejdź po 17:00 i zostań d…" at bounding box center [612, 325] width 658 height 466
click at [722, 281] on div "Bilet „2 godziny” „Tropikalne wieczory" (Ndz. - Pt.): Wejdź po 17:00 i zostań d…" at bounding box center [612, 325] width 658 height 466
click at [693, 282] on div "Bilet „2 godziny” „Tropikalne wieczory" (Ndz. - Pt.): Wejdź po 17:00 i zostań d…" at bounding box center [612, 325] width 658 height 466
click at [696, 280] on div "Bilet „2 godziny” „Tropikalne wieczory" (Ndz. - Pt.): Wejdź po 17:00 i zostań d…" at bounding box center [612, 325] width 658 height 466
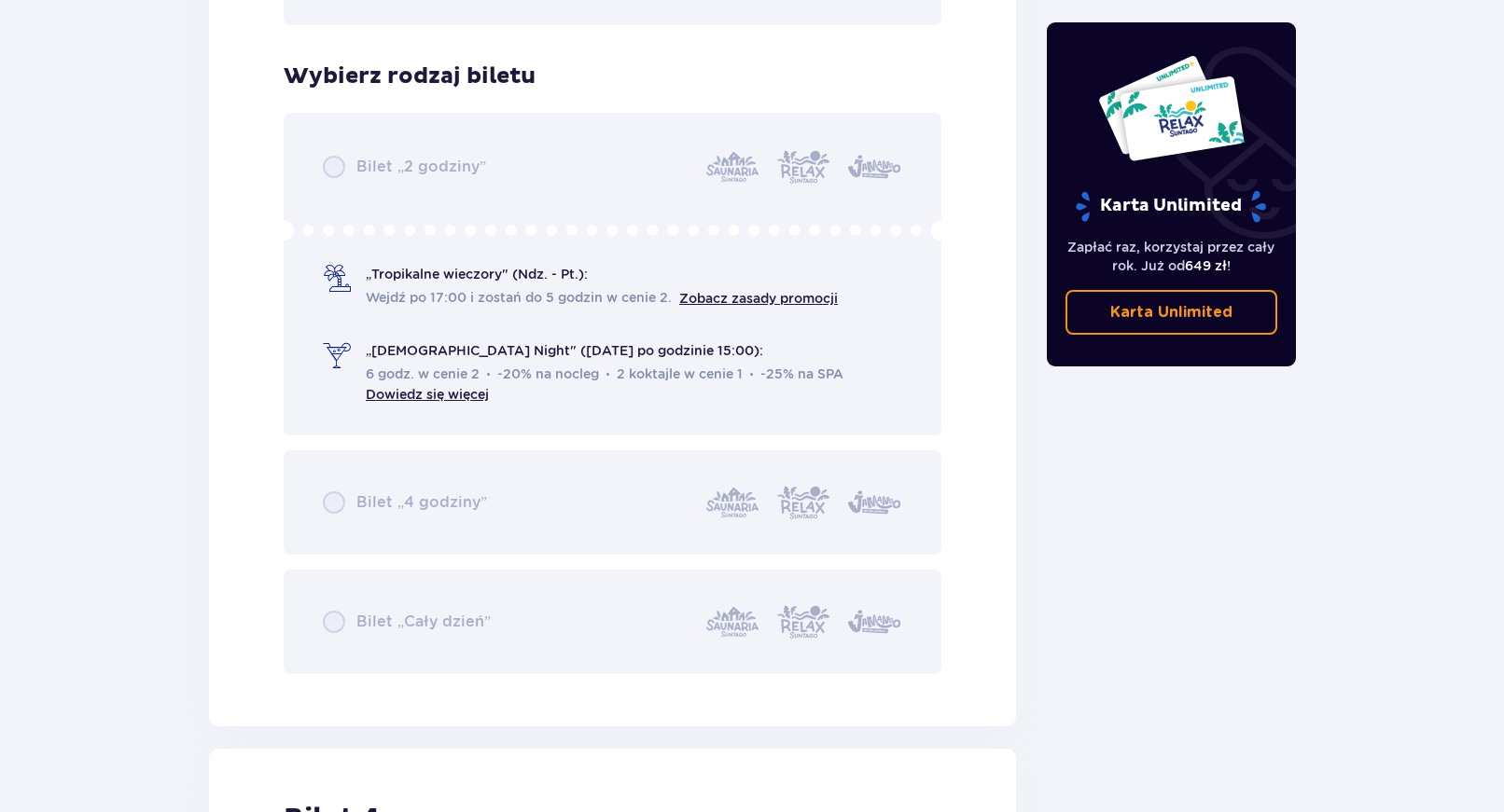
scroll to position [4632, 0]
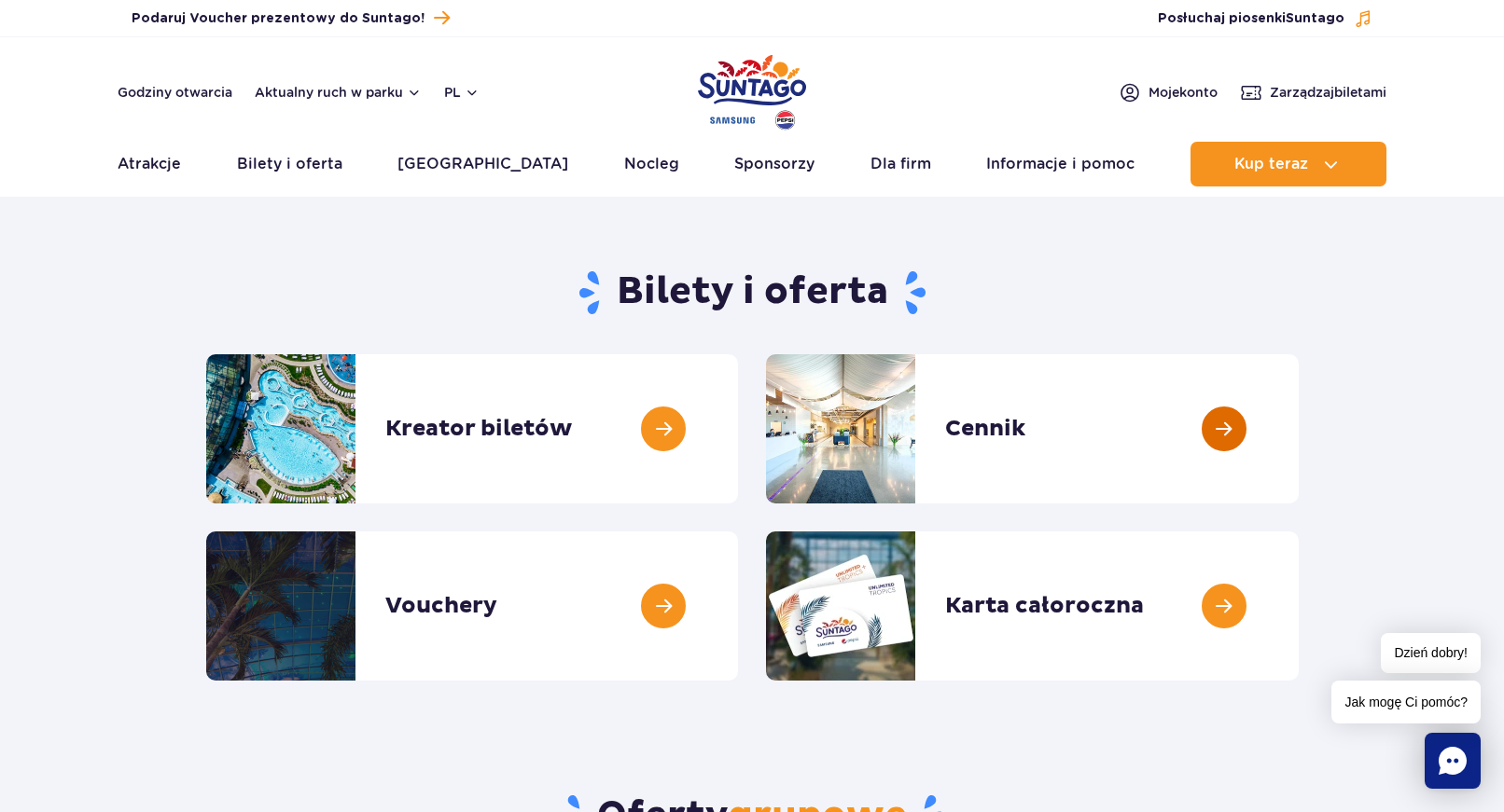
click at [1299, 423] on link at bounding box center [1299, 429] width 0 height 149
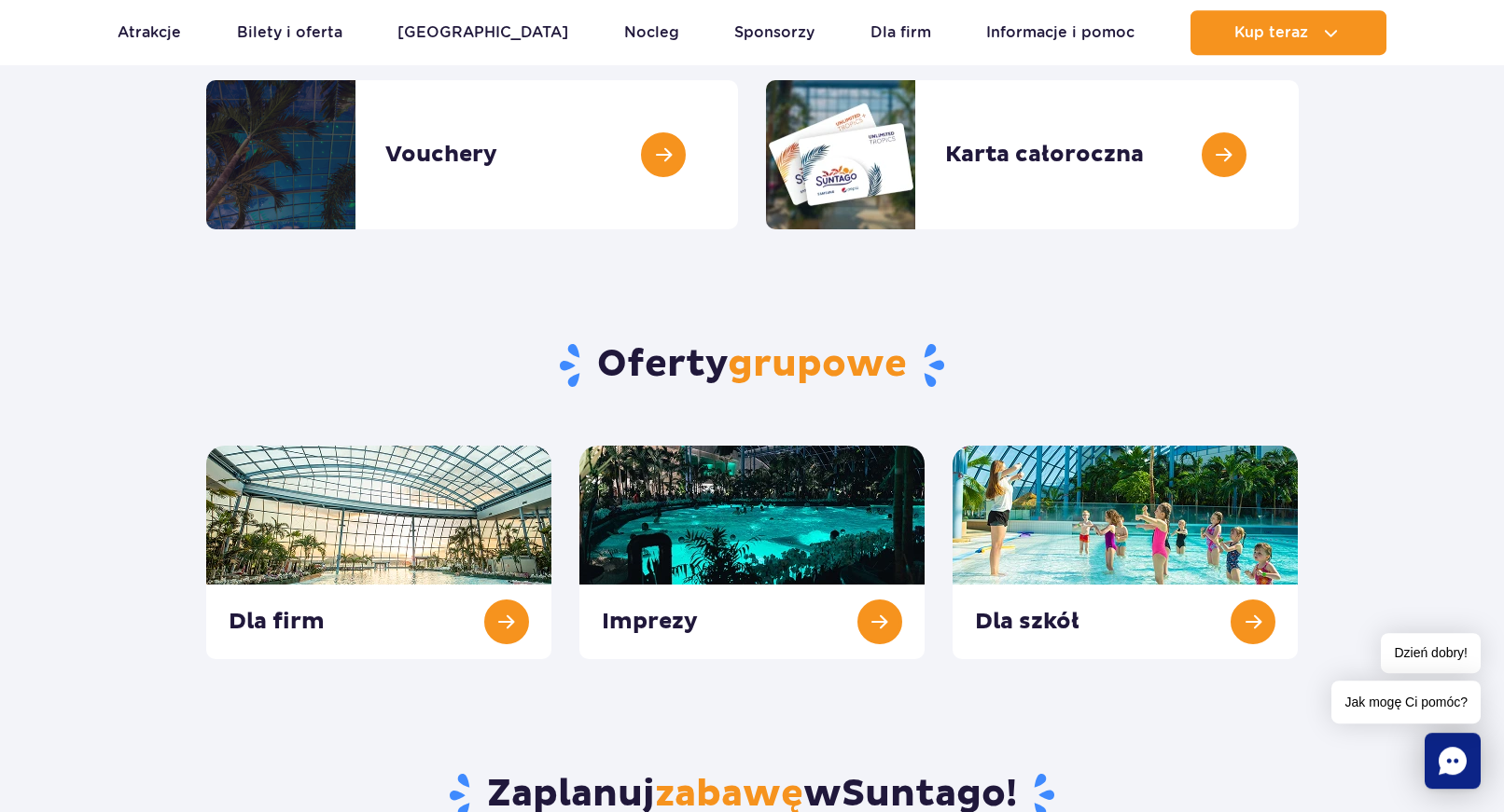
scroll to position [666, 0]
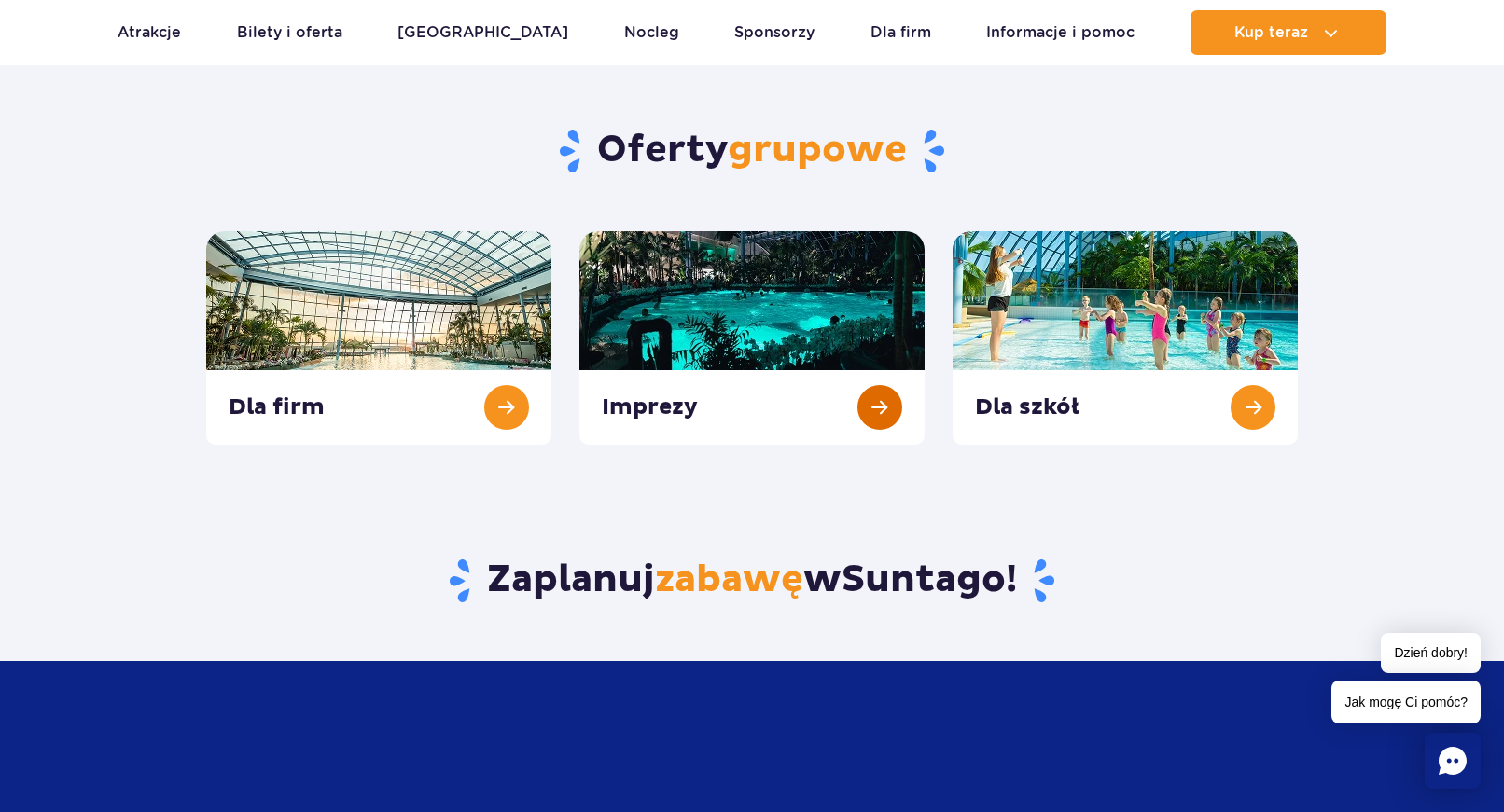
click at [647, 412] on link at bounding box center [752, 338] width 345 height 213
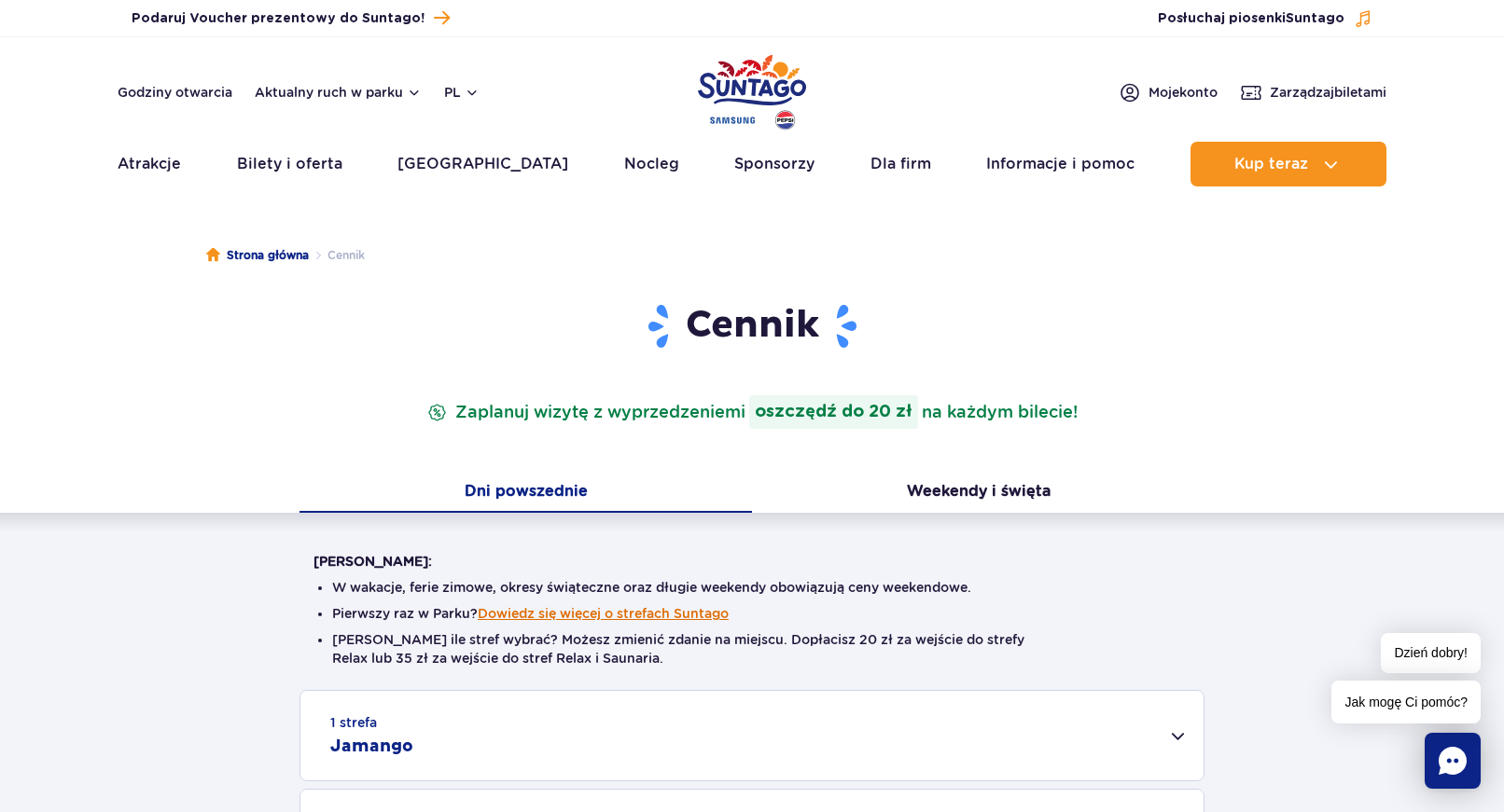
click at [601, 612] on button "Dowiedz się więcej o strefach Suntago" at bounding box center [603, 614] width 251 height 15
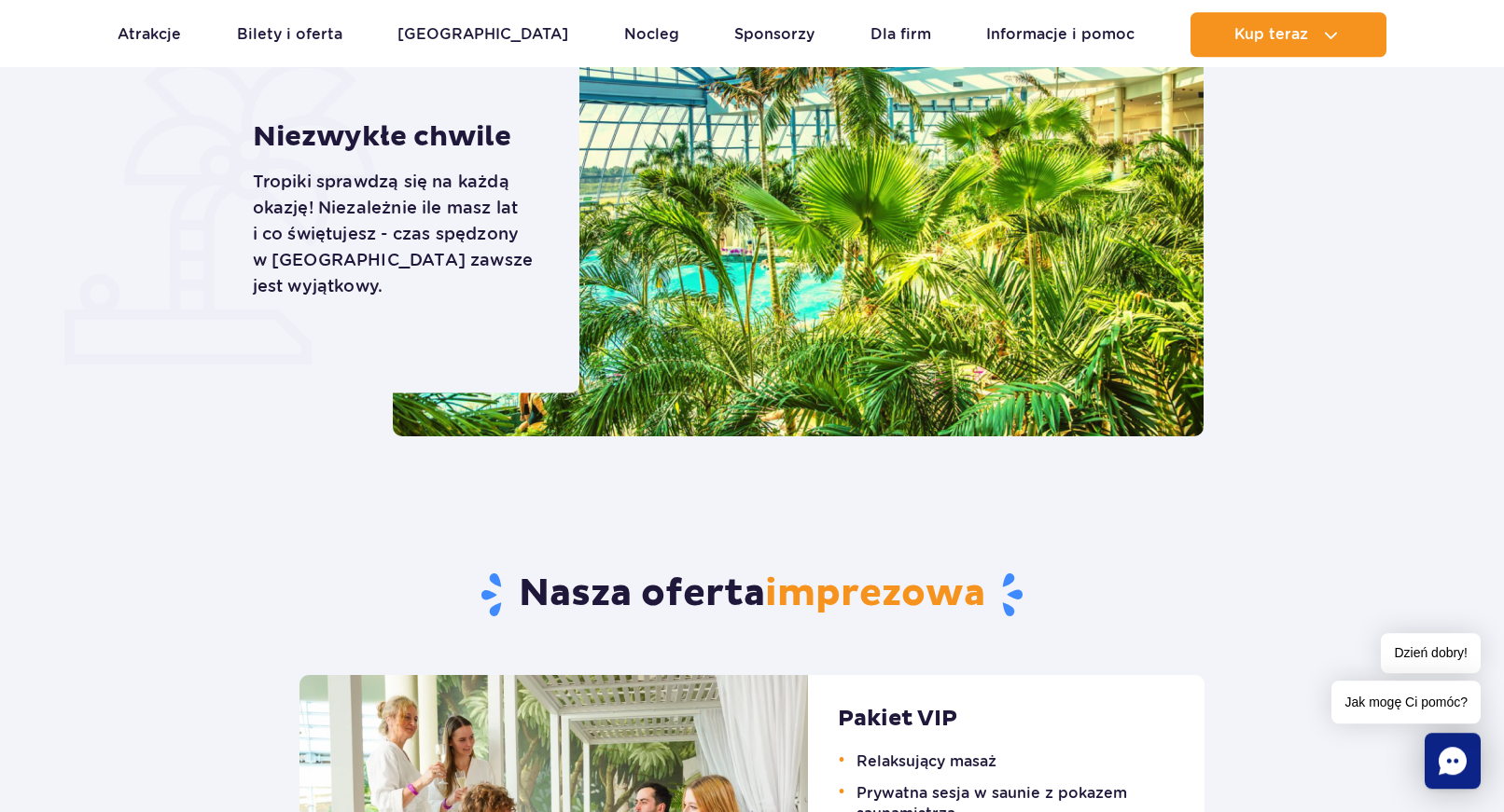
scroll to position [761, 0]
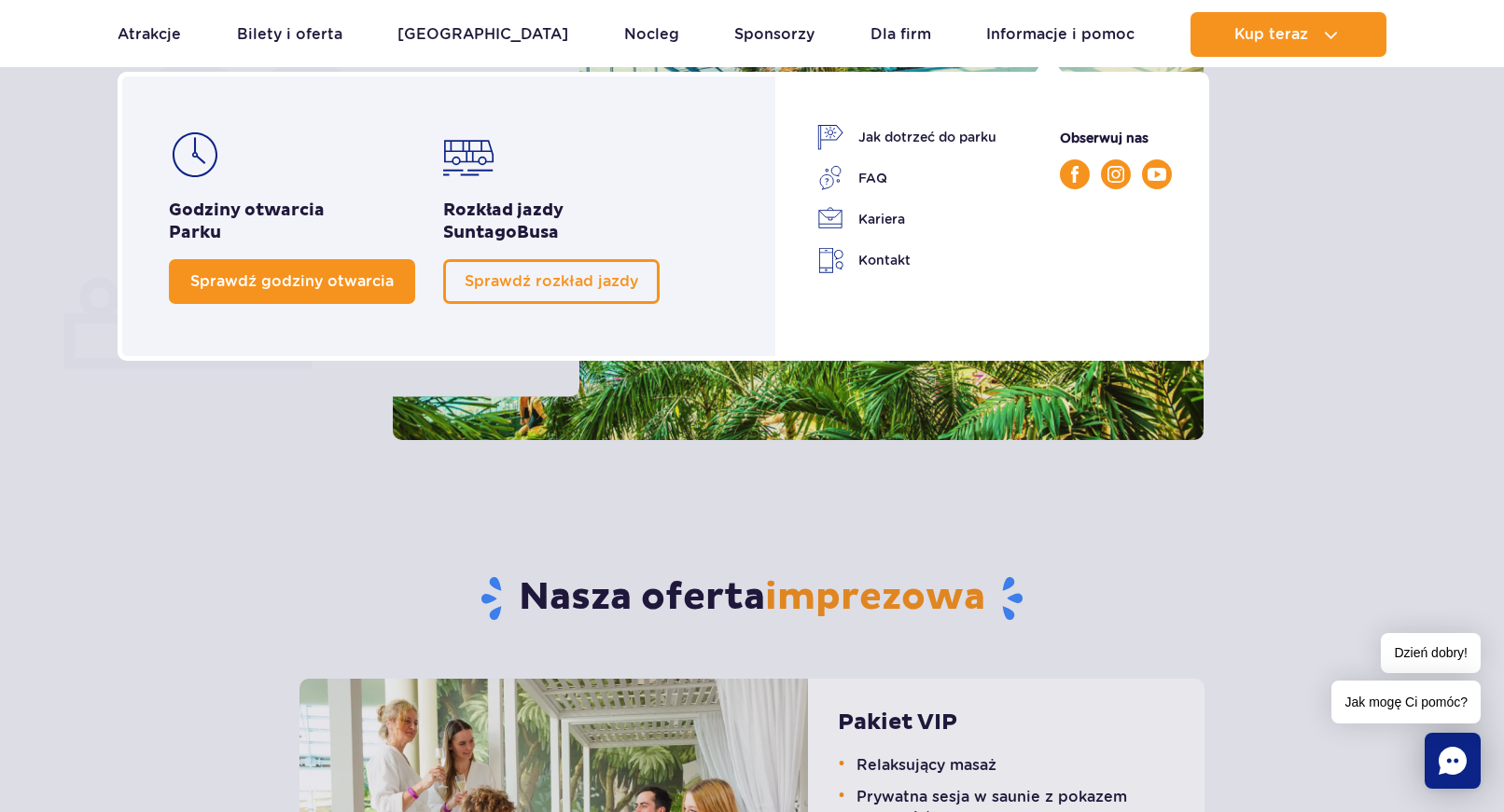
click at [310, 281] on span "Sprawdź godziny otwarcia" at bounding box center [292, 281] width 203 height 18
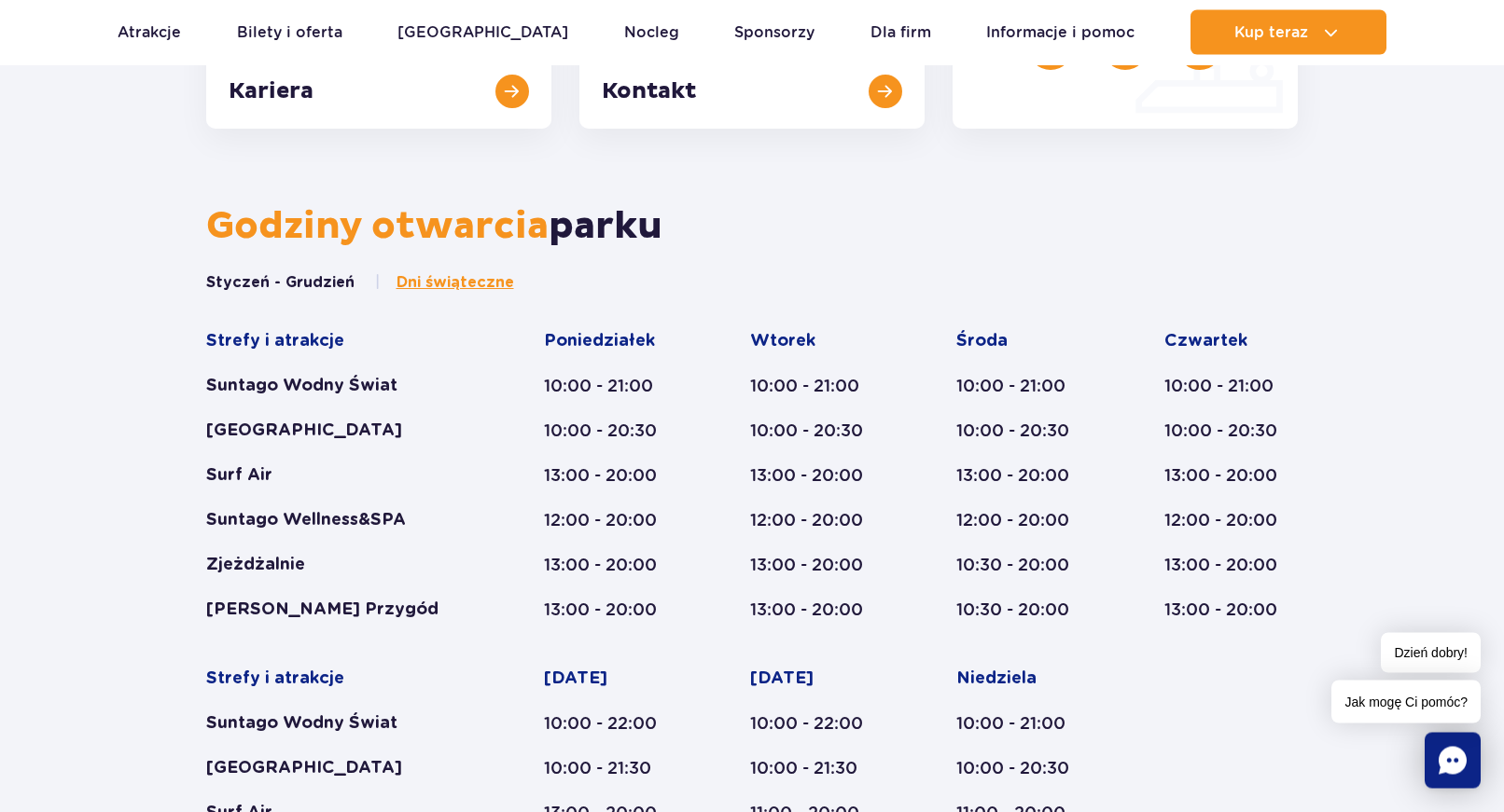
scroll to position [676, 0]
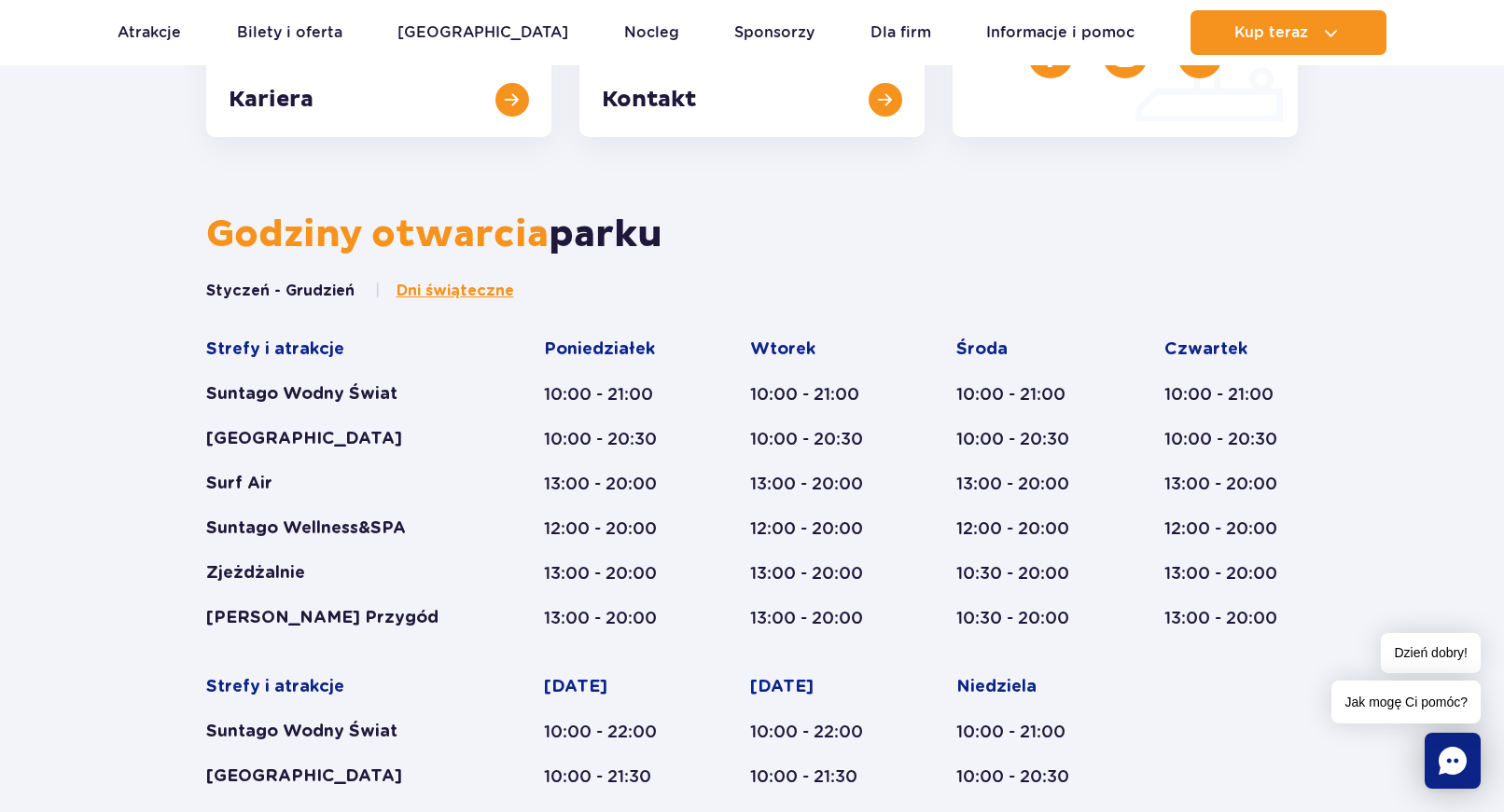
click at [258, 290] on button "Styczeń - Grudzień" at bounding box center [280, 291] width 148 height 21
click at [289, 287] on button "Styczeń - Grudzień" at bounding box center [280, 291] width 148 height 21
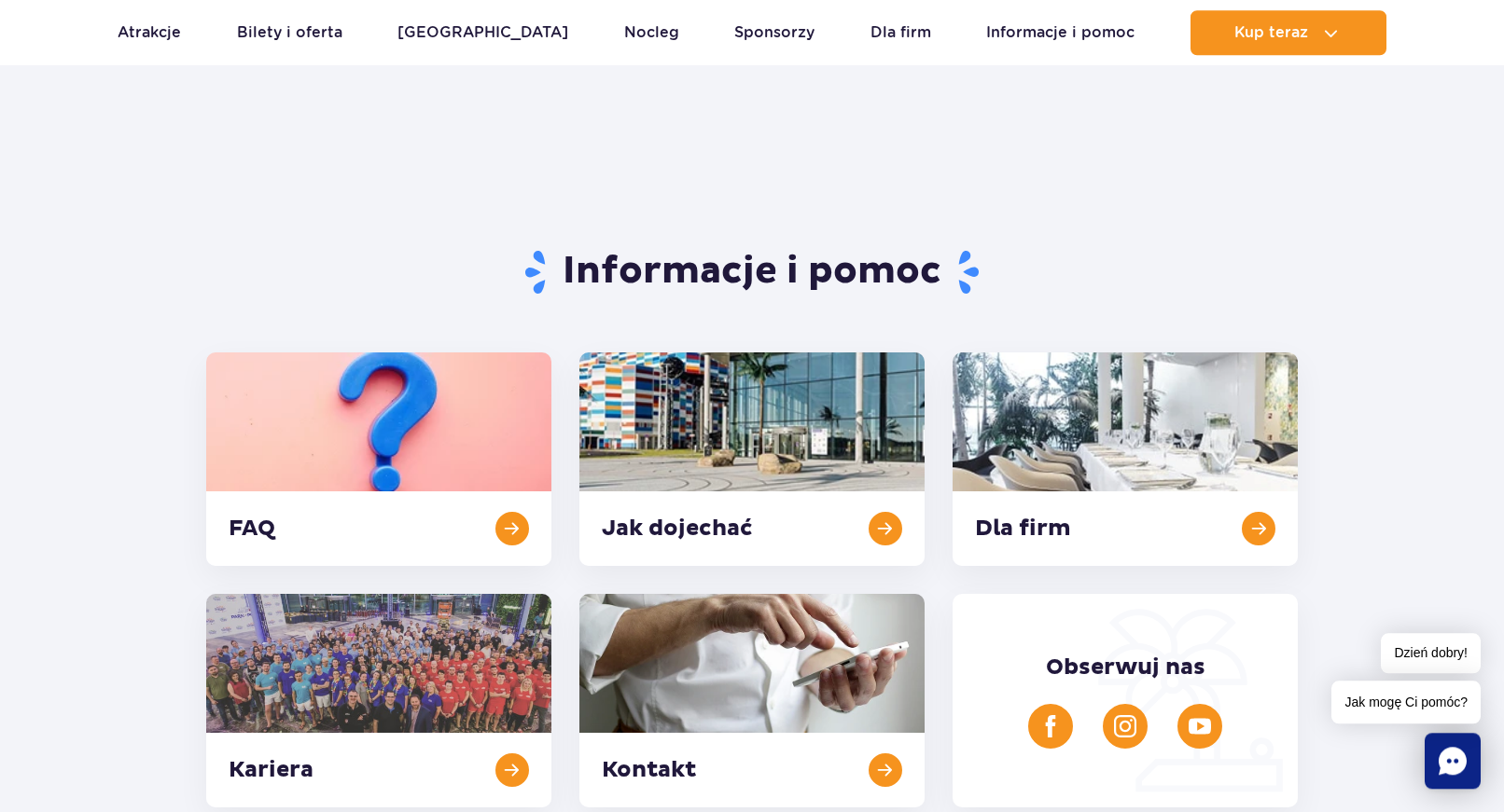
scroll to position [0, 0]
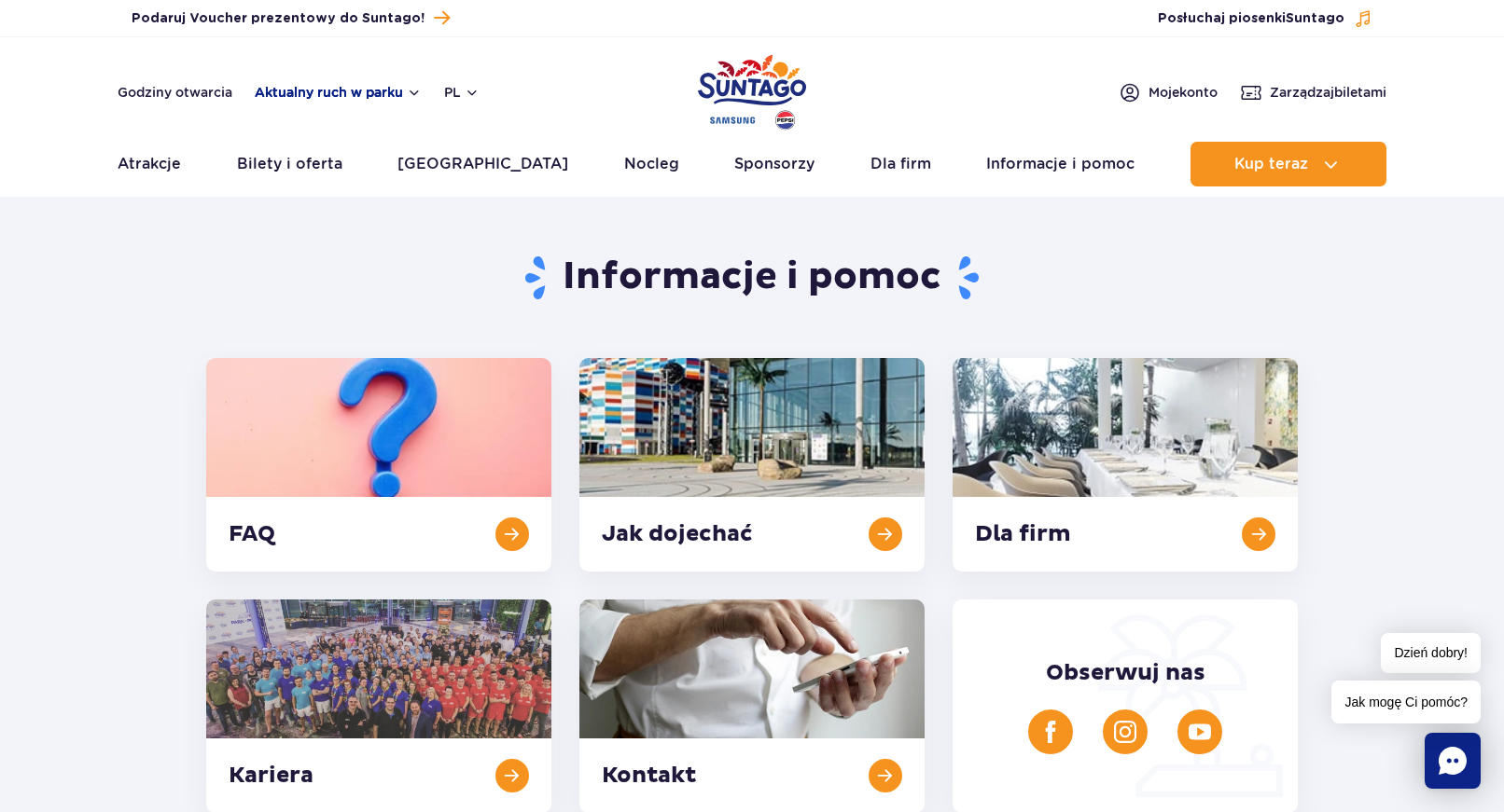
click at [362, 101] on div "Godziny otwarcia Aktualny ruch w parku pl PL EN UA" at bounding box center [298, 93] width 362 height 23
click at [361, 95] on button "Aktualny ruch w parku" at bounding box center [338, 92] width 167 height 15
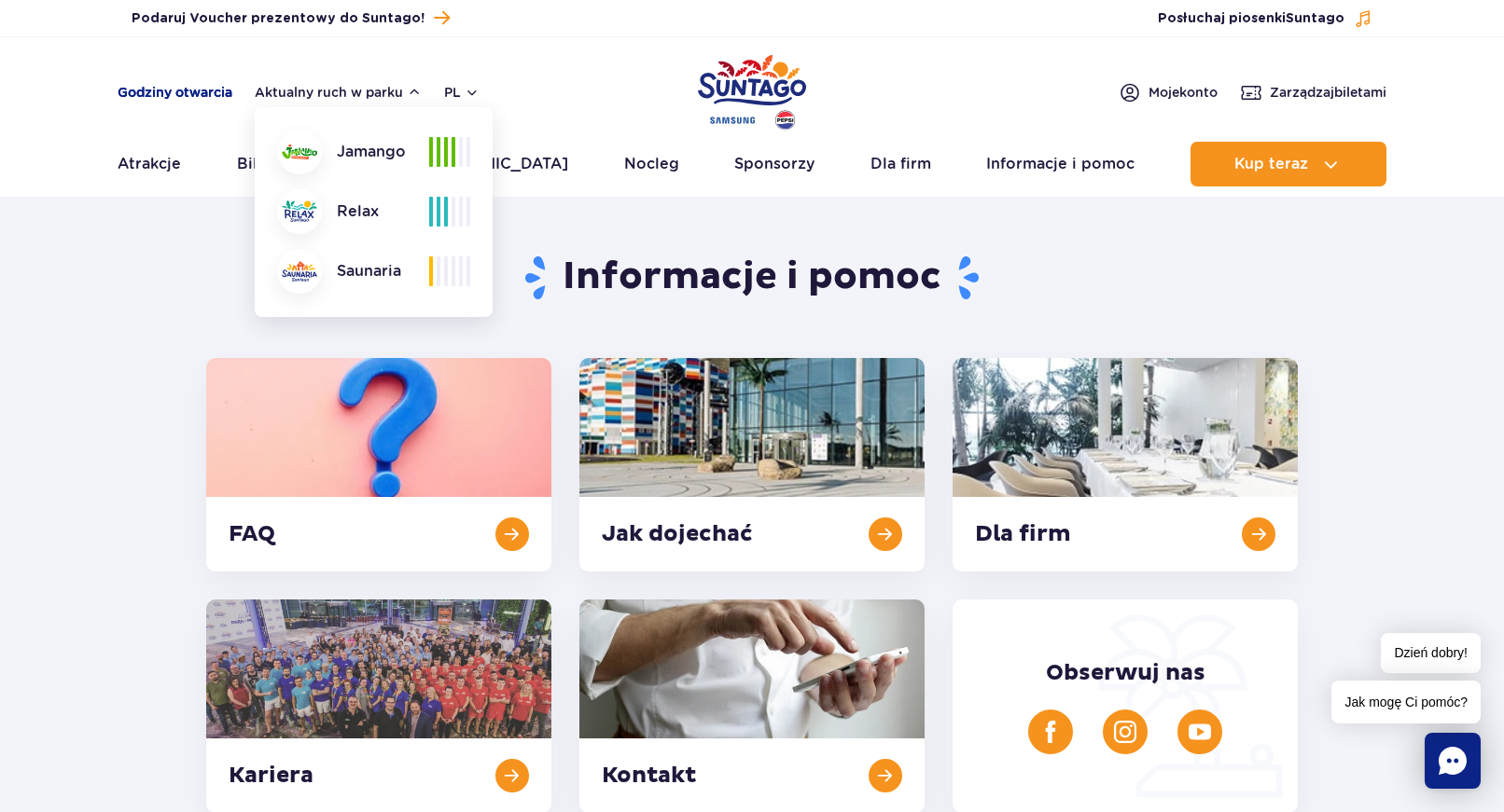
click at [195, 94] on link "Godziny otwarcia" at bounding box center [175, 92] width 115 height 19
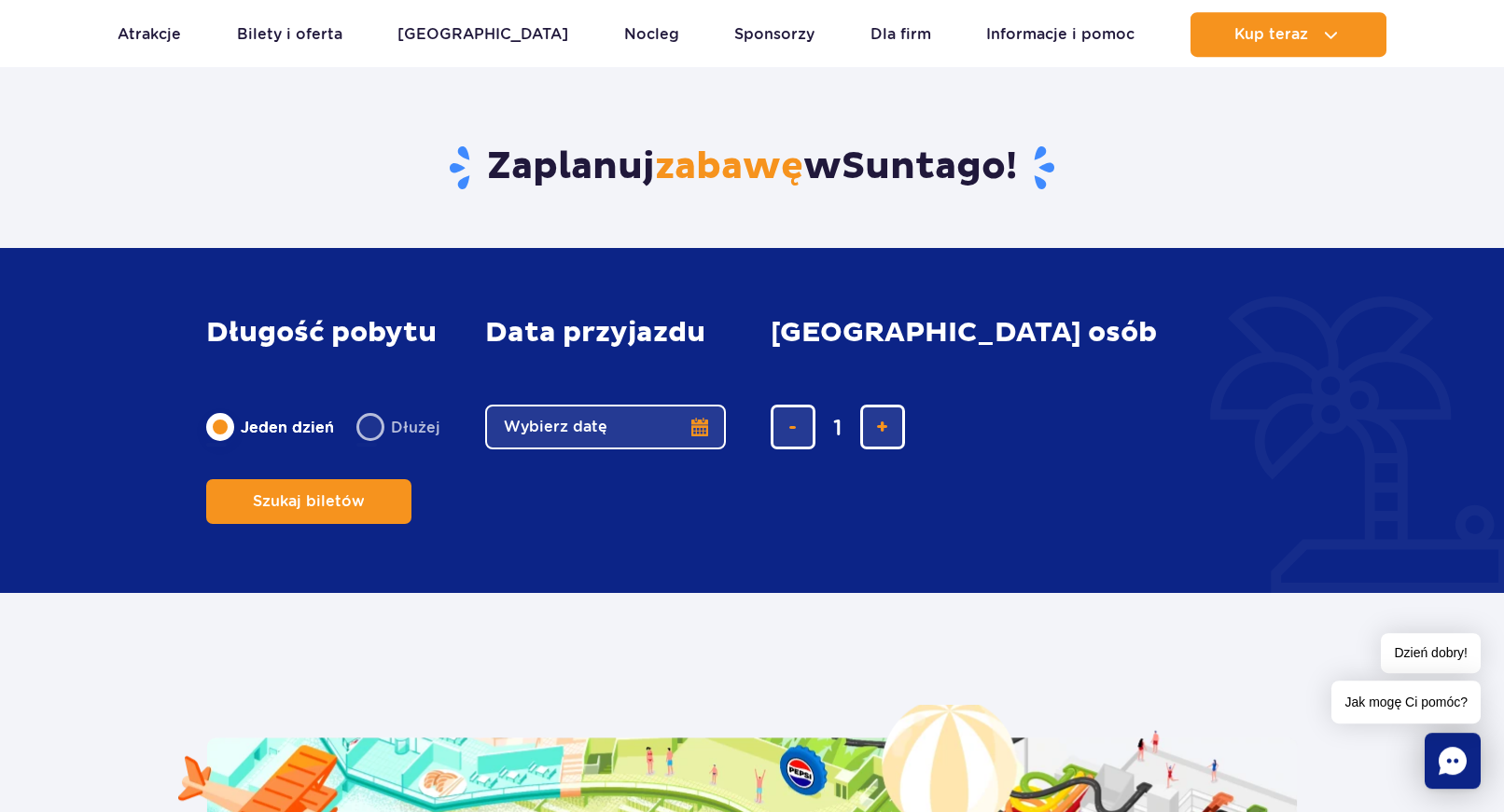
scroll to position [2853, 0]
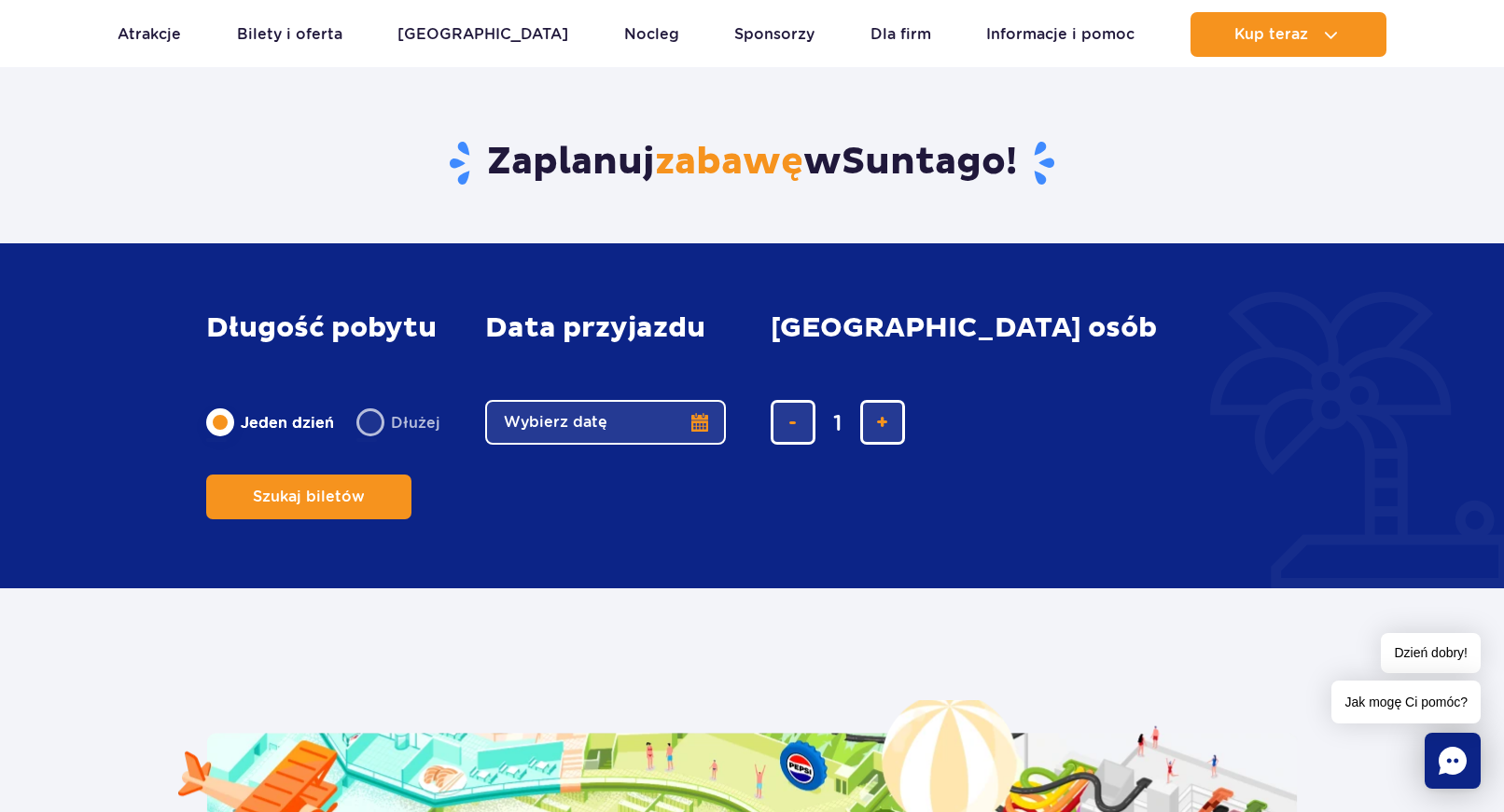
click at [703, 445] on button "Wybierz datę" at bounding box center [605, 422] width 241 height 45
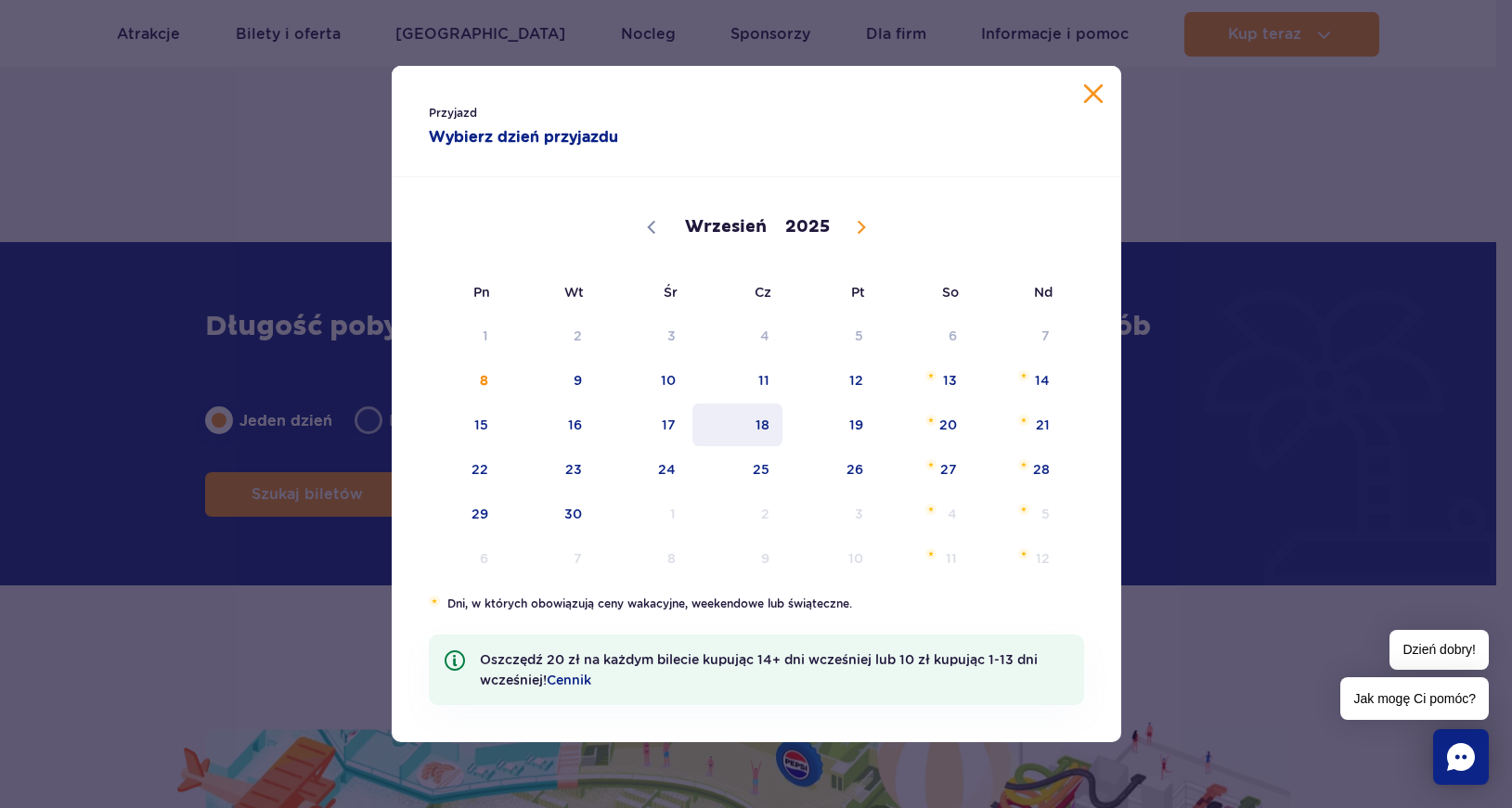
click at [765, 428] on span "18" at bounding box center [736, 425] width 93 height 42
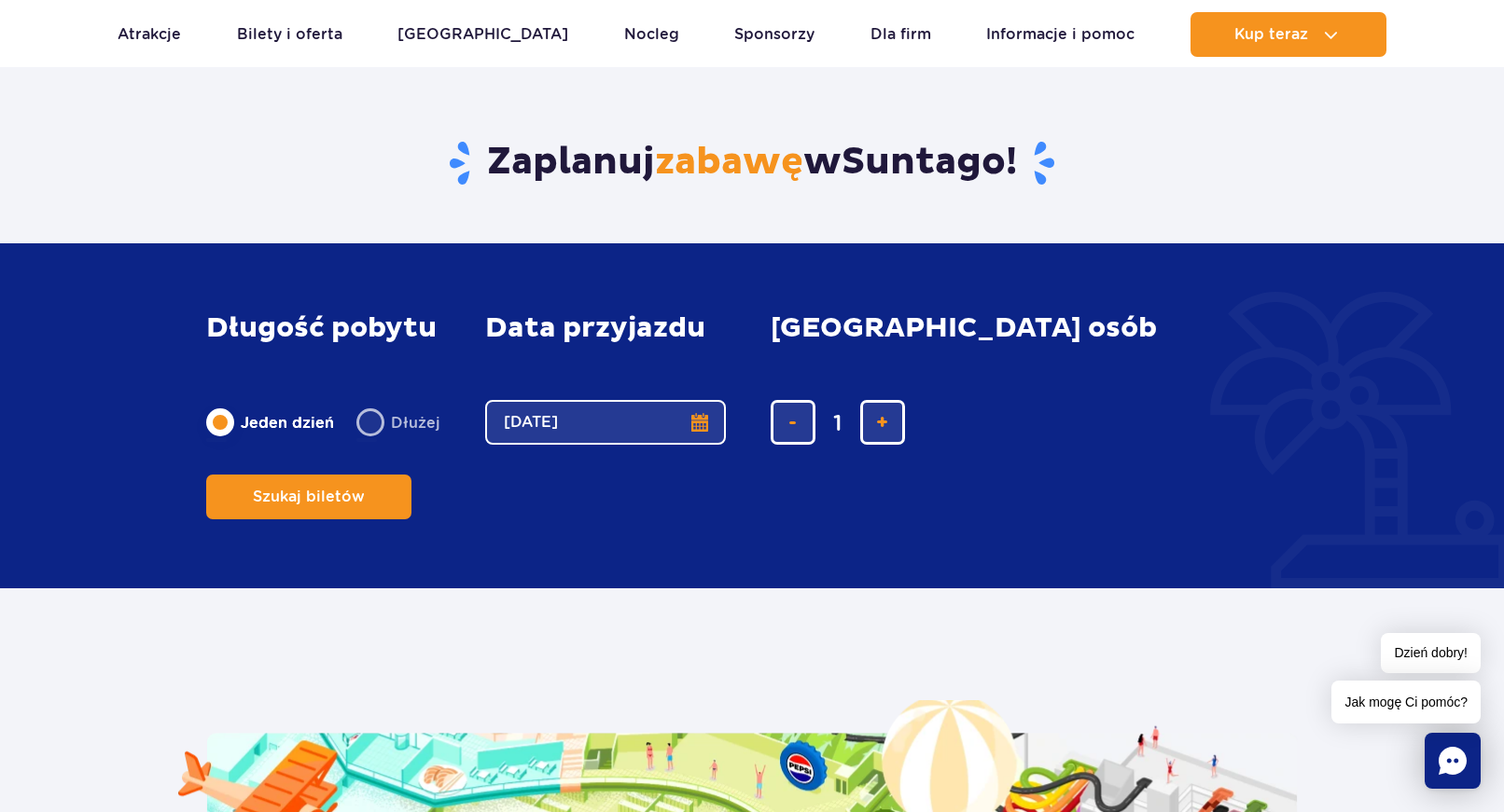
click at [697, 445] on button "18.09.25" at bounding box center [605, 422] width 241 height 45
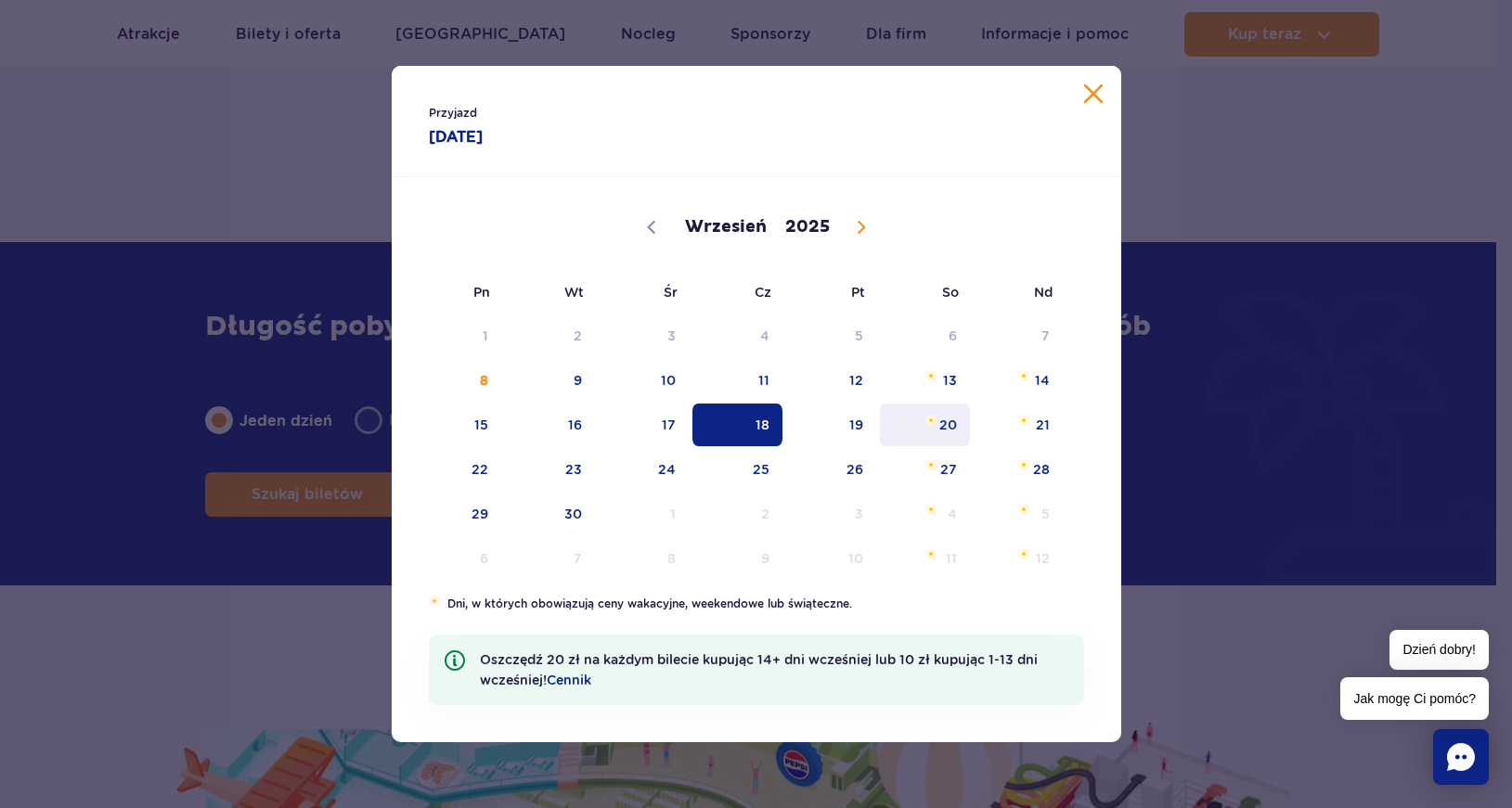
click at [954, 428] on span "20" at bounding box center [924, 425] width 93 height 42
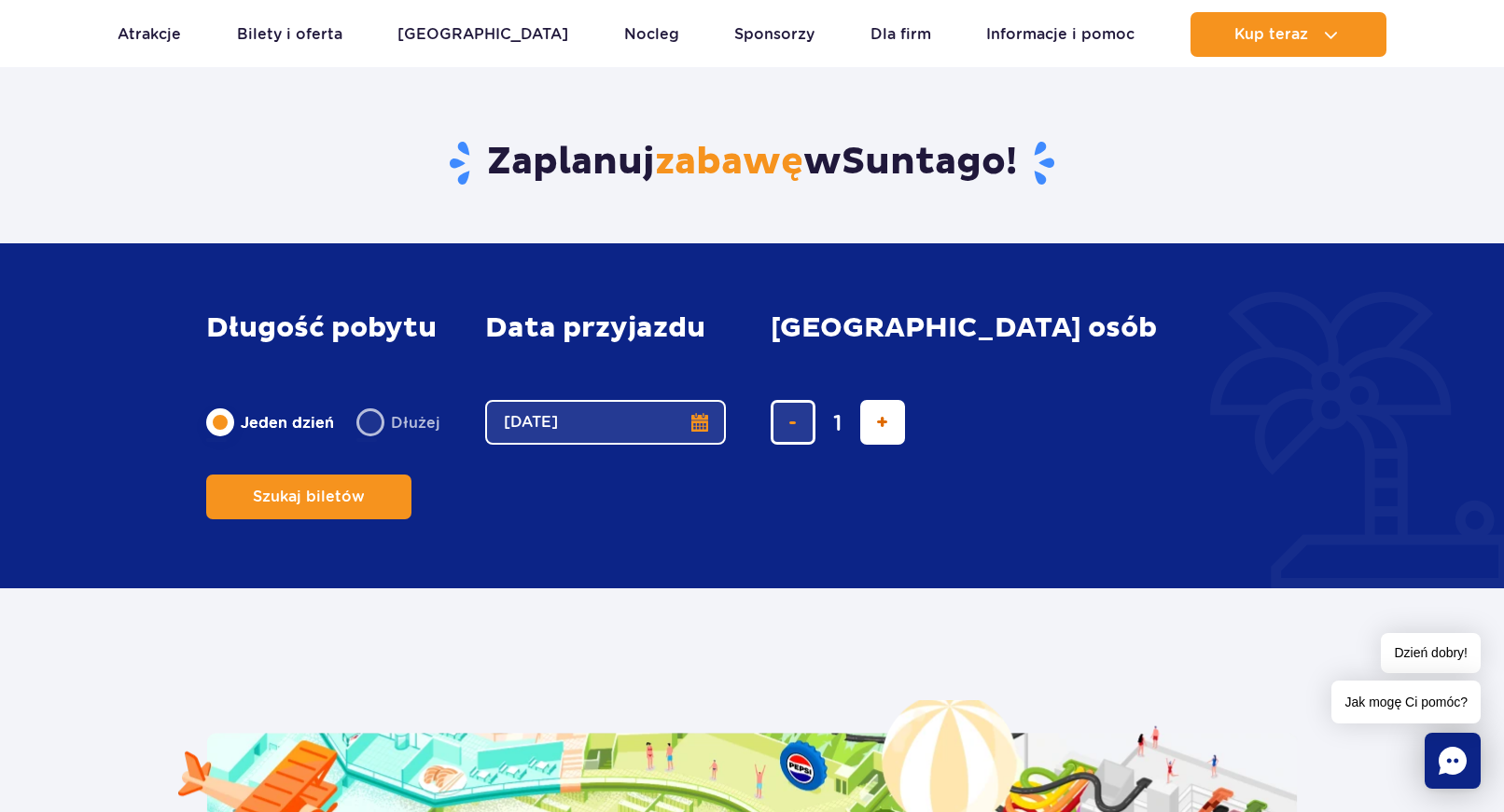
click at [885, 422] on span "dodaj bilet" at bounding box center [882, 422] width 12 height 0
type input "2"
click at [885, 422] on span "dodaj bilet" at bounding box center [882, 422] width 12 height 0
type input "3"
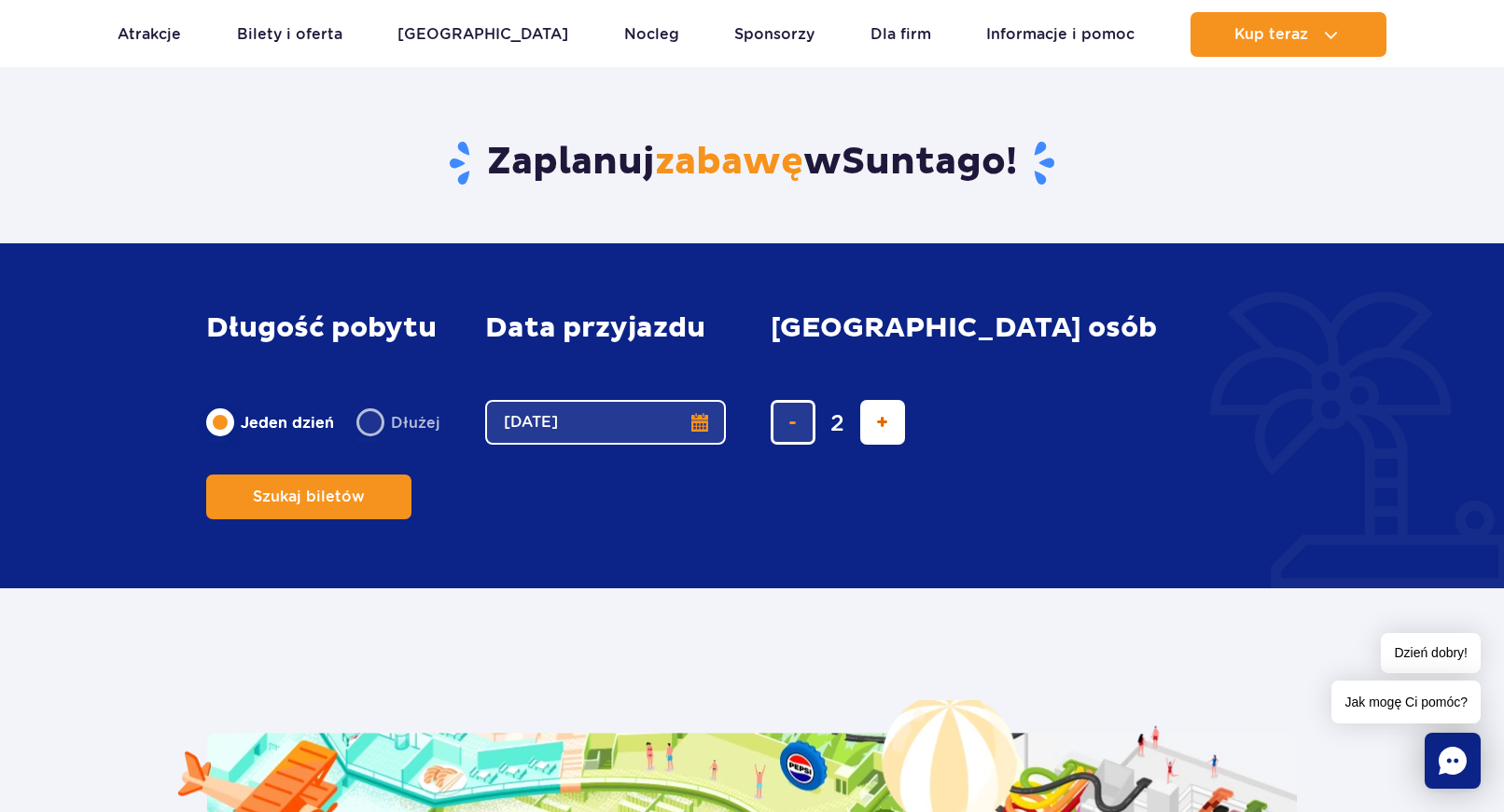
type input "3"
click at [885, 422] on span "dodaj bilet" at bounding box center [882, 422] width 12 height 0
type input "4"
click at [885, 422] on span "dodaj bilet" at bounding box center [882, 422] width 12 height 0
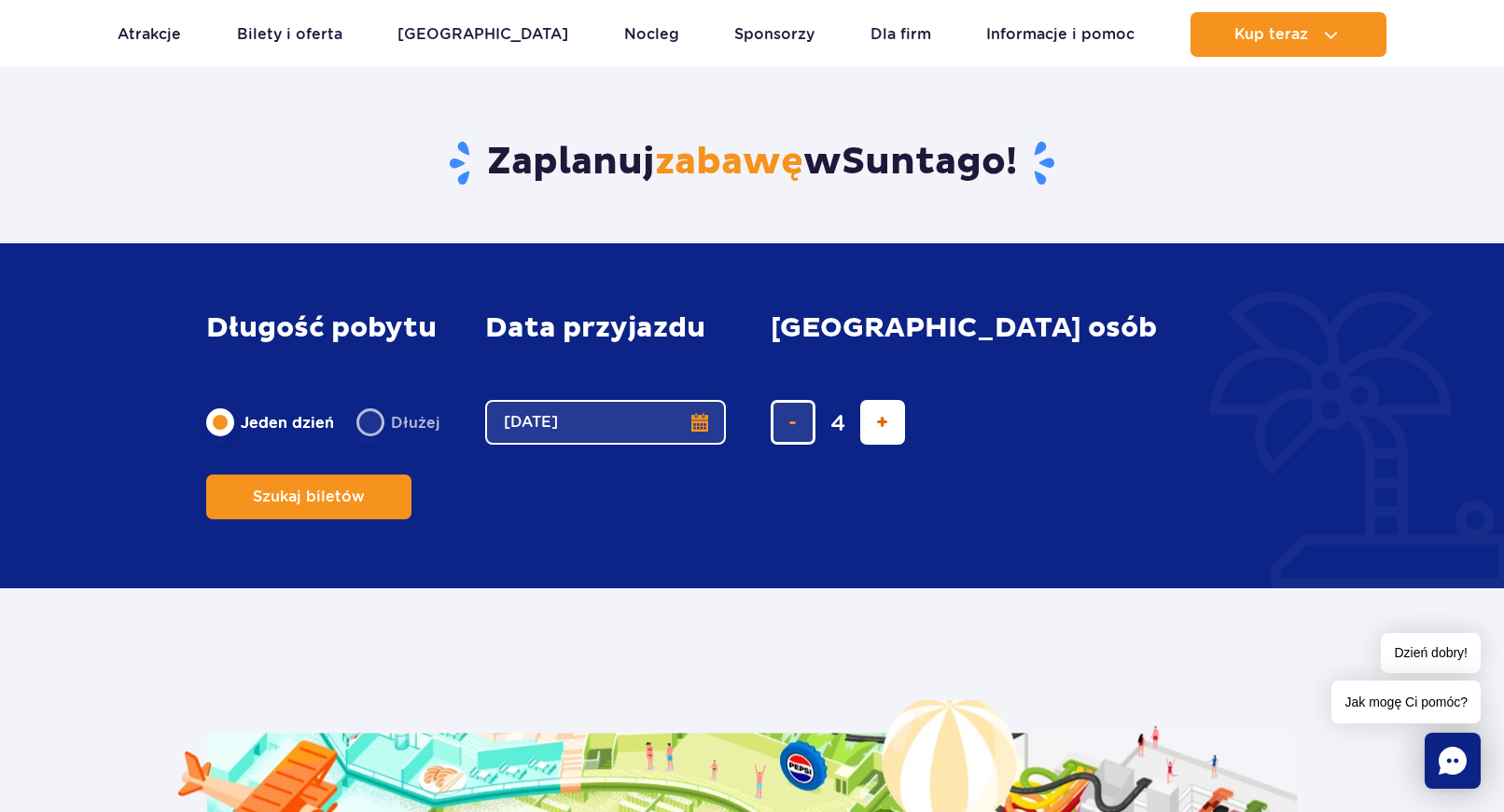
type input "5"
click at [358, 489] on span "Szukaj biletów" at bounding box center [302, 497] width 112 height 17
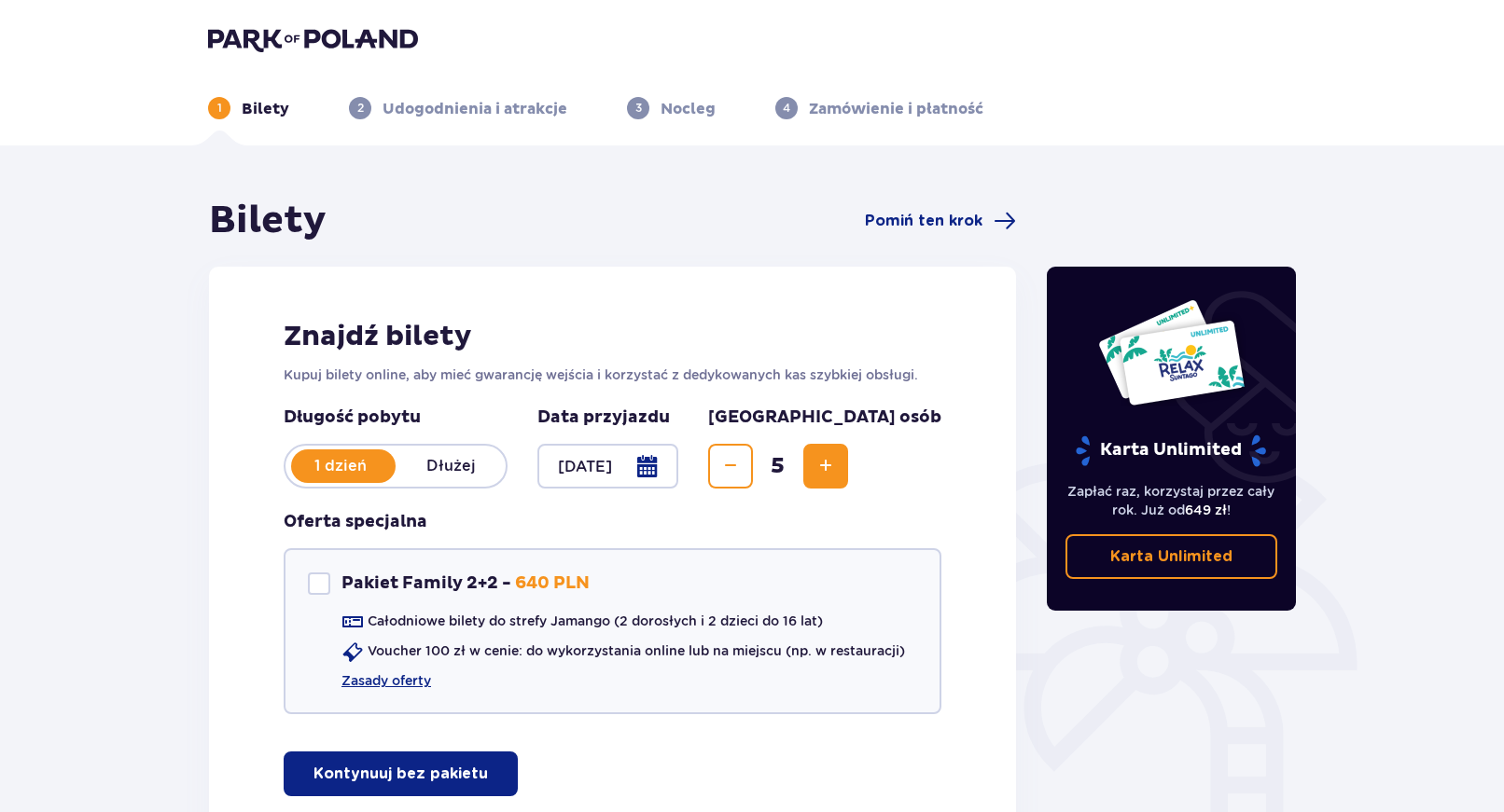
click at [419, 775] on p "Kontynuuj bez pakietu" at bounding box center [400, 774] width 175 height 21
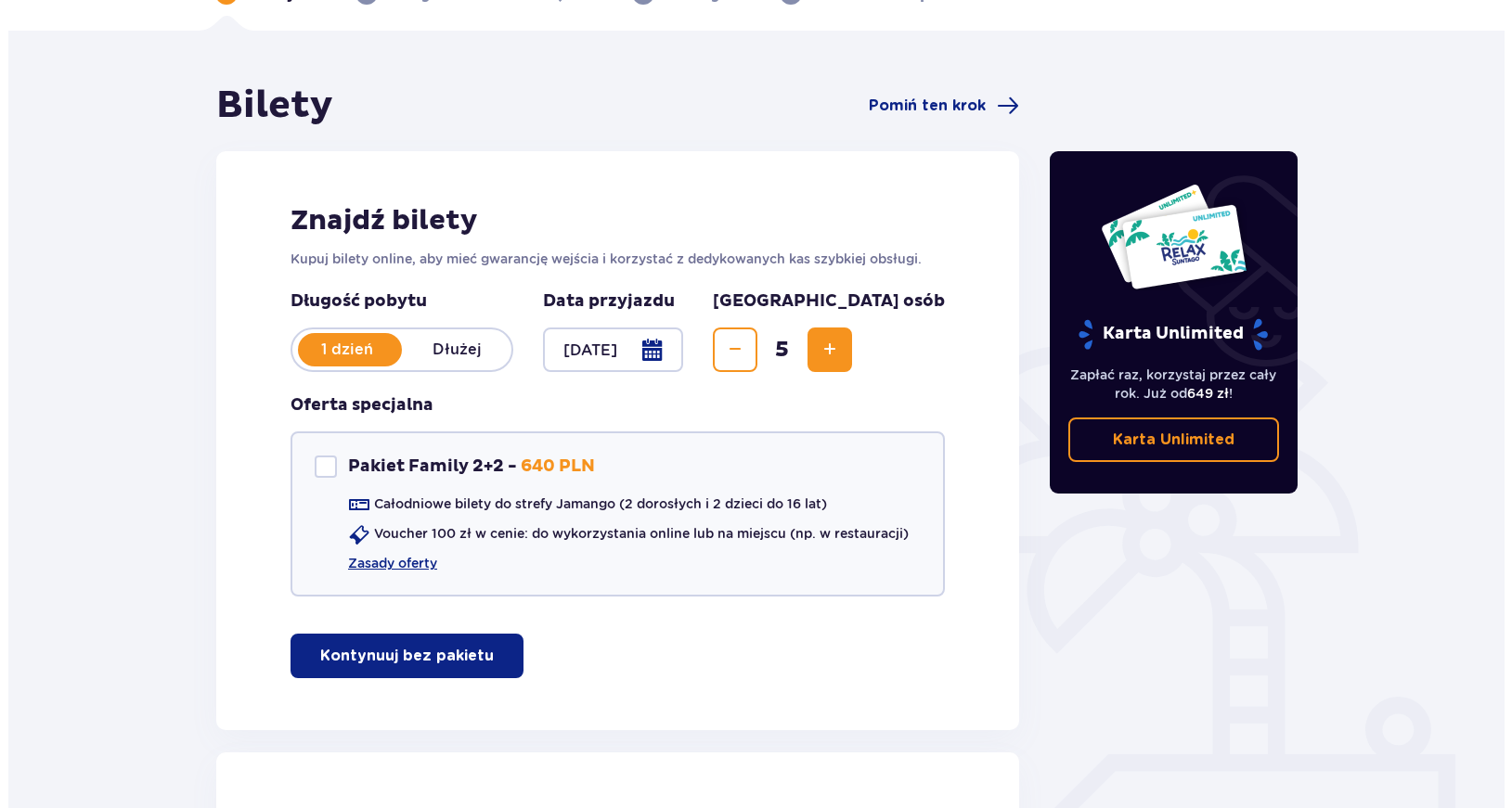
scroll to position [379, 0]
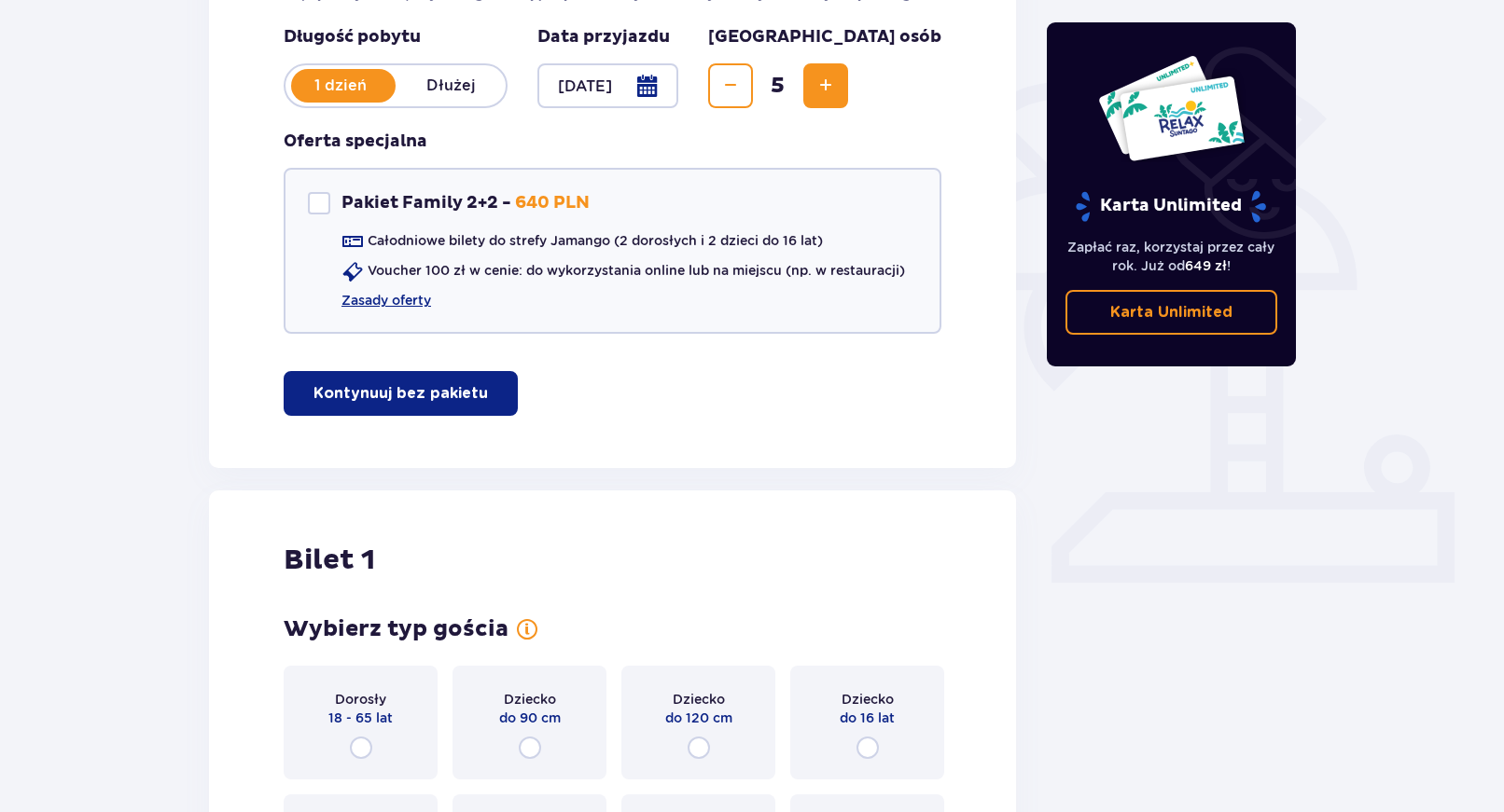
click at [678, 83] on div at bounding box center [607, 85] width 140 height 45
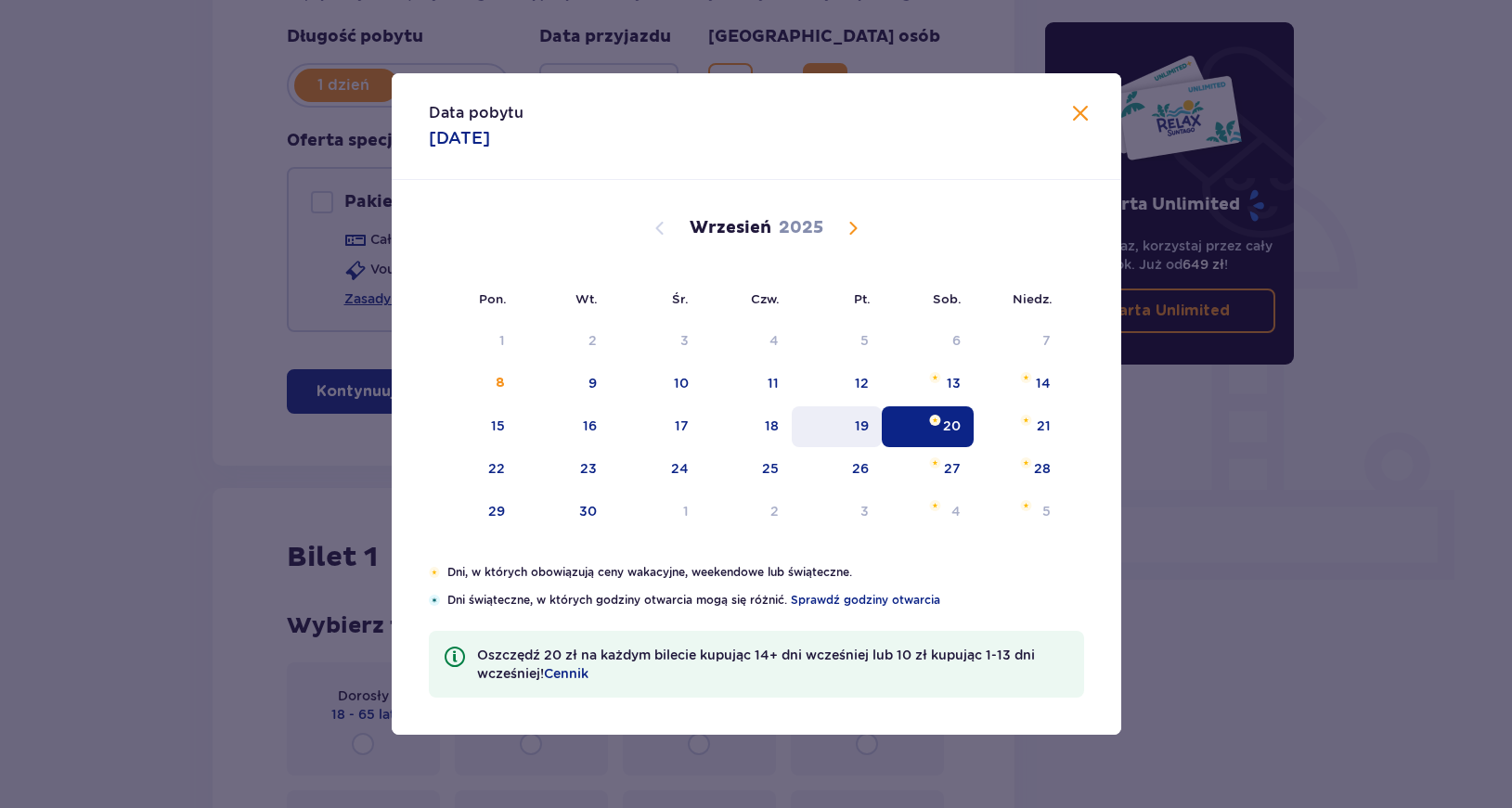
drag, startPoint x: 765, startPoint y: 429, endPoint x: 845, endPoint y: 433, distance: 80.1
click at [764, 429] on div "18" at bounding box center [746, 427] width 90 height 41
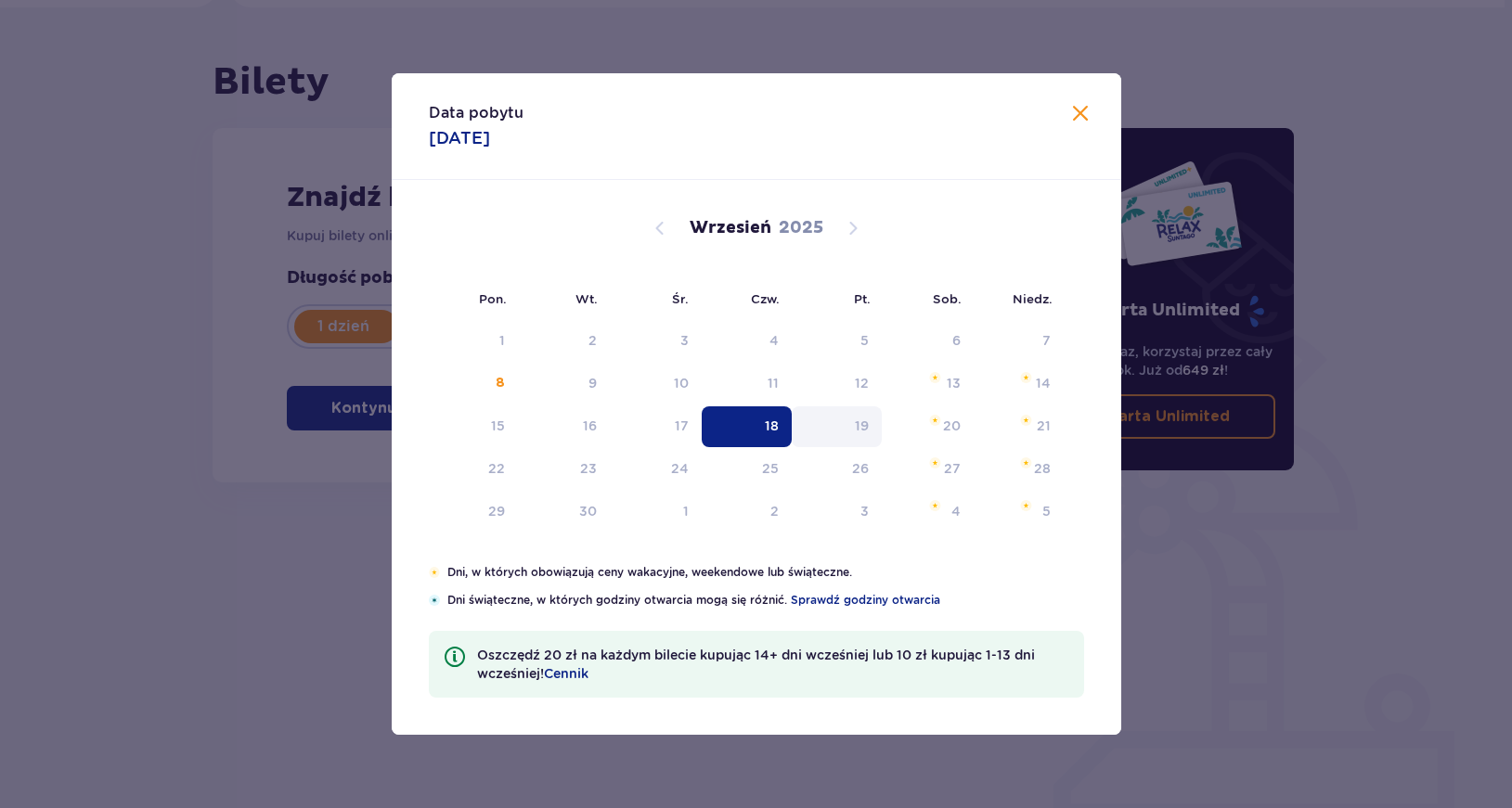
type input "[DATE]"
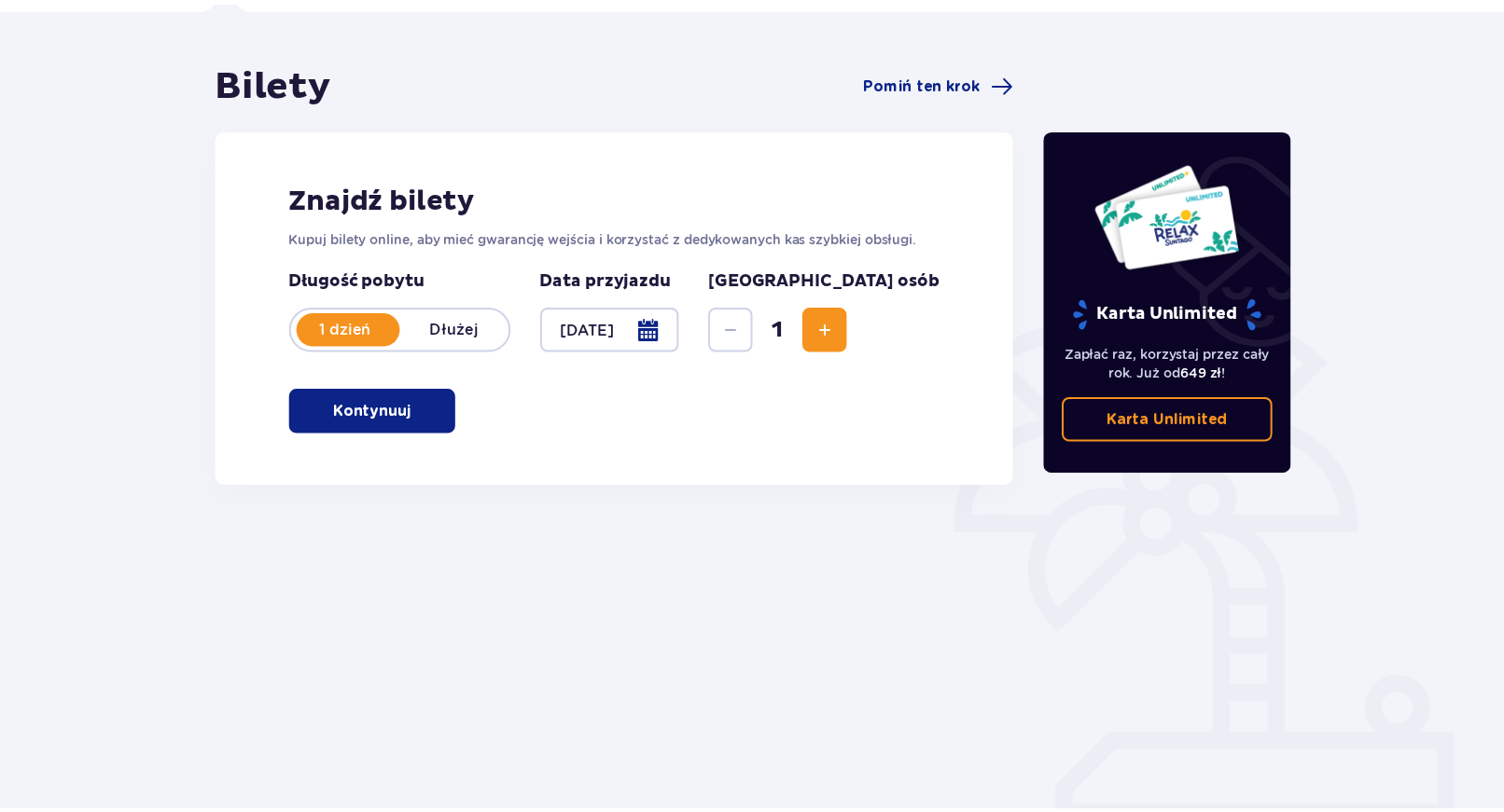
scroll to position [138, 0]
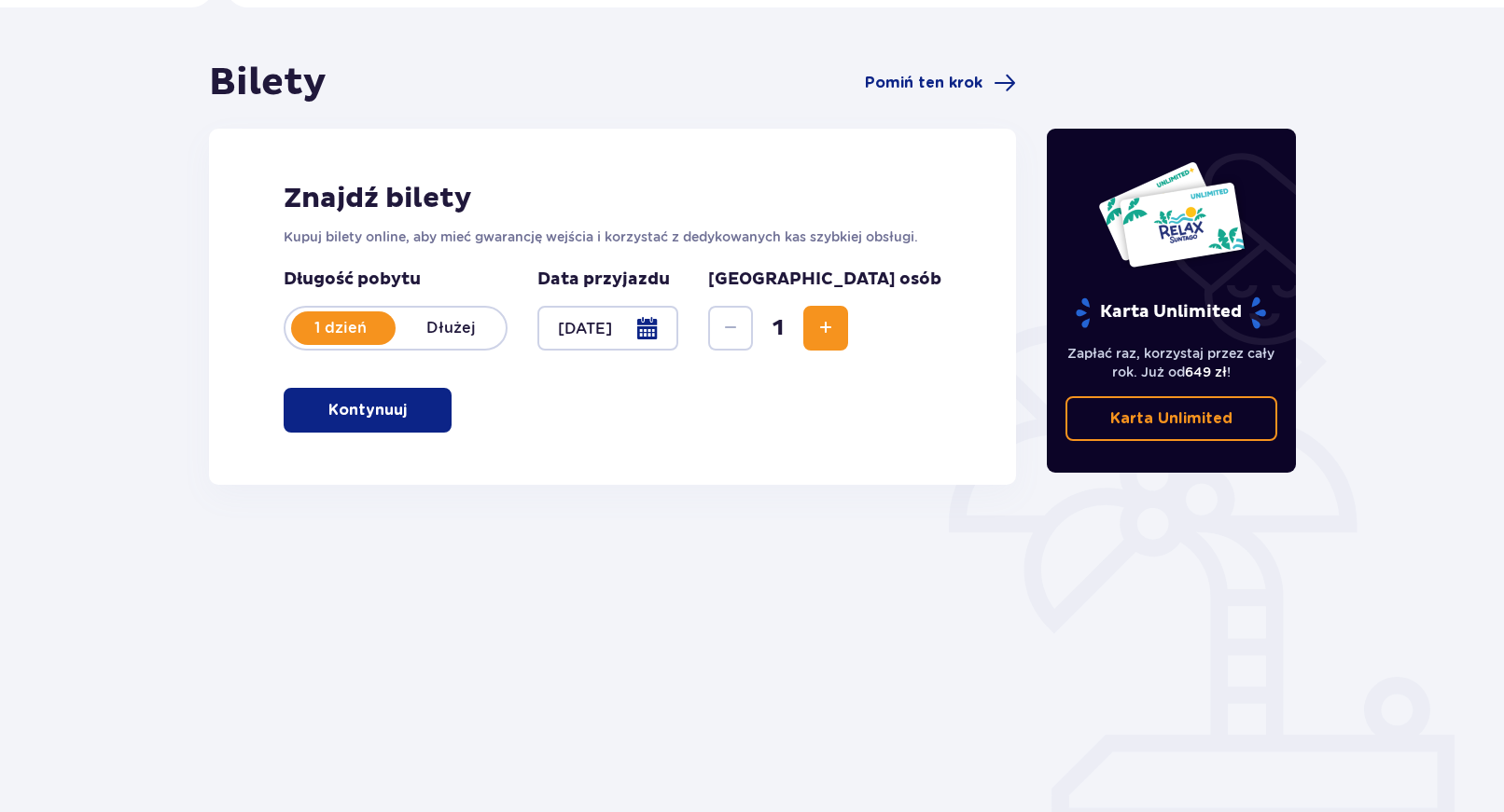
click at [446, 324] on p "Dłużej" at bounding box center [451, 328] width 110 height 21
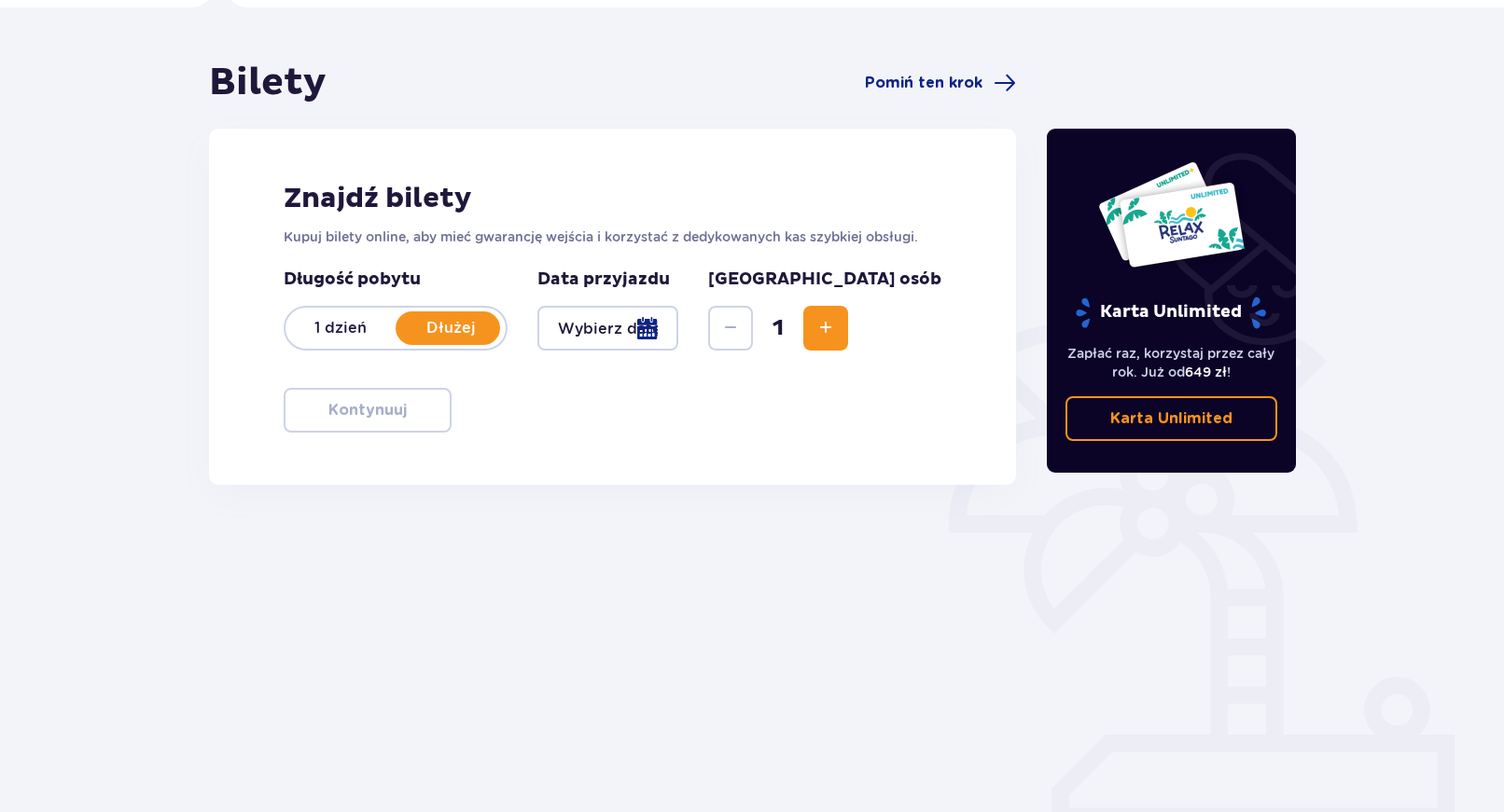
click at [678, 333] on div at bounding box center [607, 327] width 140 height 45
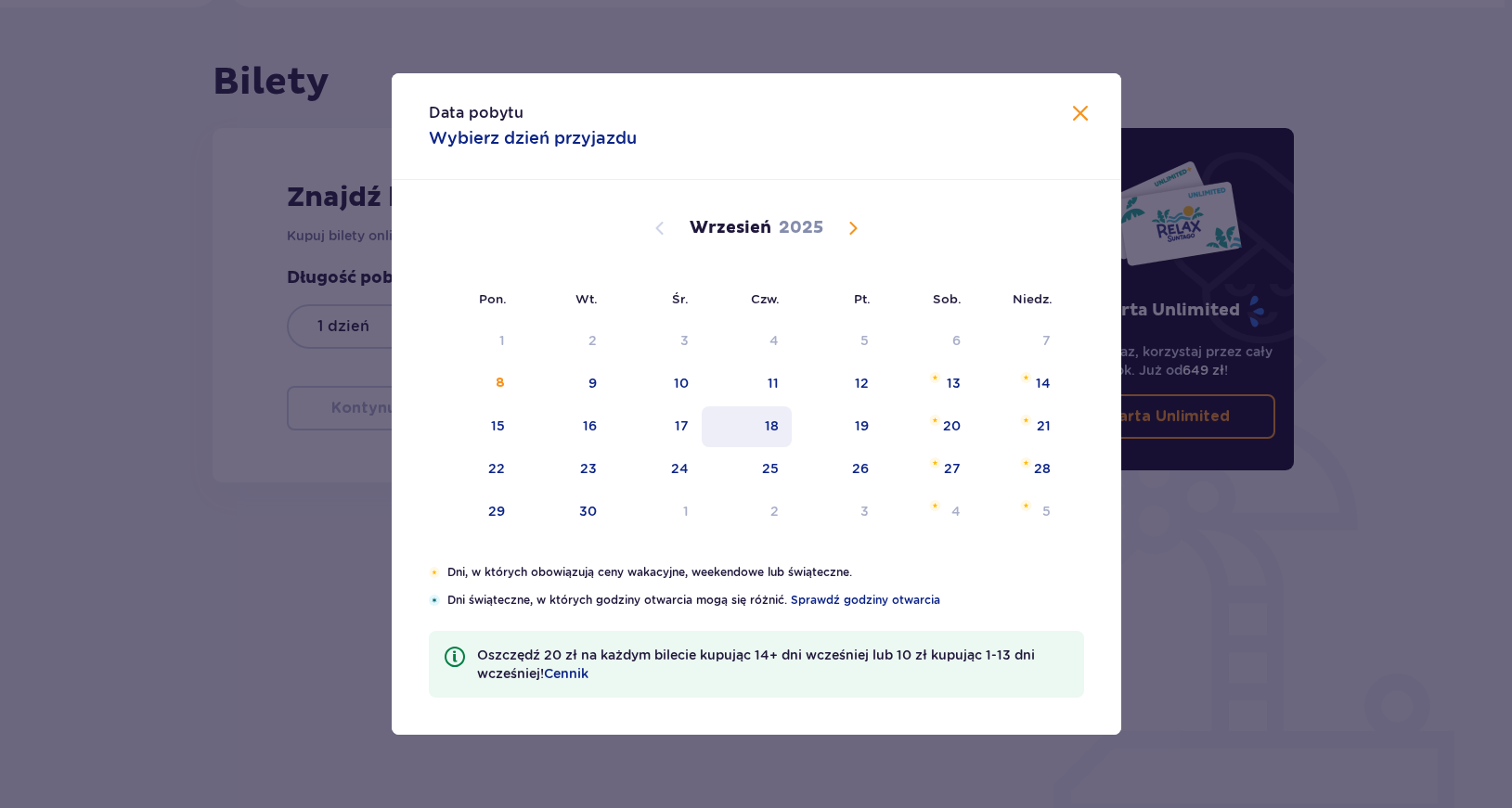
click at [745, 429] on div "18" at bounding box center [746, 427] width 90 height 41
click at [943, 433] on div "20" at bounding box center [927, 427] width 92 height 41
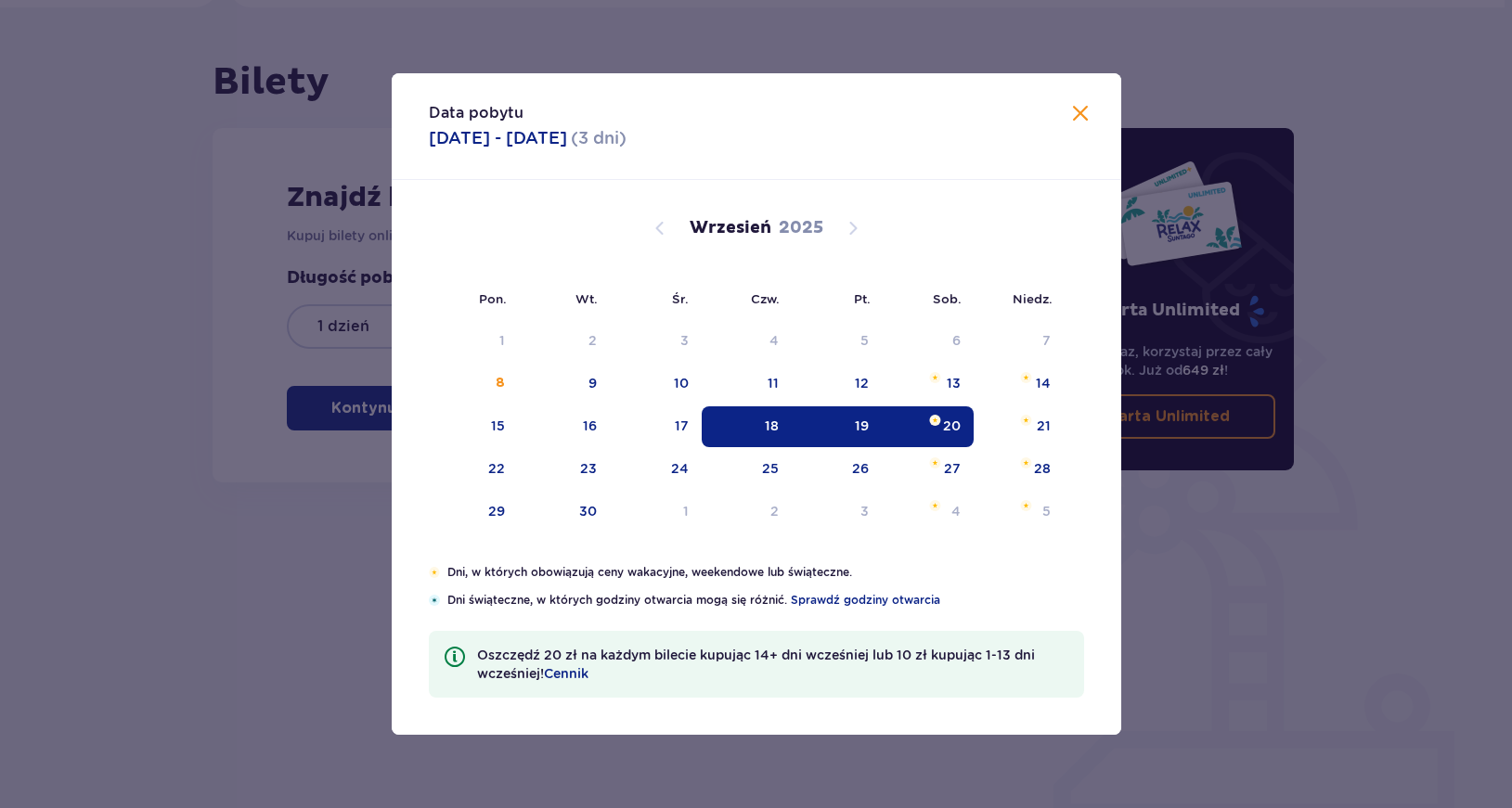
type input "18.09.25 - 20.09.25"
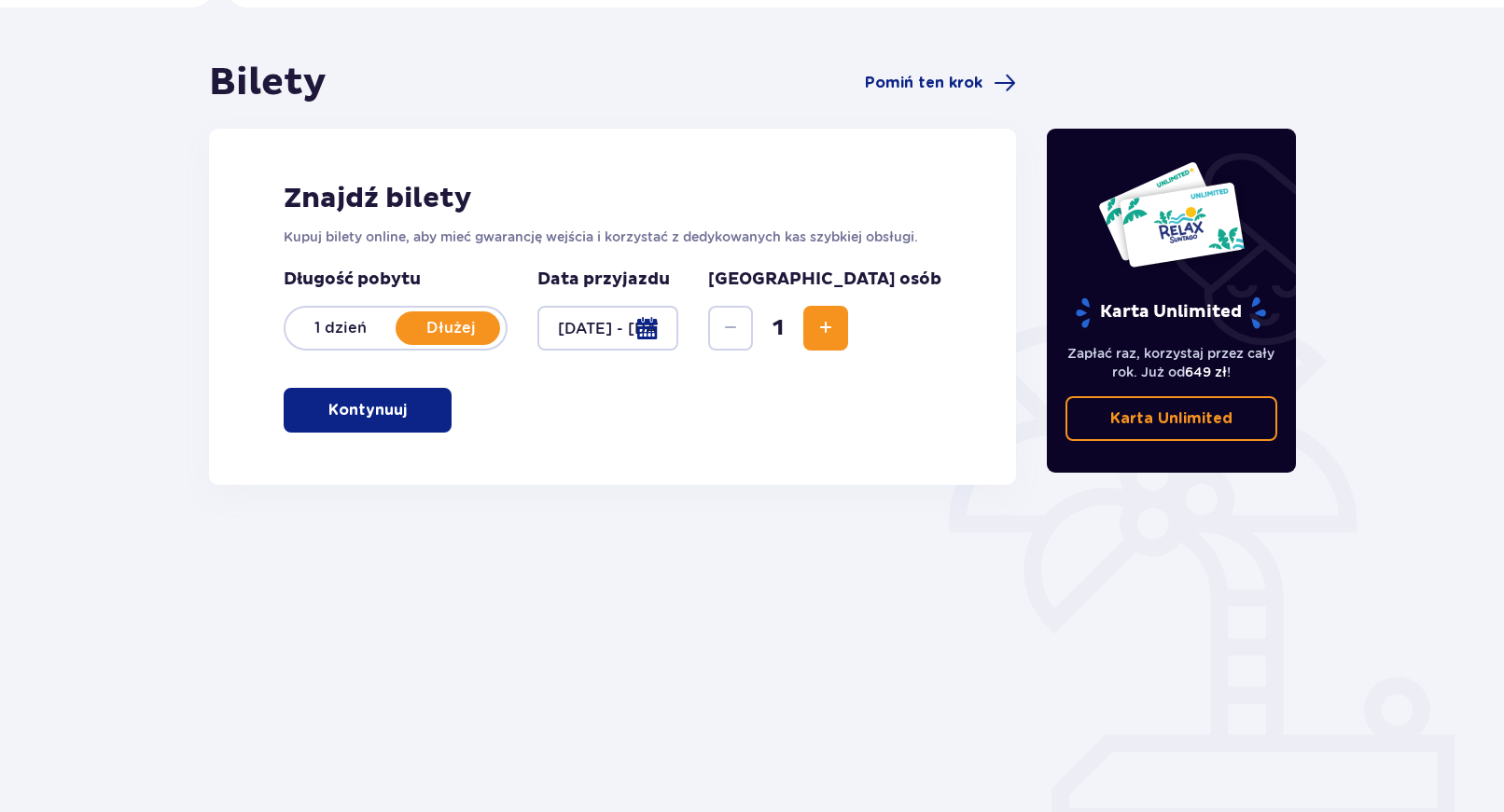
click at [837, 326] on span "Increase" at bounding box center [826, 328] width 23 height 23
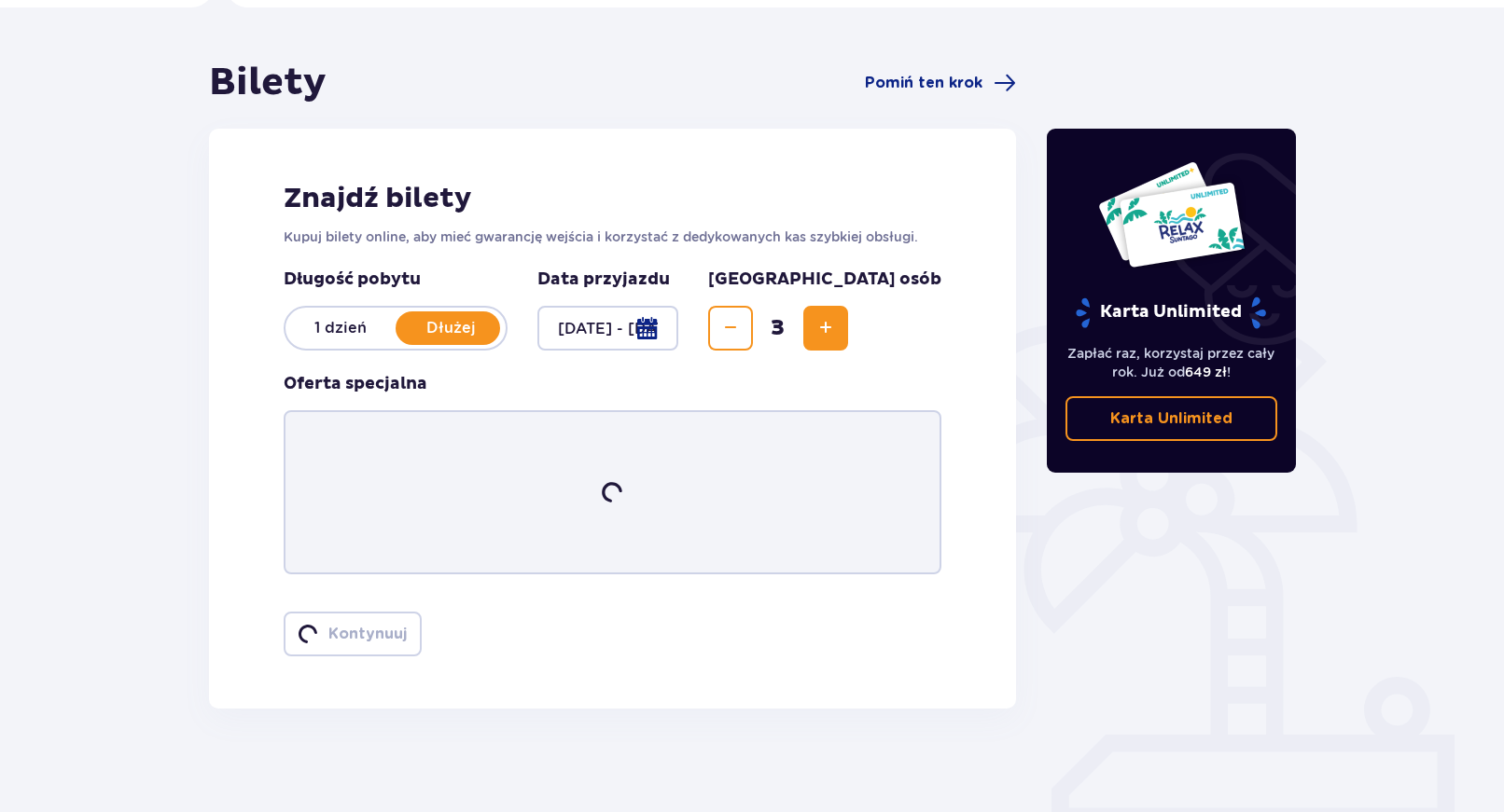
click at [837, 326] on span "Increase" at bounding box center [826, 328] width 23 height 23
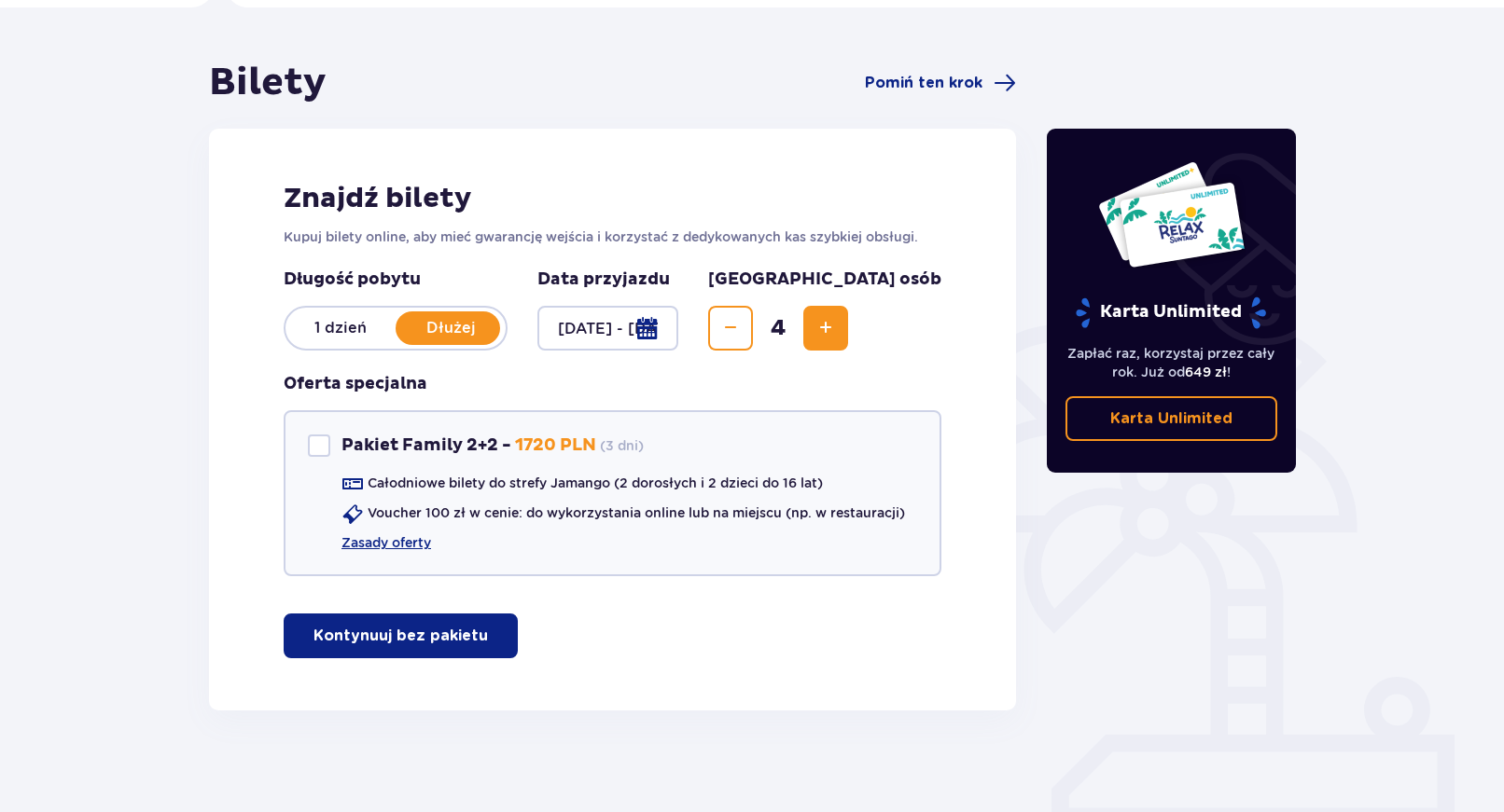
click at [837, 326] on span "Increase" at bounding box center [826, 328] width 23 height 23
click at [341, 631] on p "Kontynuuj bez pakietu" at bounding box center [400, 637] width 175 height 21
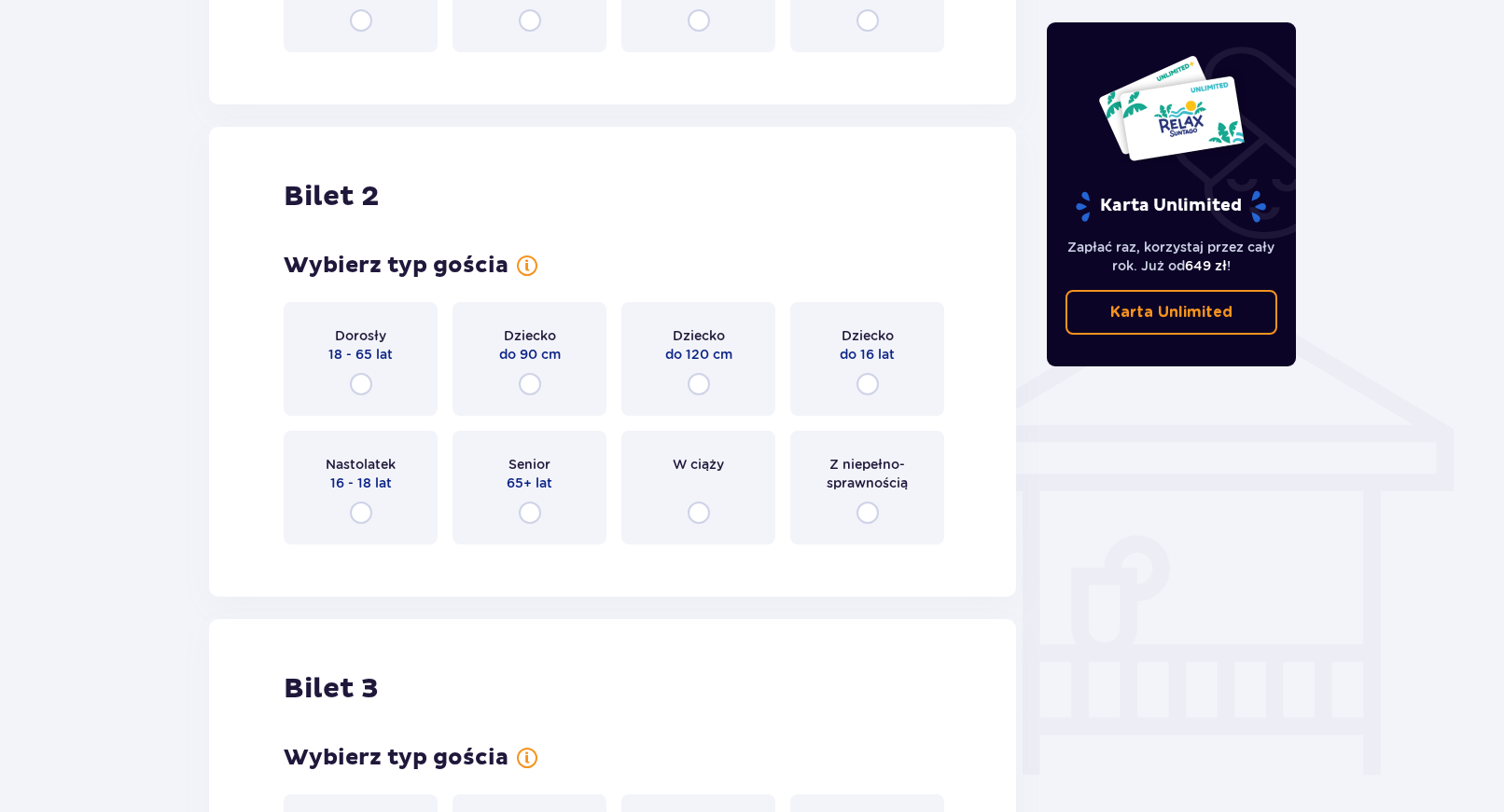
scroll to position [571, 0]
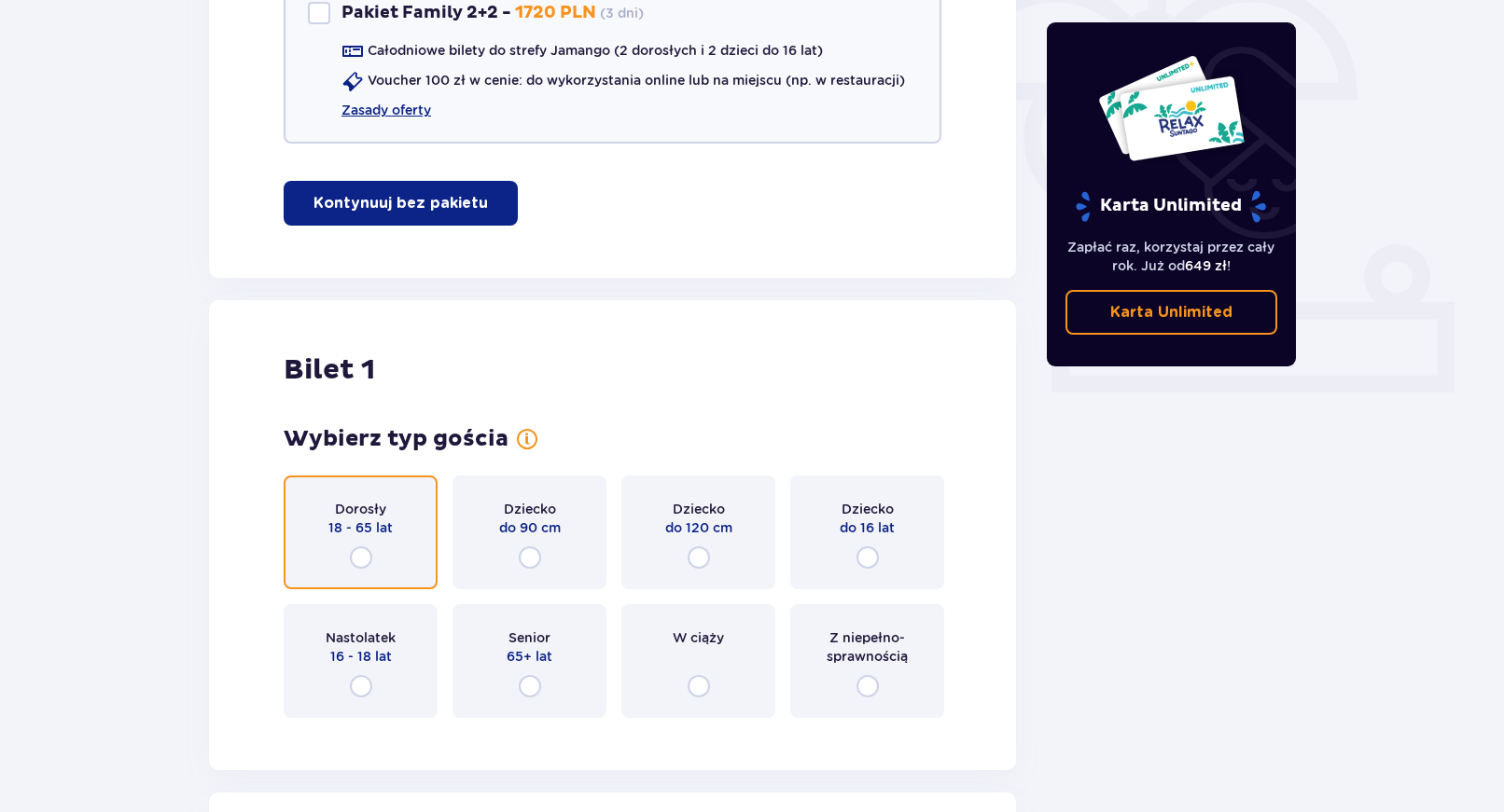
click at [360, 555] on input "radio" at bounding box center [362, 558] width 23 height 23
radio input "true"
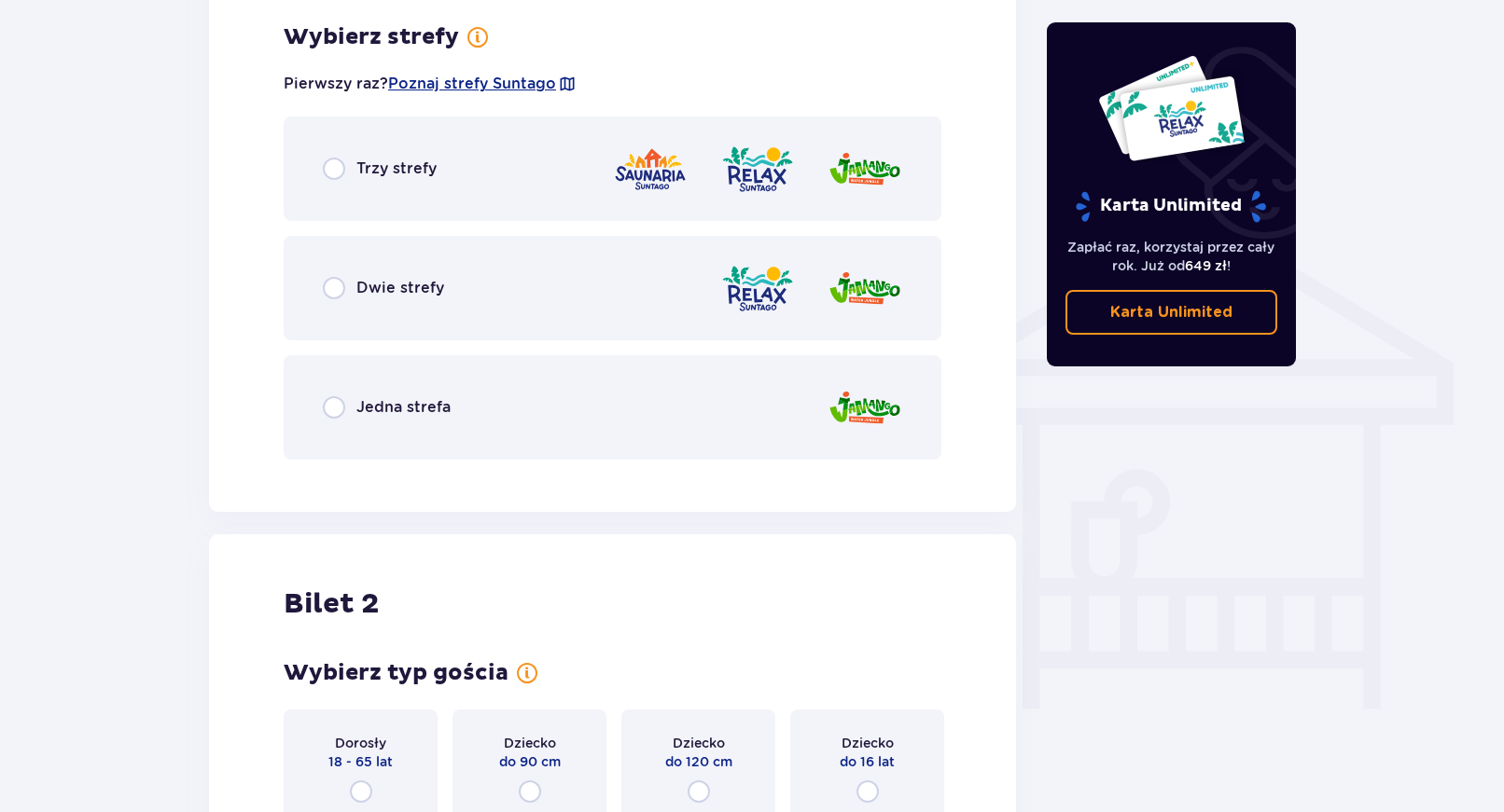
scroll to position [1303, 0]
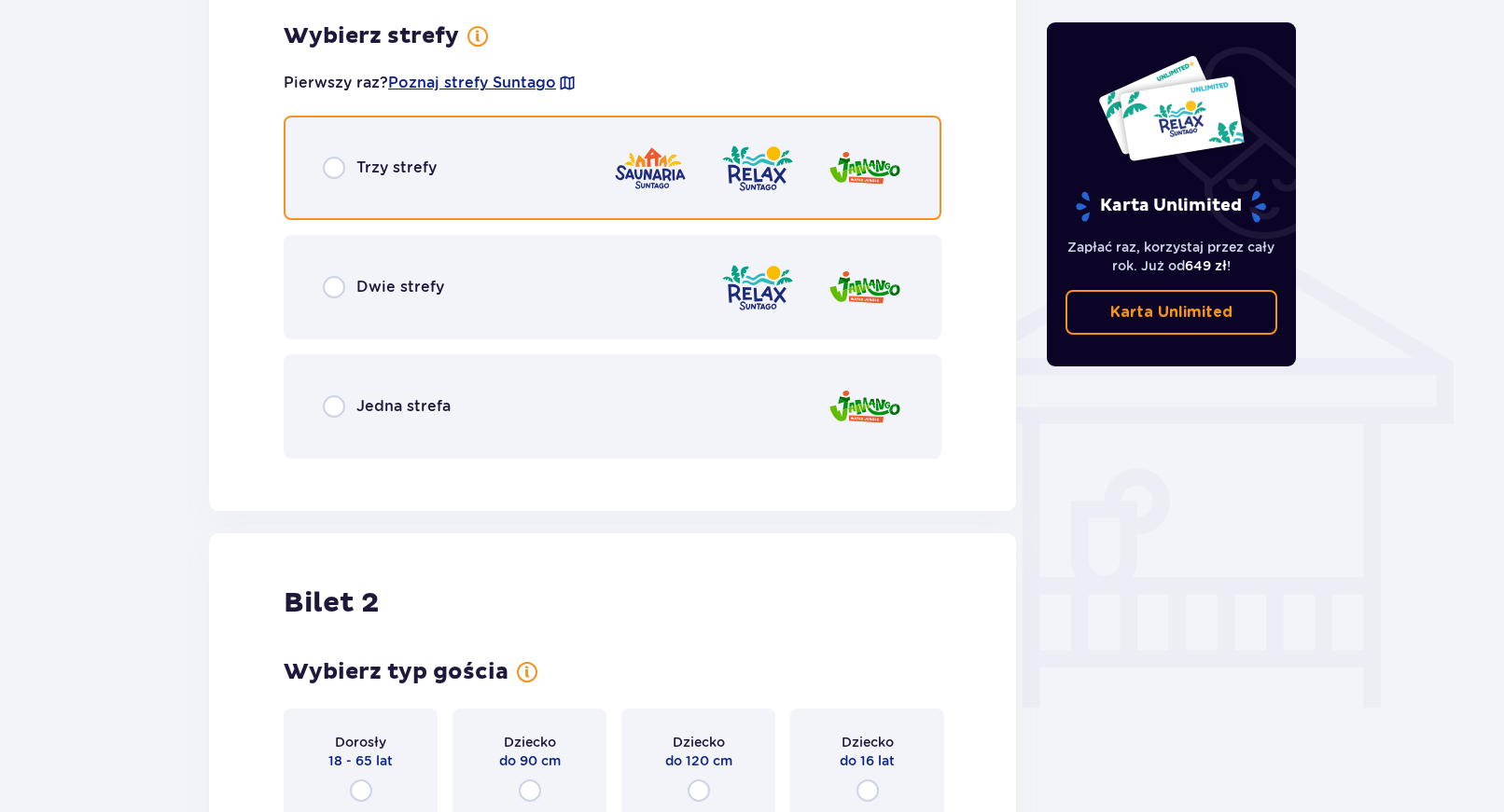
drag, startPoint x: 329, startPoint y: 173, endPoint x: 334, endPoint y: 202, distance: 29.4
click at [330, 173] on input "radio" at bounding box center [334, 168] width 23 height 23
radio input "true"
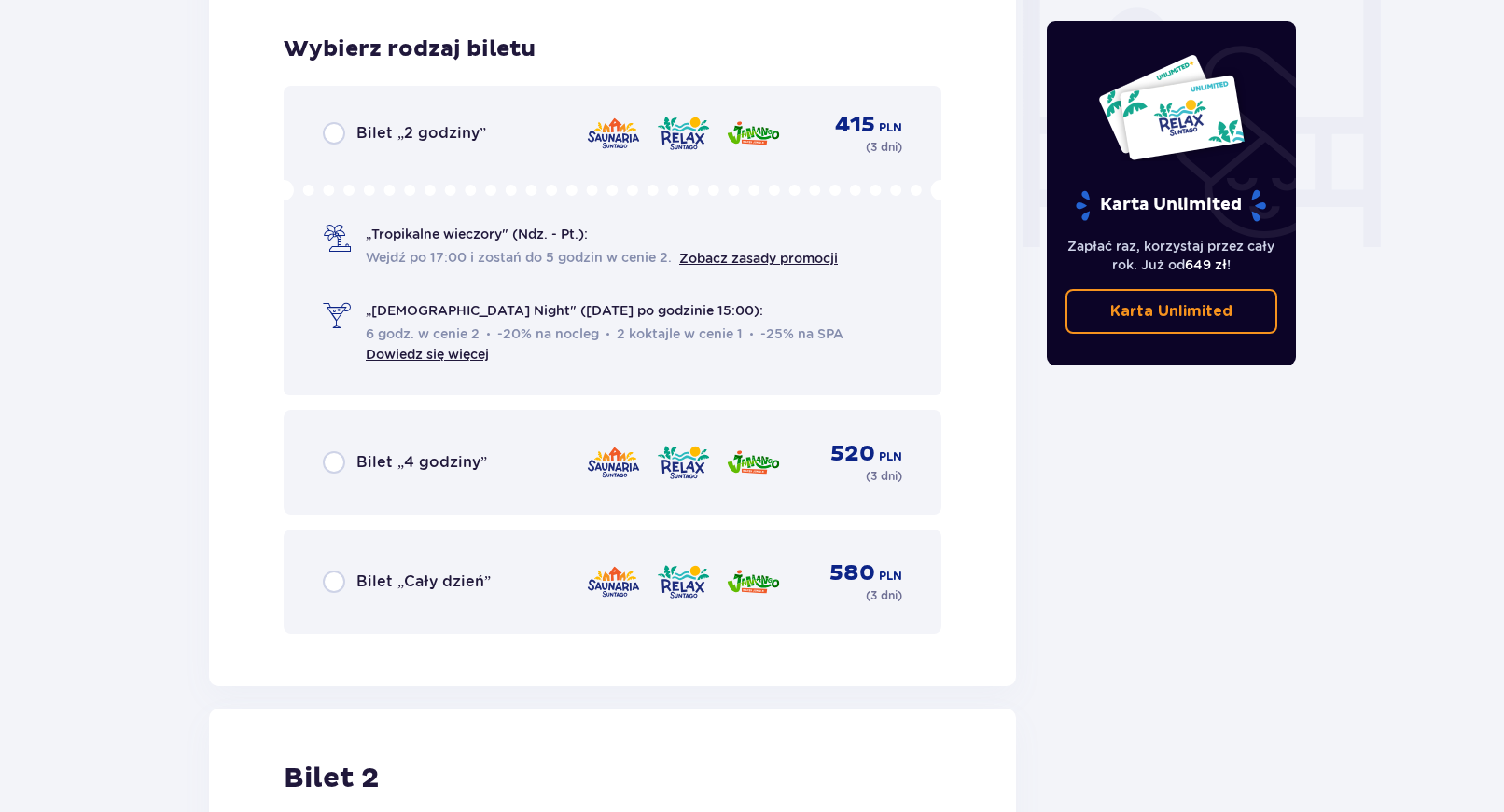
scroll to position [1778, 0]
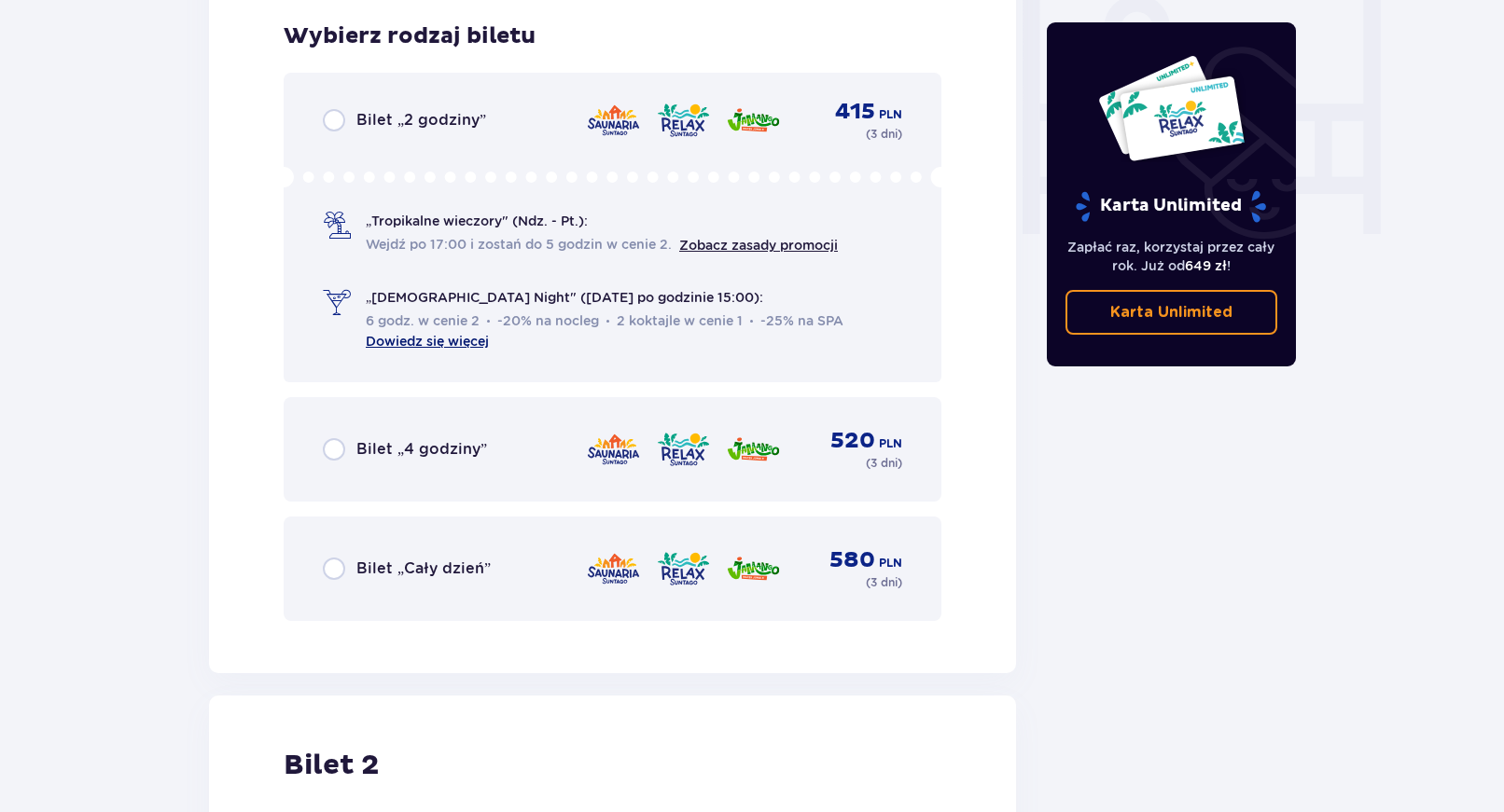
click at [401, 343] on link "Dowiedz się więcej" at bounding box center [427, 341] width 123 height 15
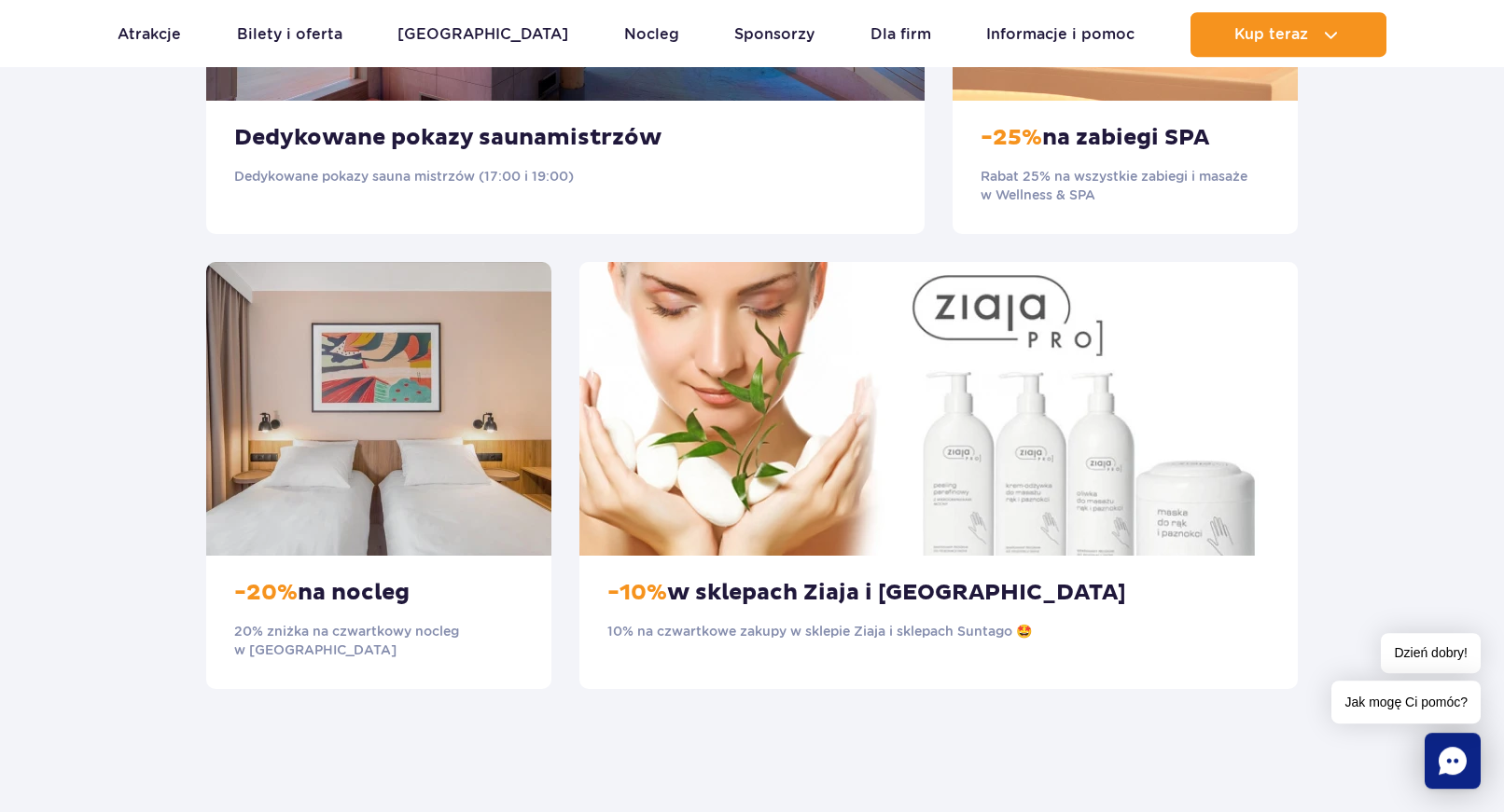
scroll to position [1712, 0]
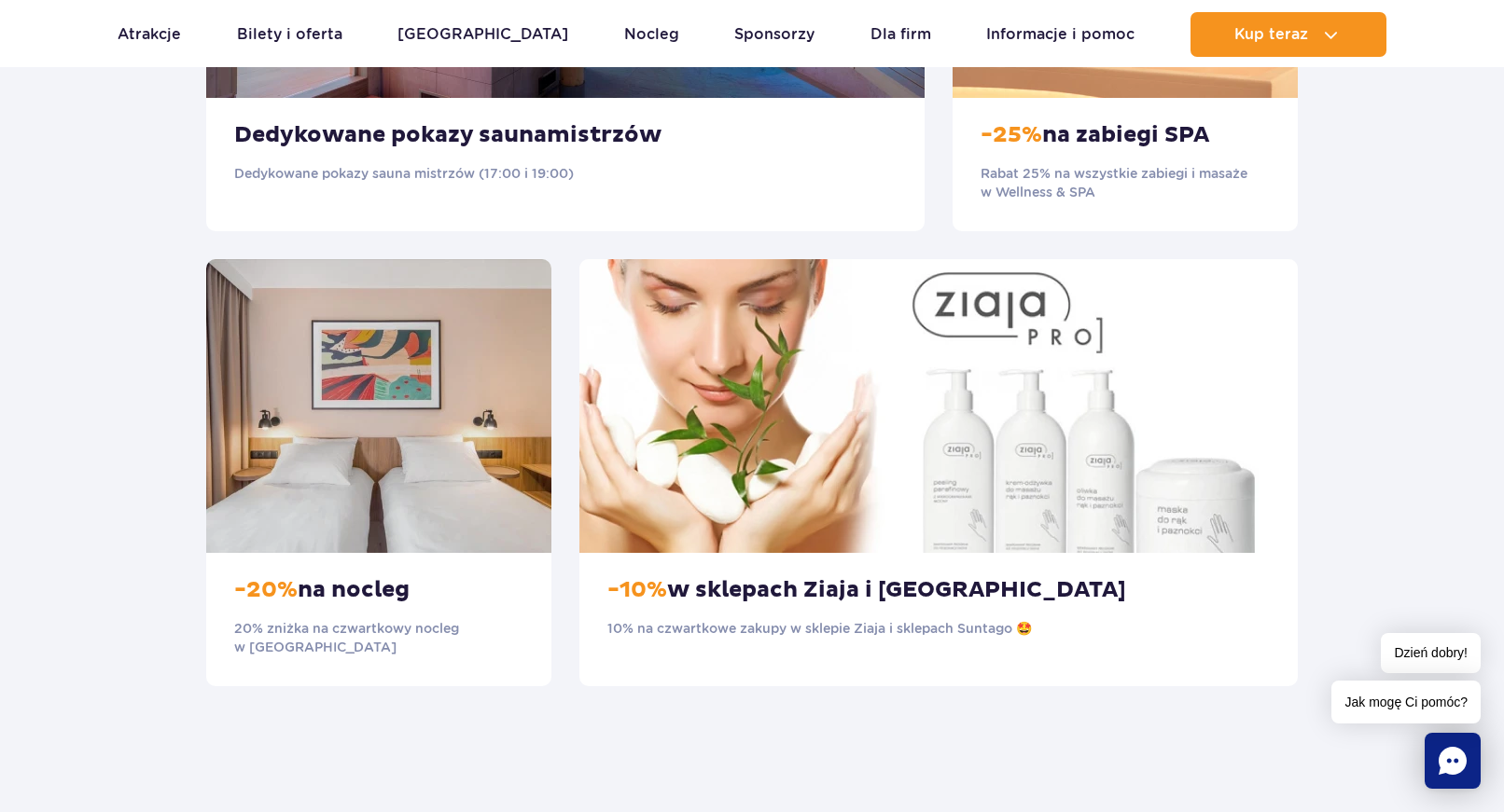
click at [315, 585] on h3 "-20% na nocleg" at bounding box center [379, 590] width 289 height 28
click at [356, 445] on img at bounding box center [379, 406] width 345 height 294
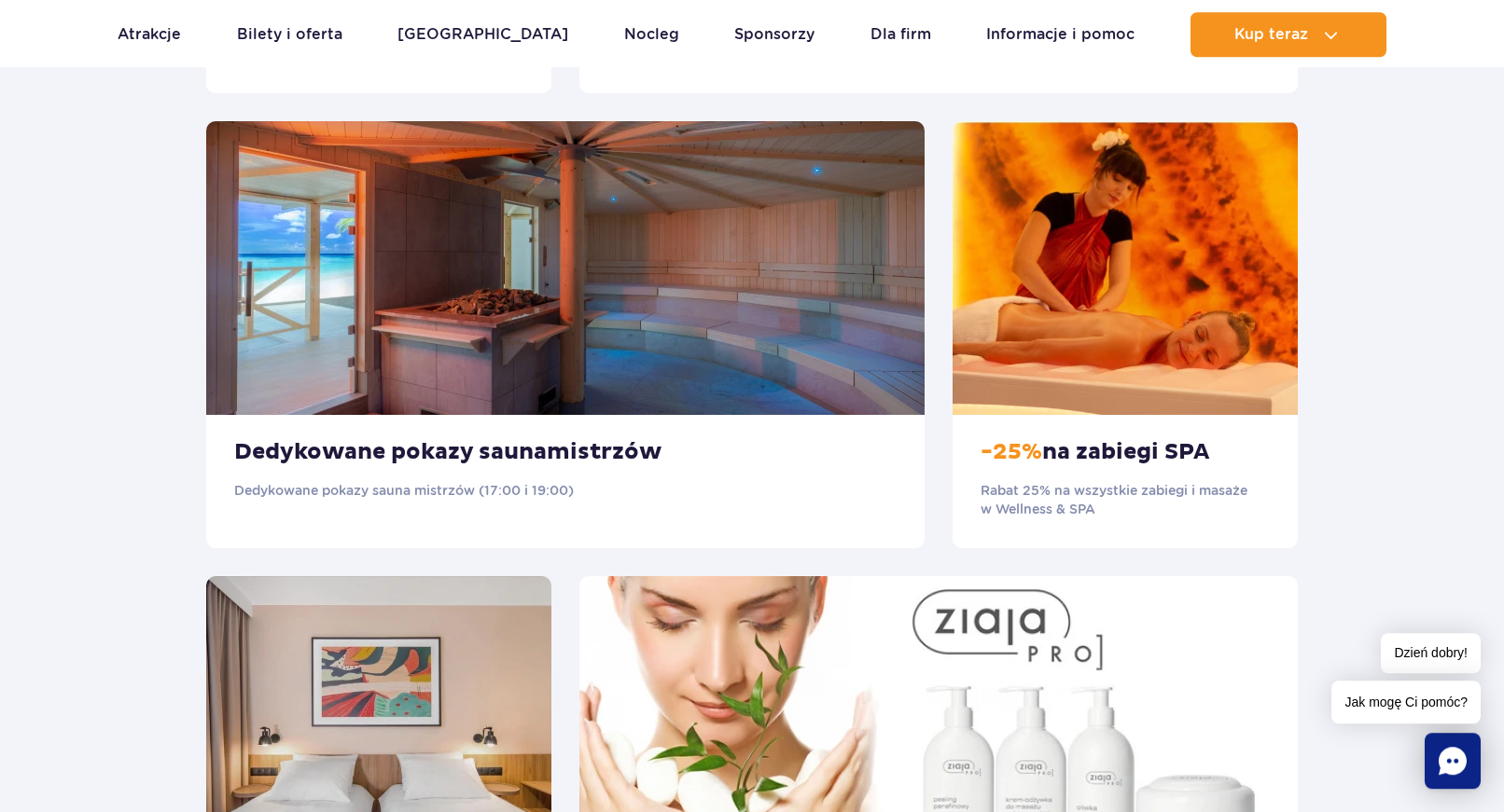
scroll to position [1617, 0]
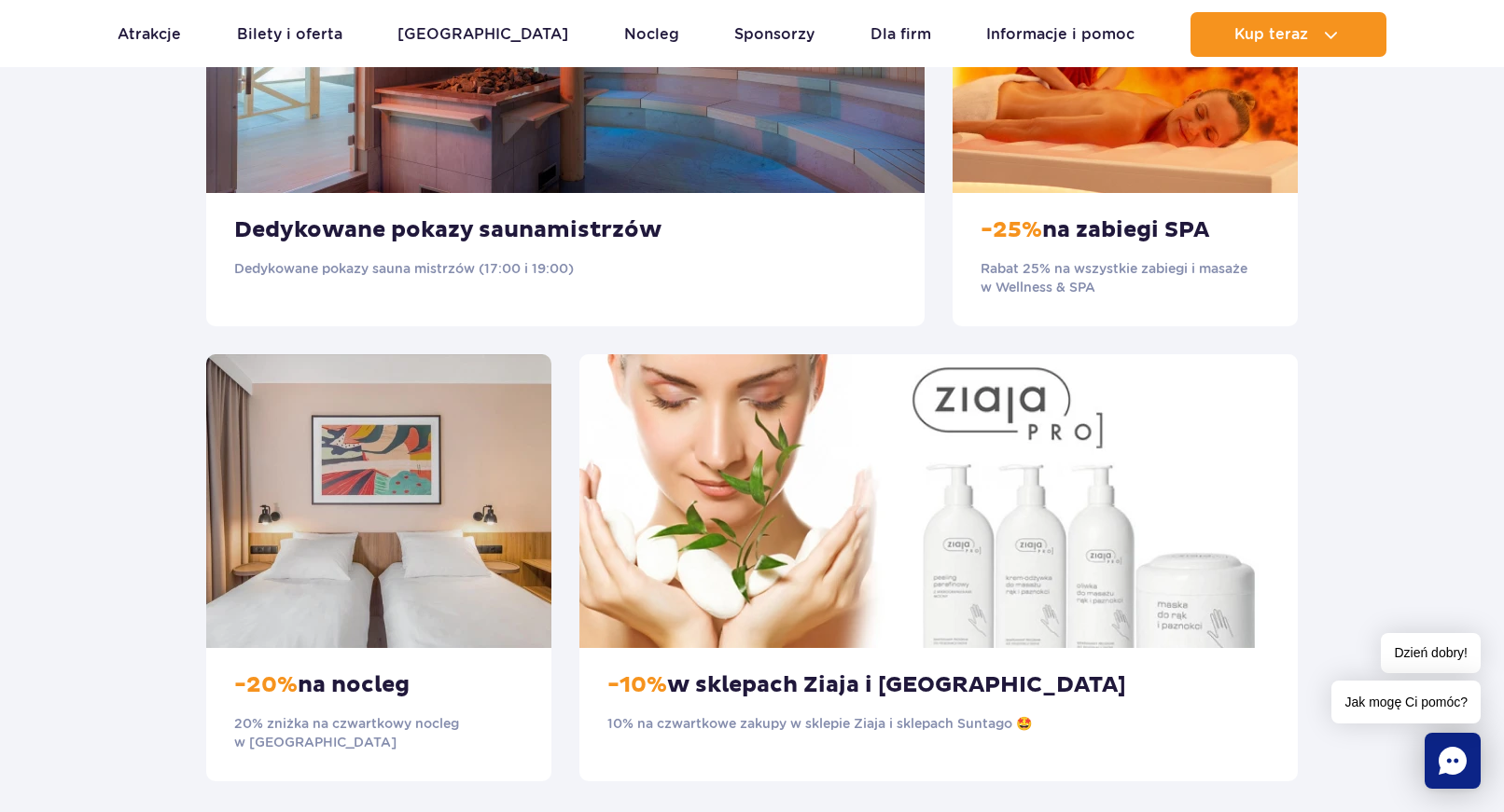
click at [300, 726] on p "20% zniżka na czwartkowy nocleg w Suntago Village" at bounding box center [379, 732] width 289 height 37
click at [332, 478] on img at bounding box center [379, 502] width 345 height 294
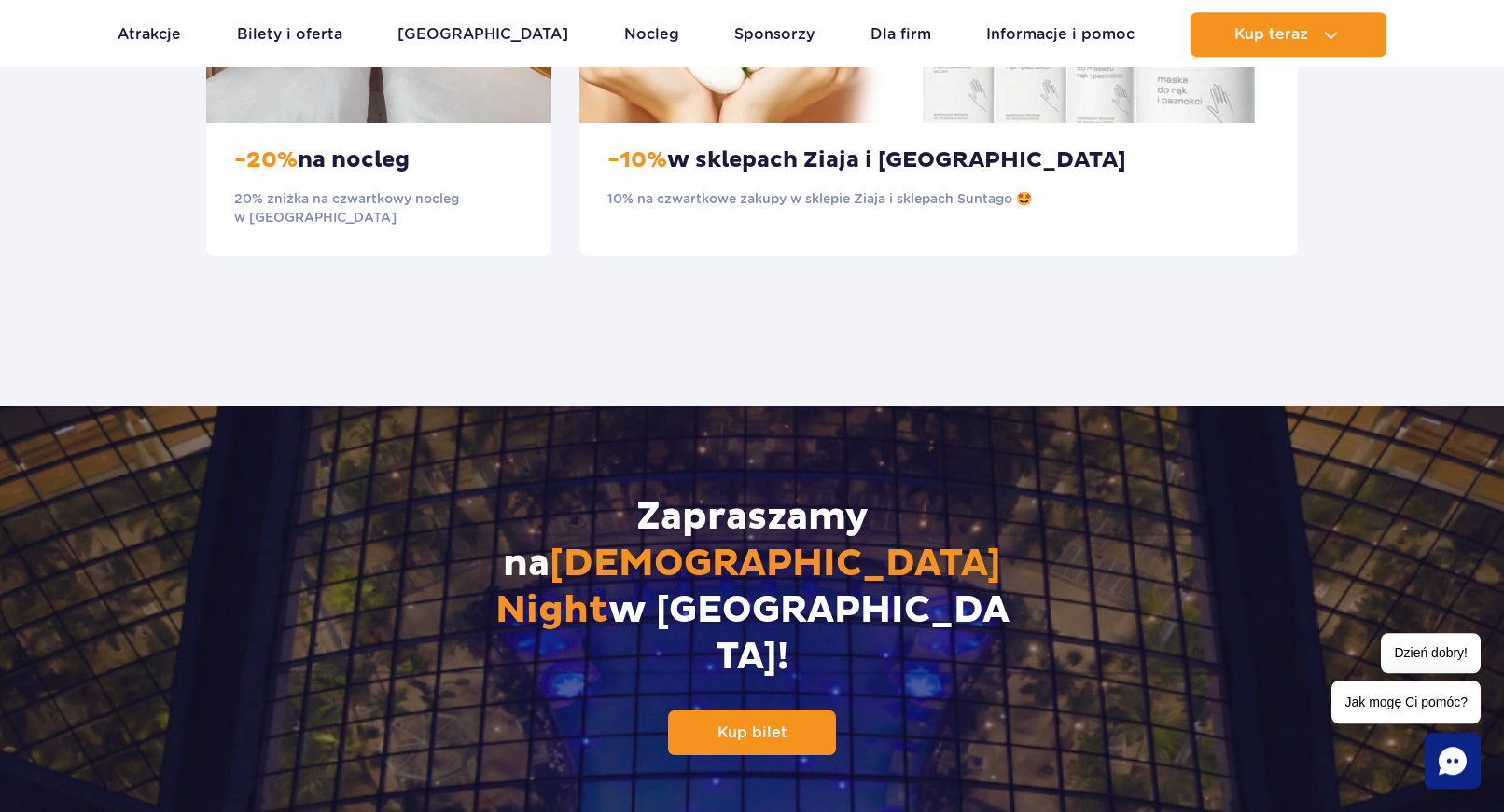
scroll to position [1903, 0]
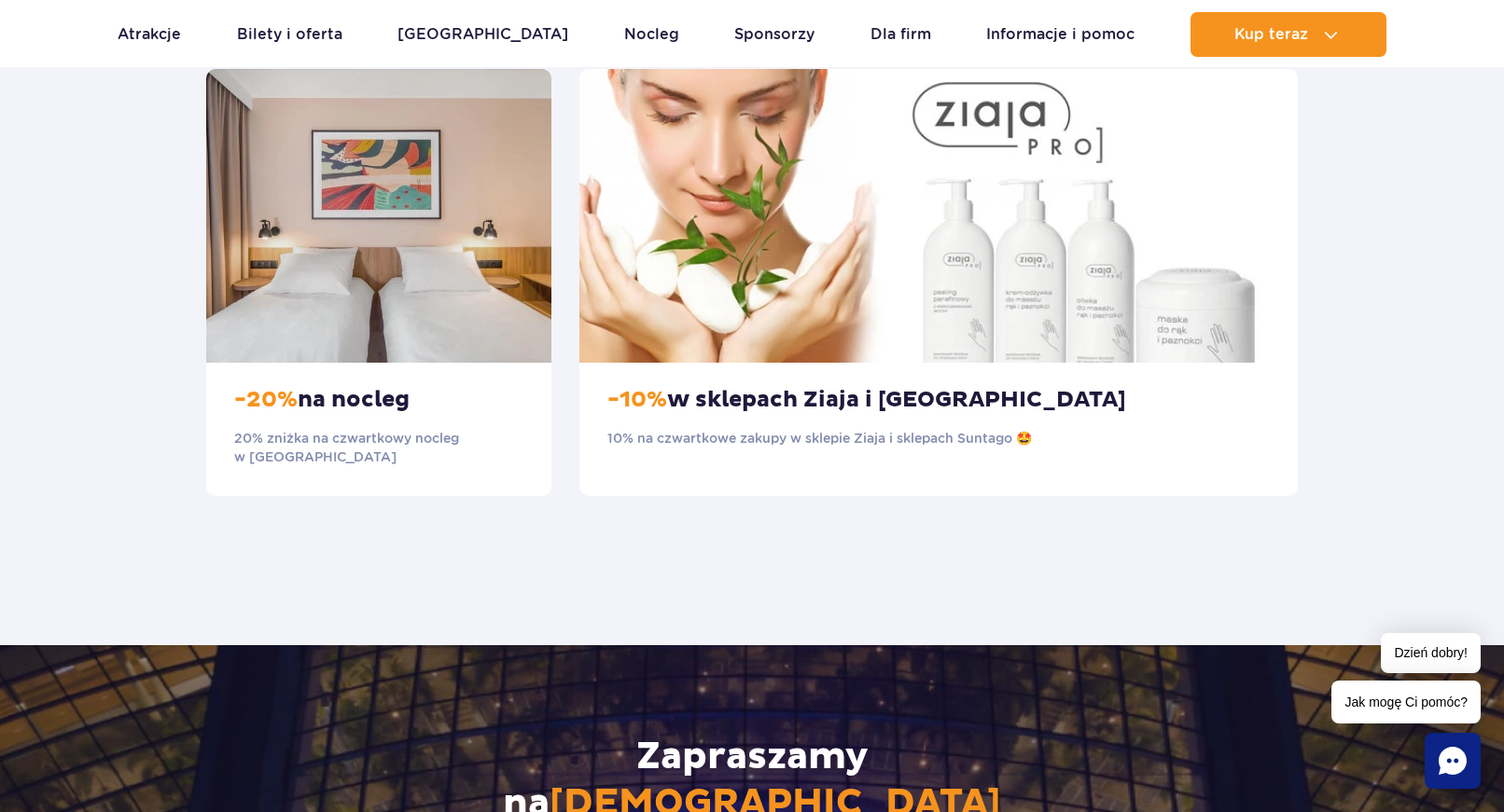
click at [341, 387] on div "-20% na nocleg 20% zniżka na czwartkowy nocleg w Suntago Village" at bounding box center [379, 429] width 345 height 134
click at [381, 234] on img at bounding box center [379, 216] width 345 height 294
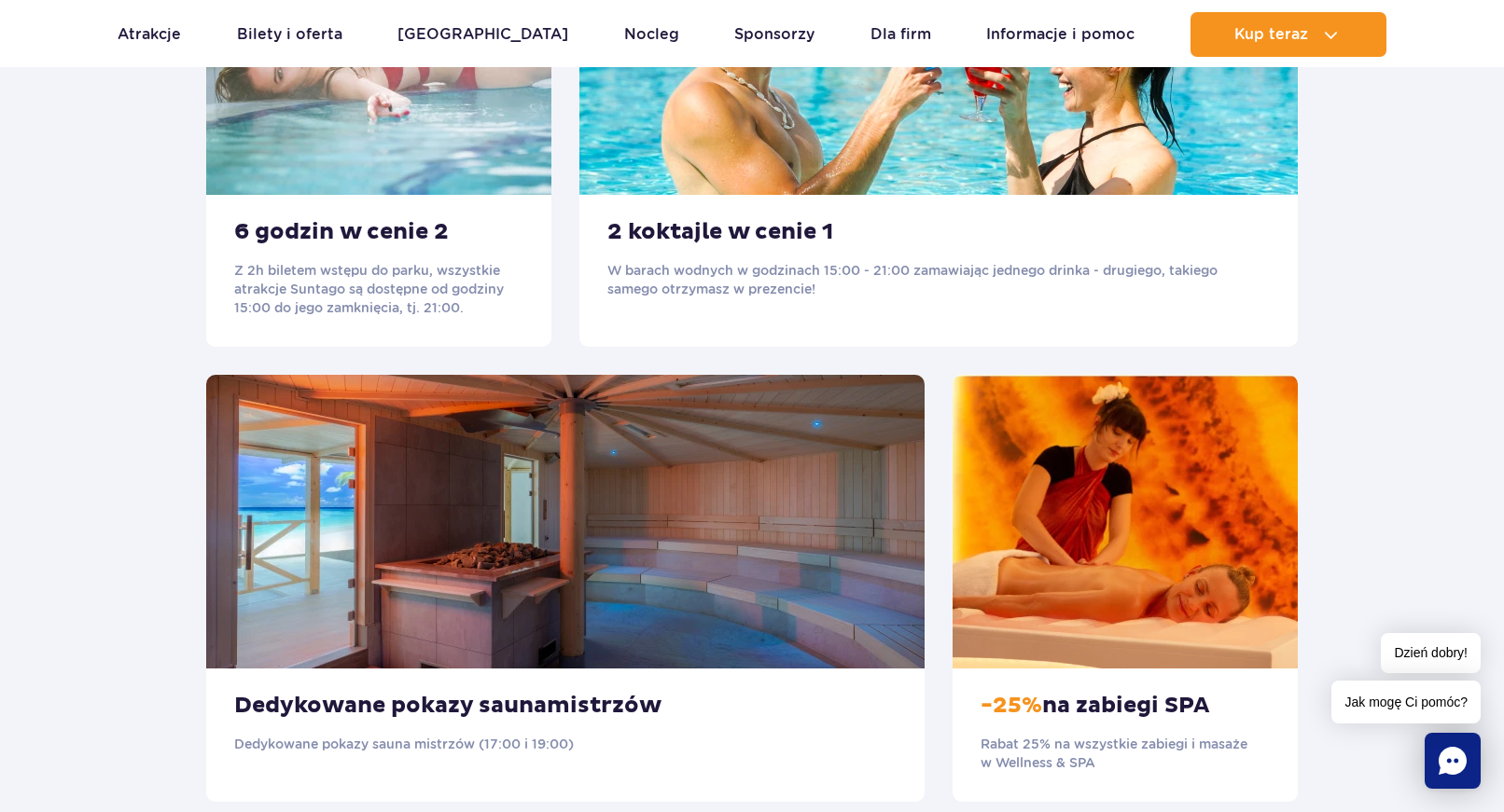
scroll to position [761, 0]
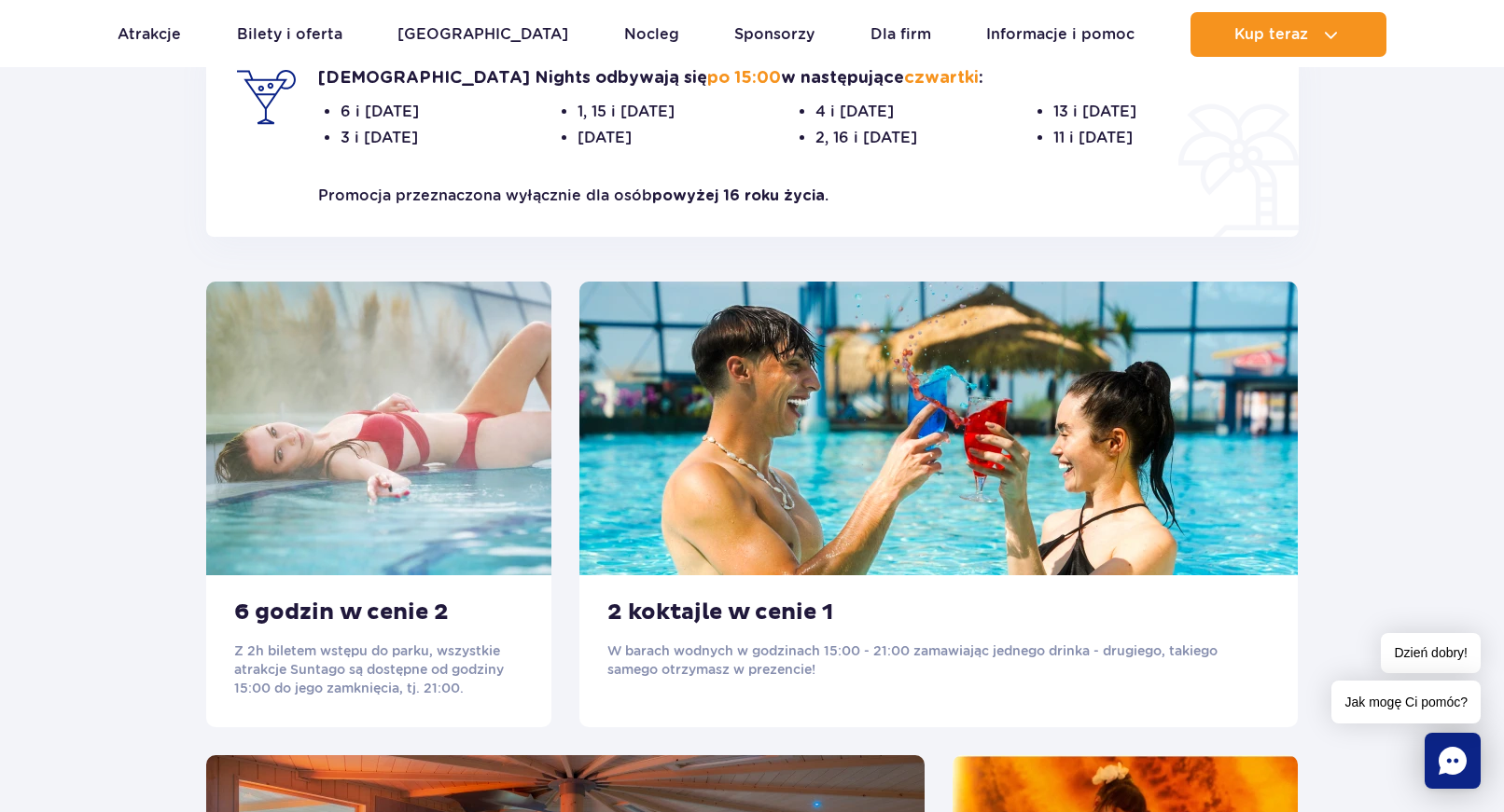
click at [326, 614] on h3 "6 godzin w cenie 2" at bounding box center [379, 612] width 289 height 28
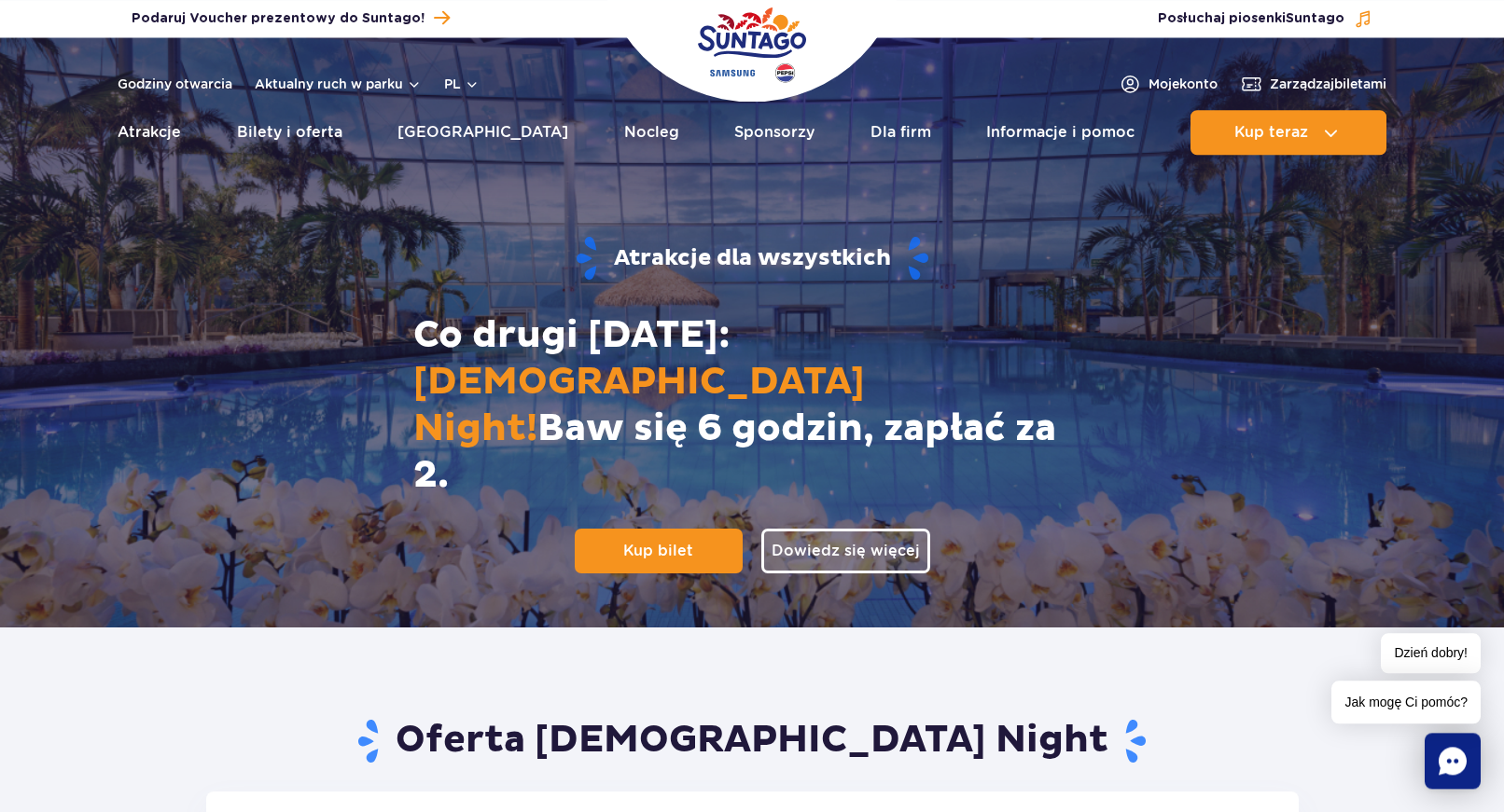
scroll to position [0, 0]
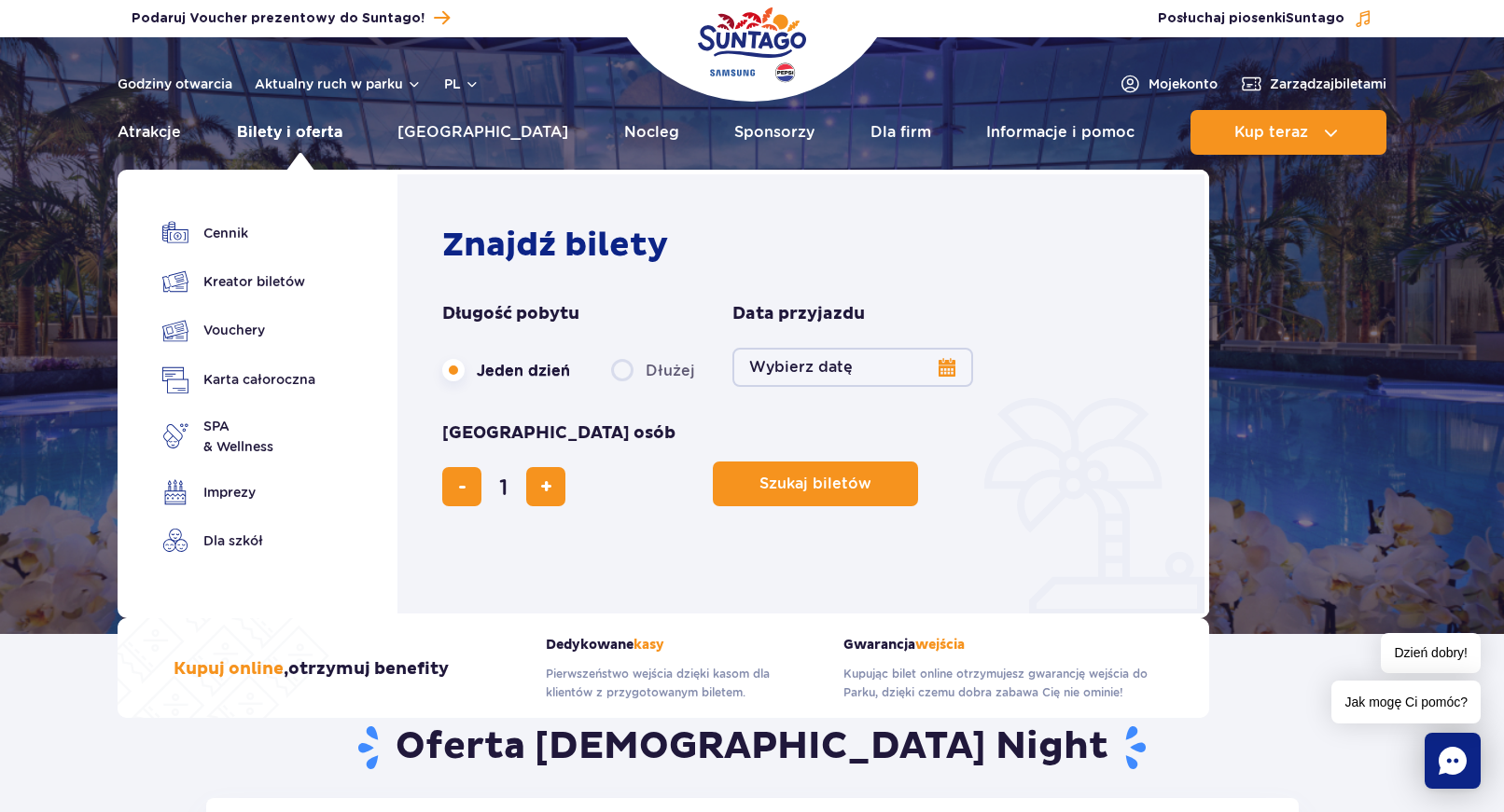
click at [320, 138] on link "Bilety i oferta" at bounding box center [289, 132] width 105 height 45
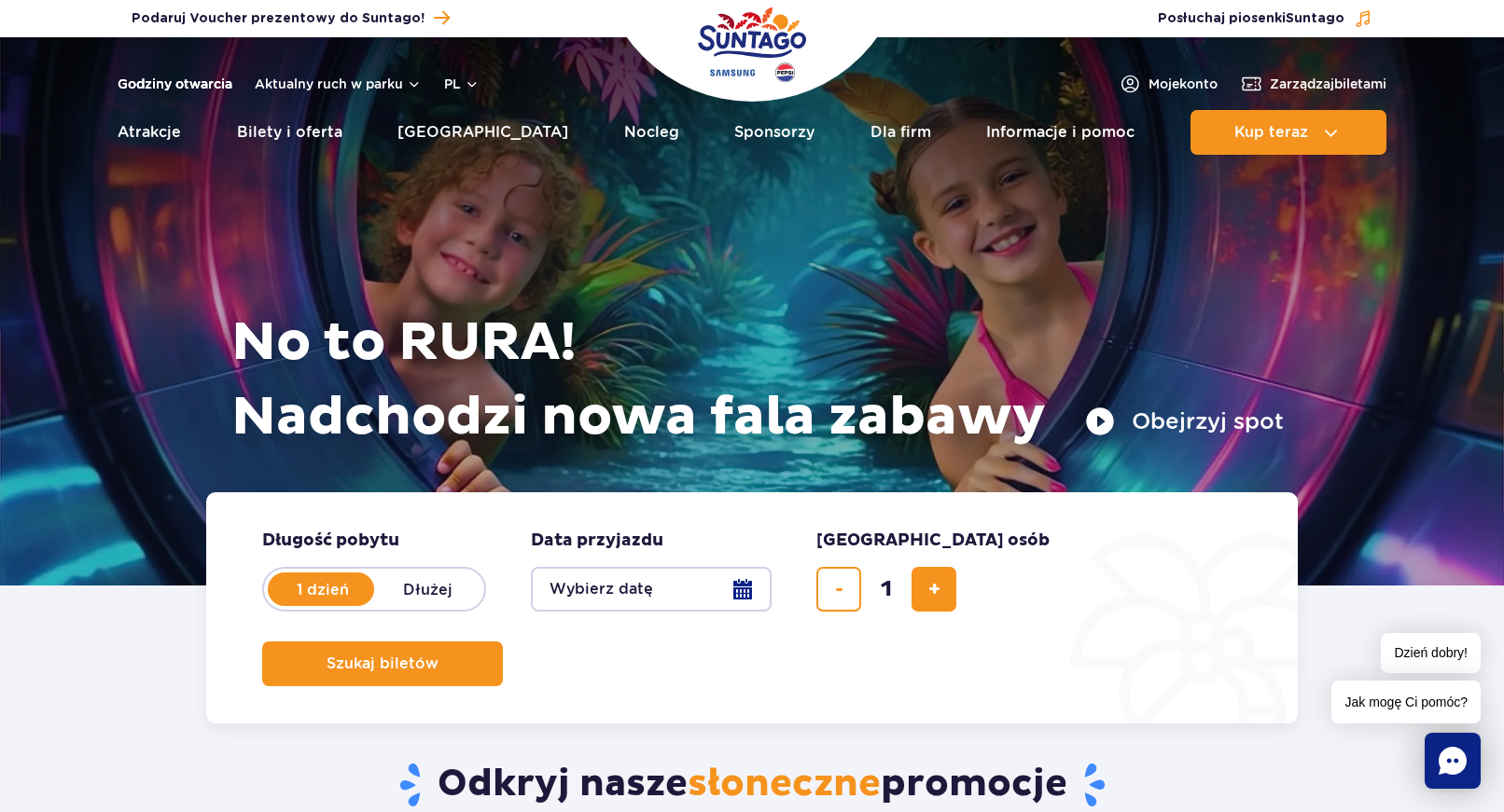
click at [173, 83] on link "Godziny otwarcia" at bounding box center [175, 84] width 115 height 19
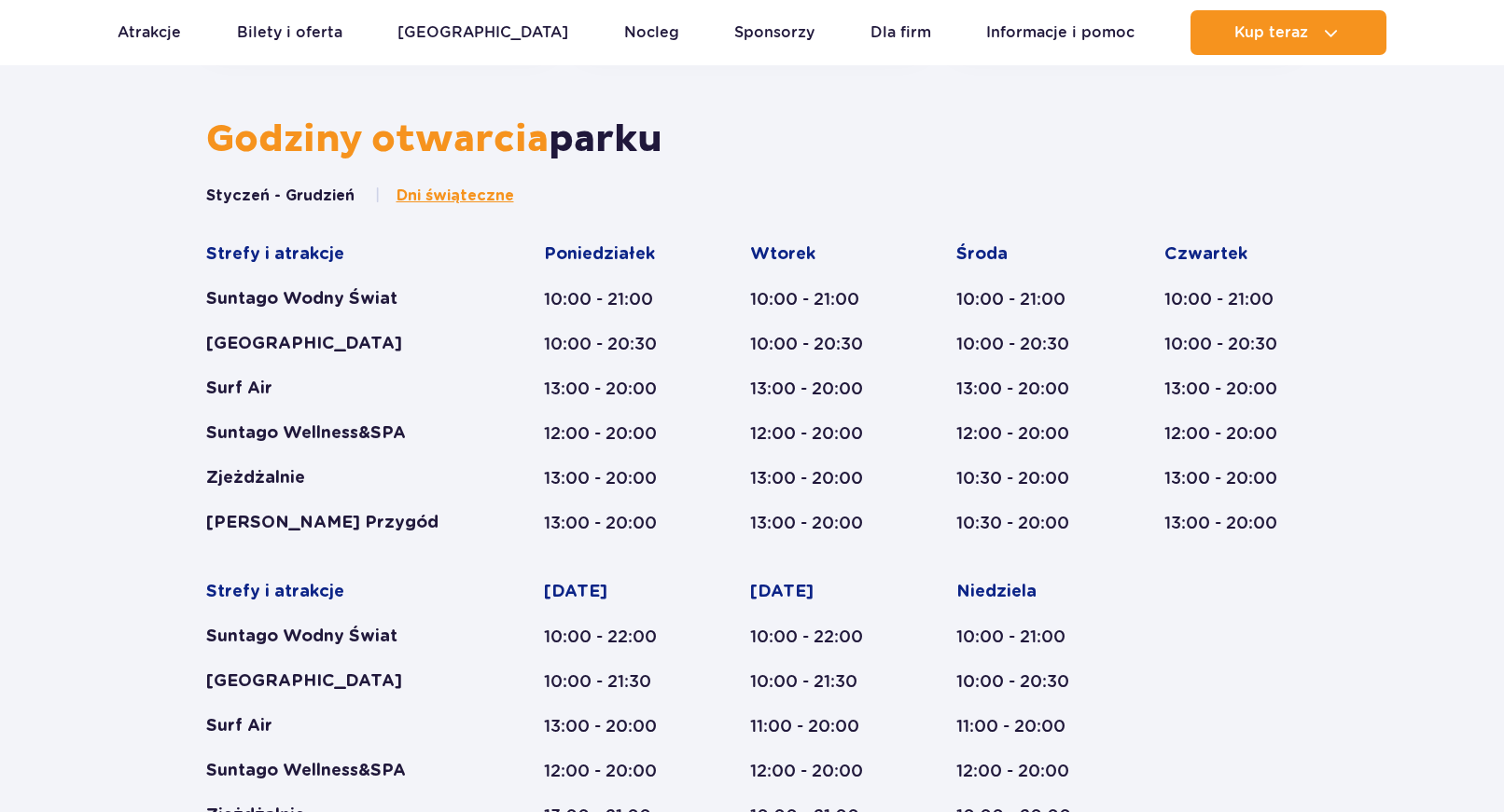
scroll to position [771, 0]
